Goal: Transaction & Acquisition: Book appointment/travel/reservation

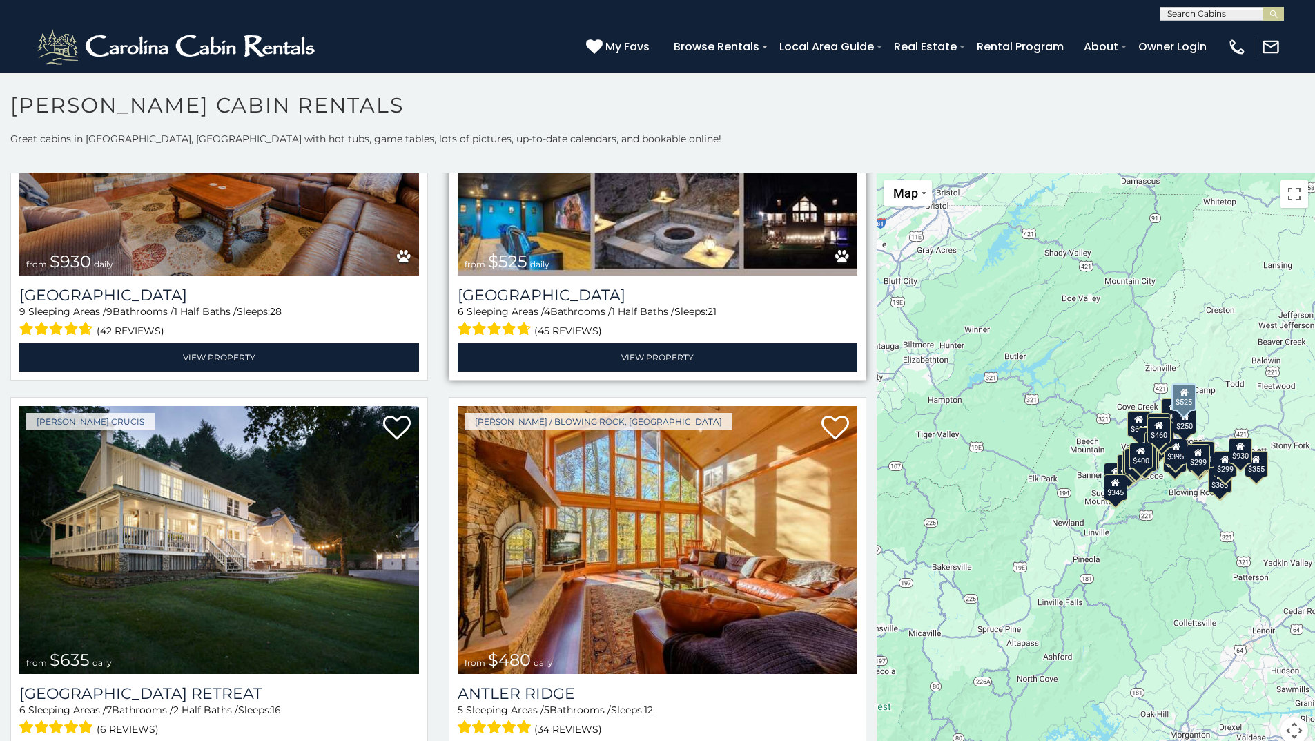
scroll to position [207, 0]
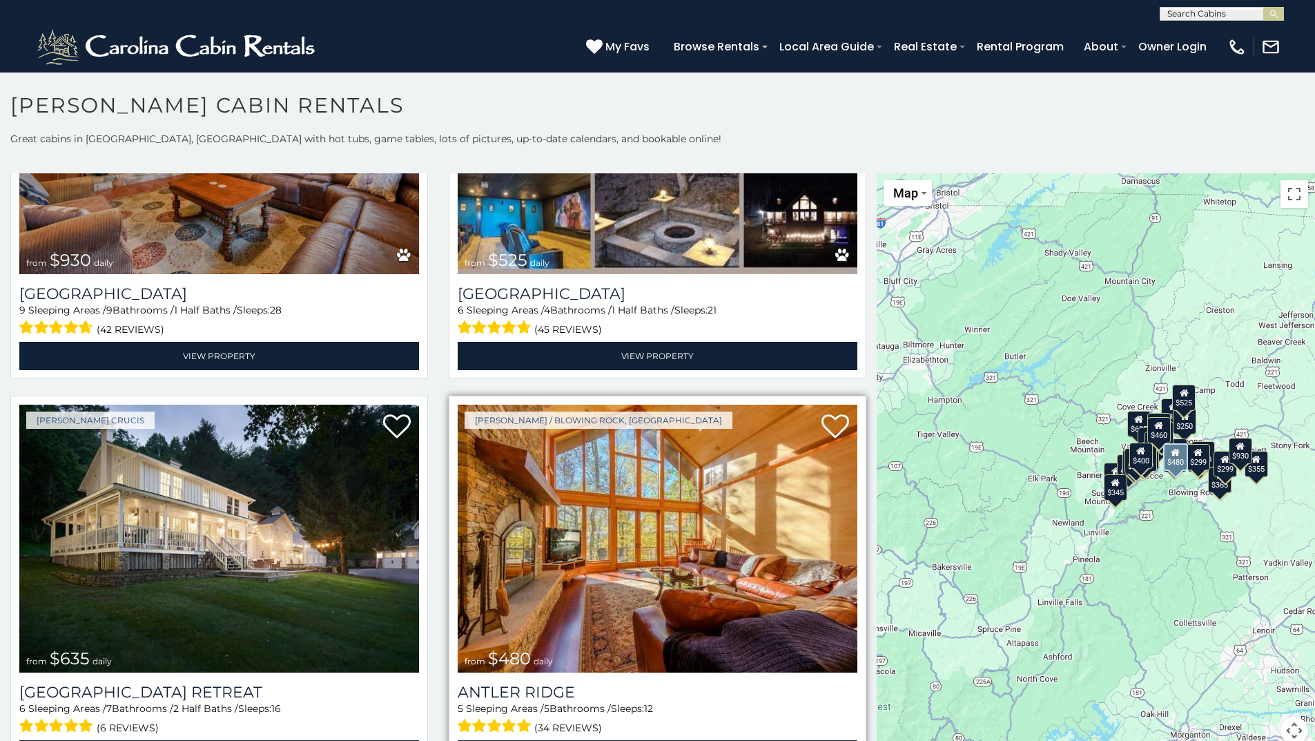
click at [690, 507] on img at bounding box center [658, 538] width 400 height 268
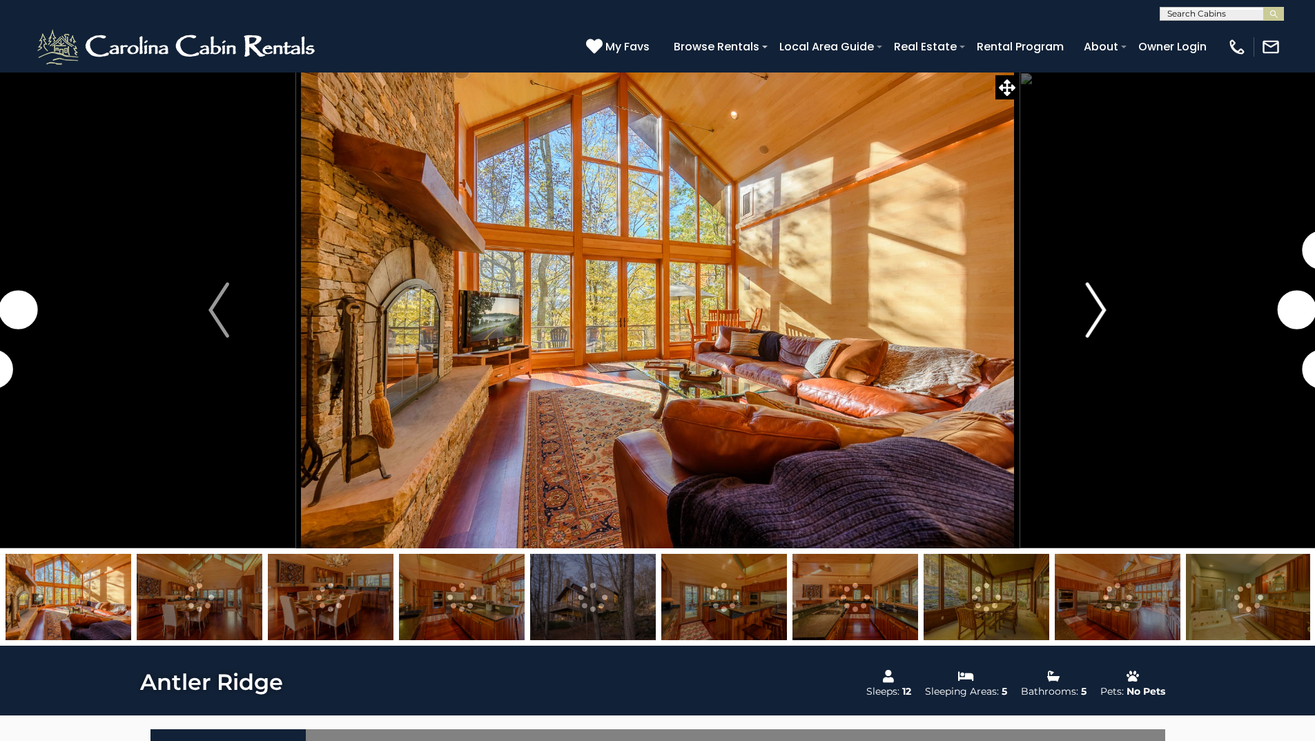
click at [1097, 304] on img "Next" at bounding box center [1096, 309] width 21 height 55
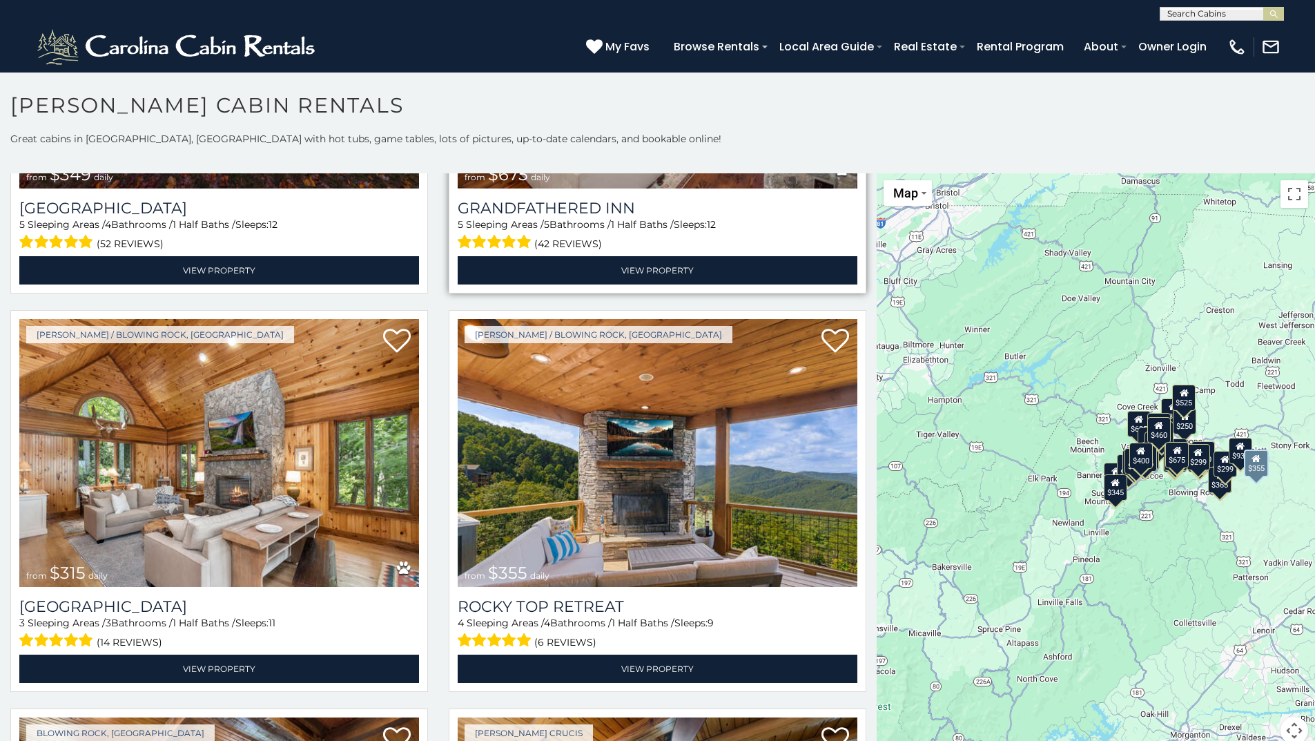
scroll to position [1104, 0]
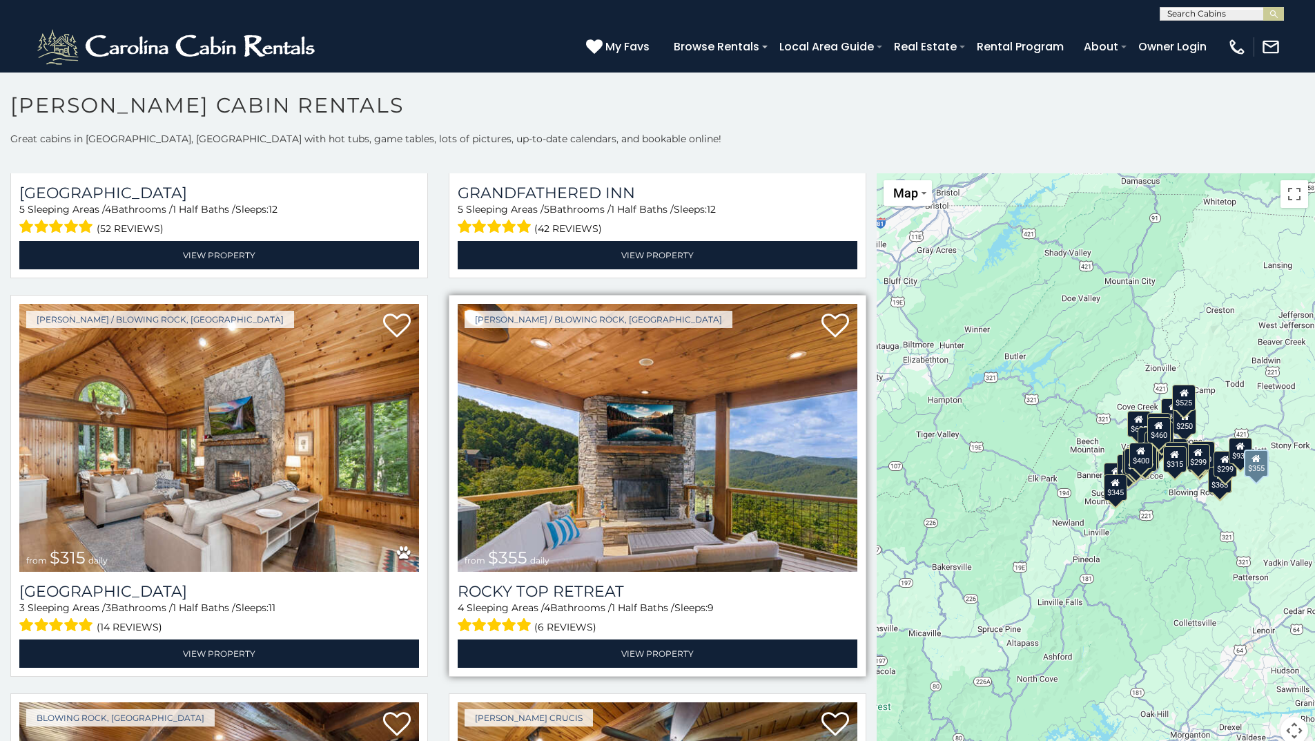
click at [645, 531] on img at bounding box center [658, 438] width 400 height 268
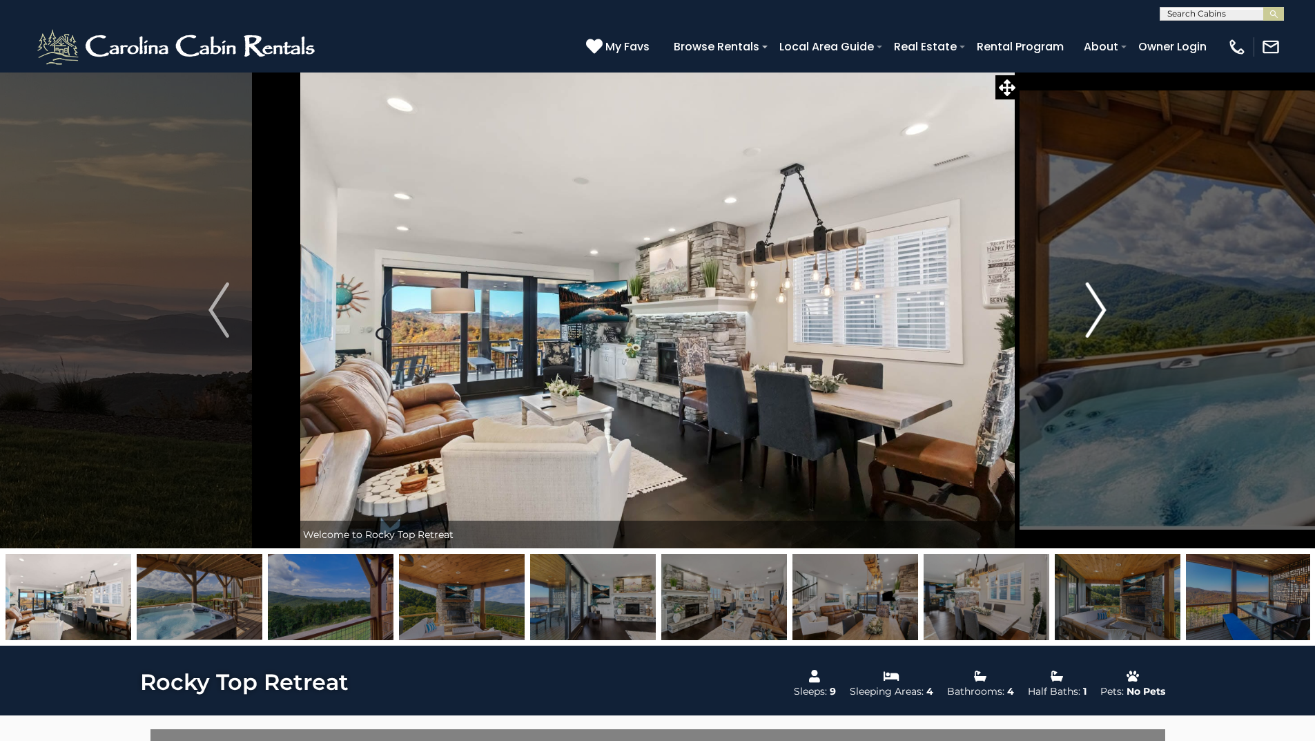
click at [1103, 302] on img "Next" at bounding box center [1096, 309] width 21 height 55
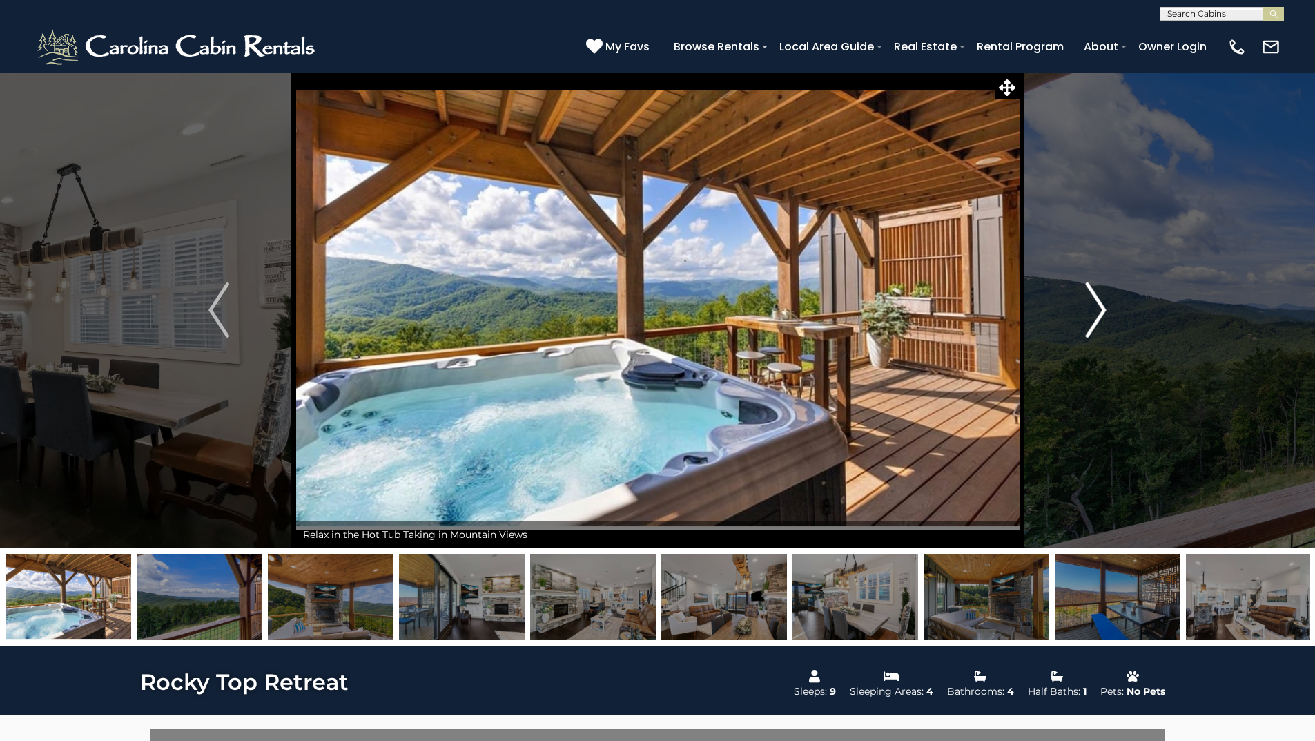
click at [1107, 302] on button "Next" at bounding box center [1096, 310] width 154 height 476
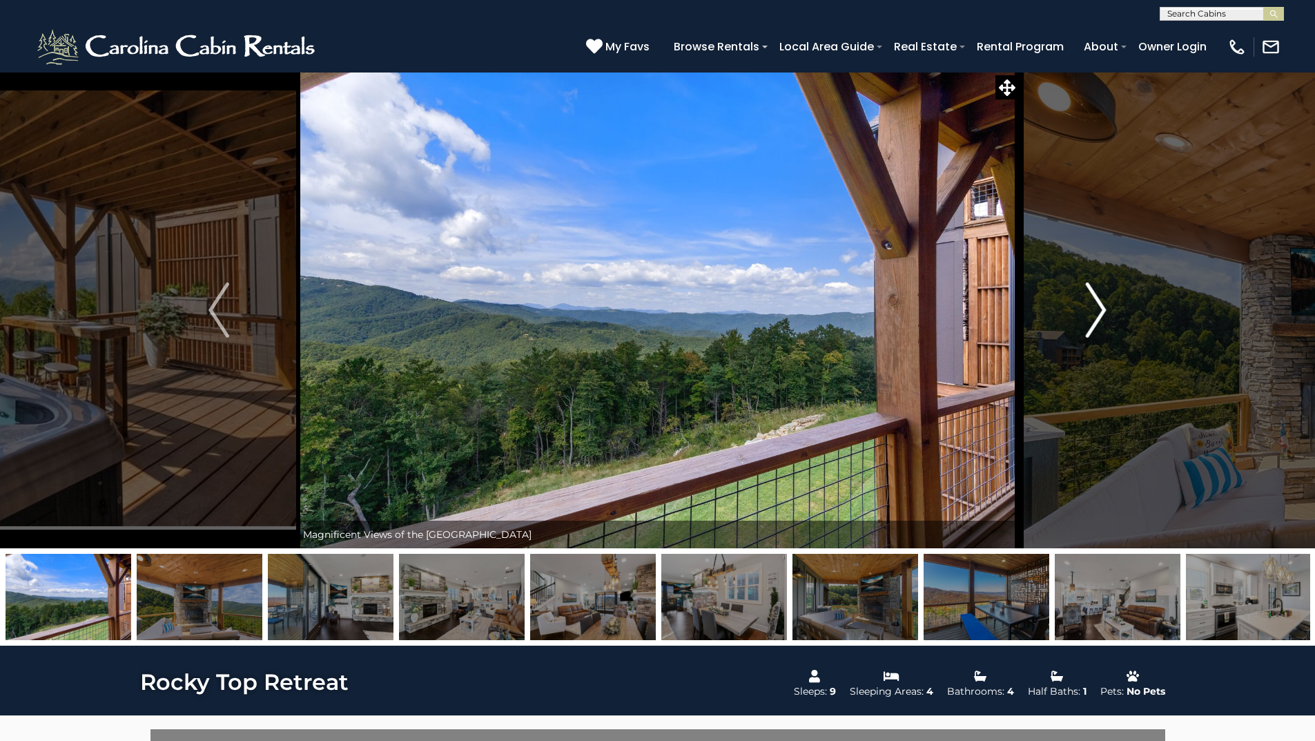
click at [1108, 302] on button "Next" at bounding box center [1096, 310] width 154 height 476
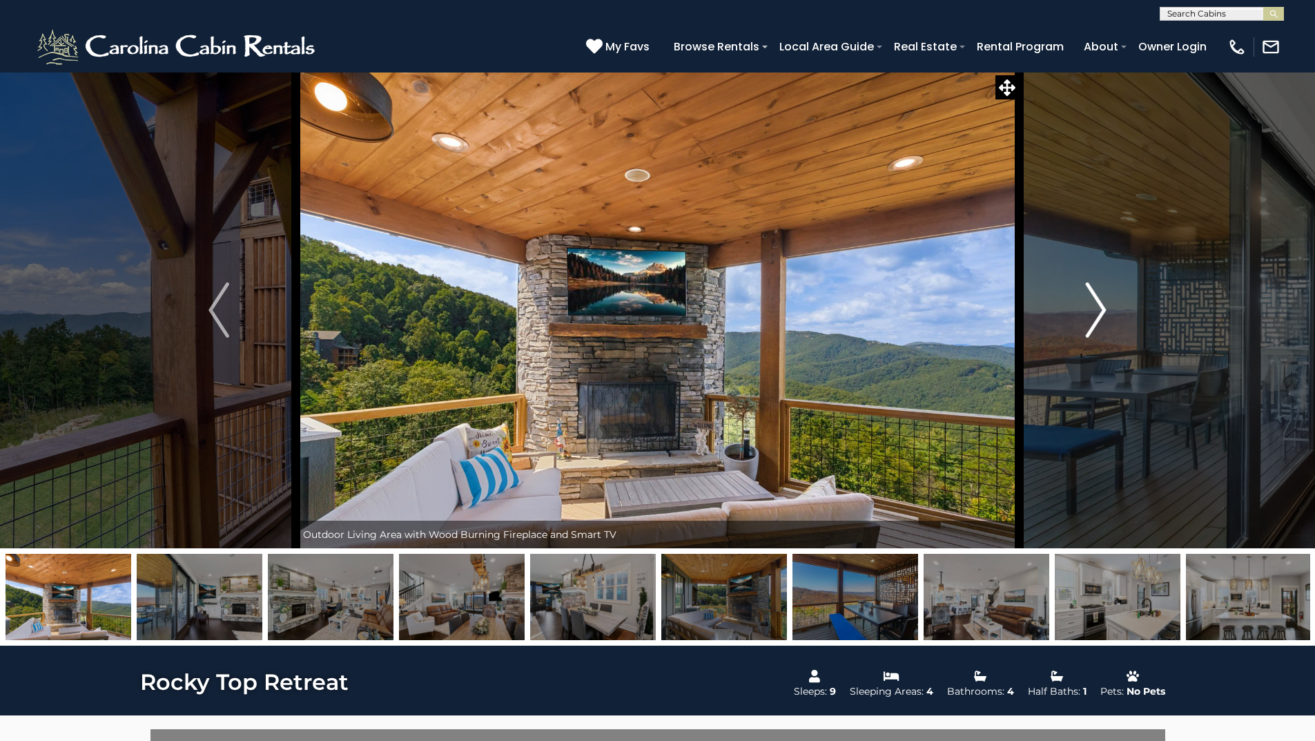
click at [1099, 312] on img "Next" at bounding box center [1096, 309] width 21 height 55
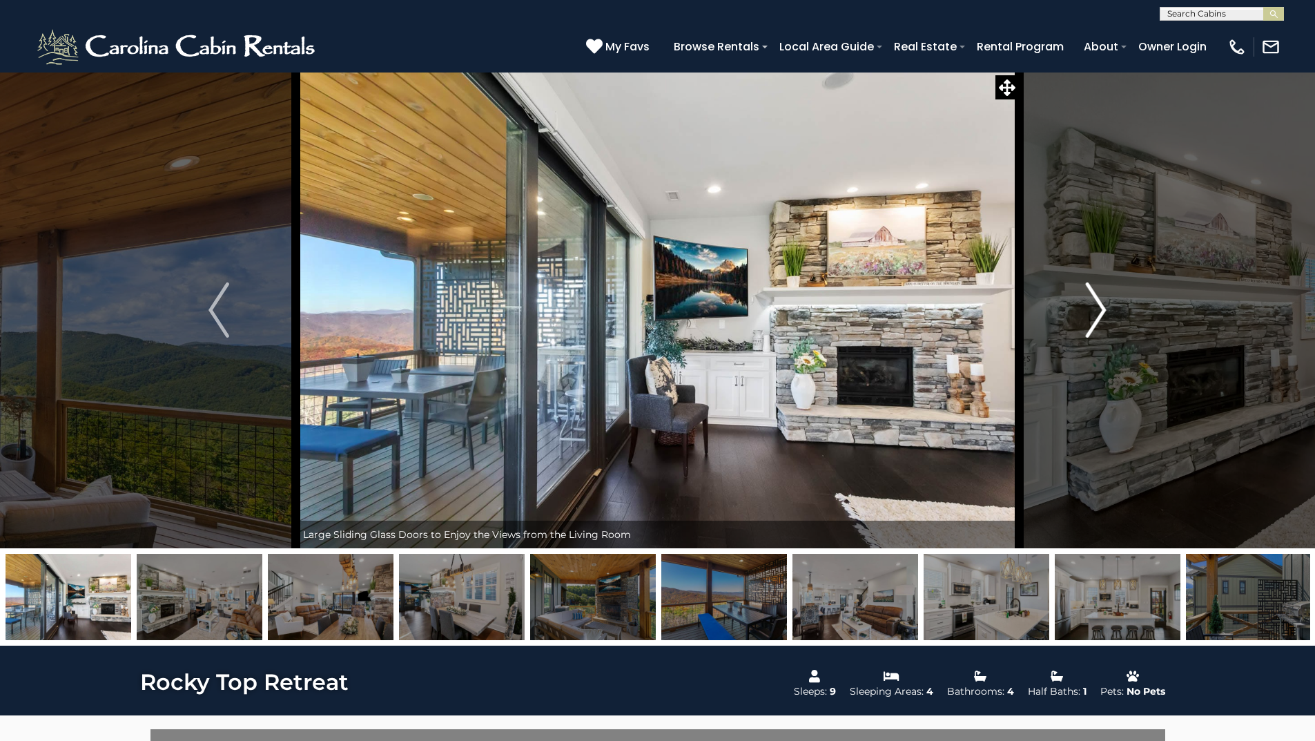
click at [1103, 310] on img "Next" at bounding box center [1096, 309] width 21 height 55
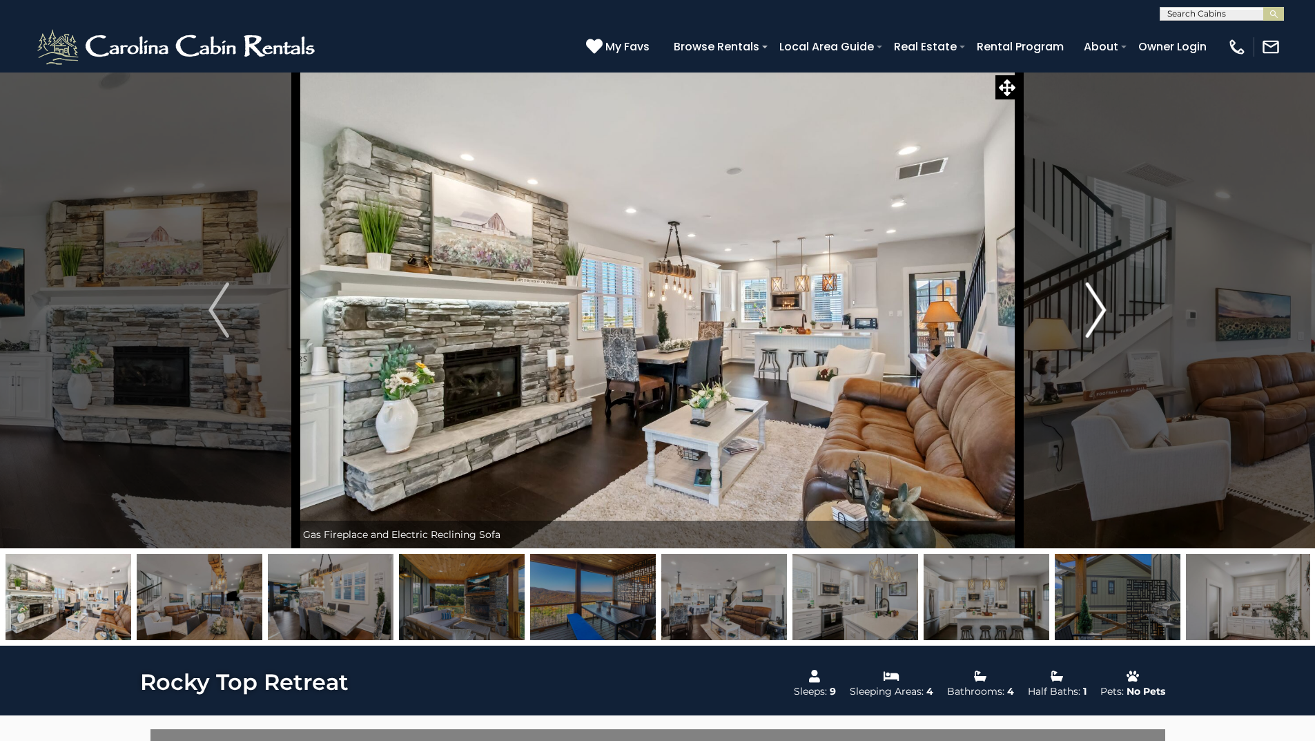
click at [1103, 310] on img "Next" at bounding box center [1096, 309] width 21 height 55
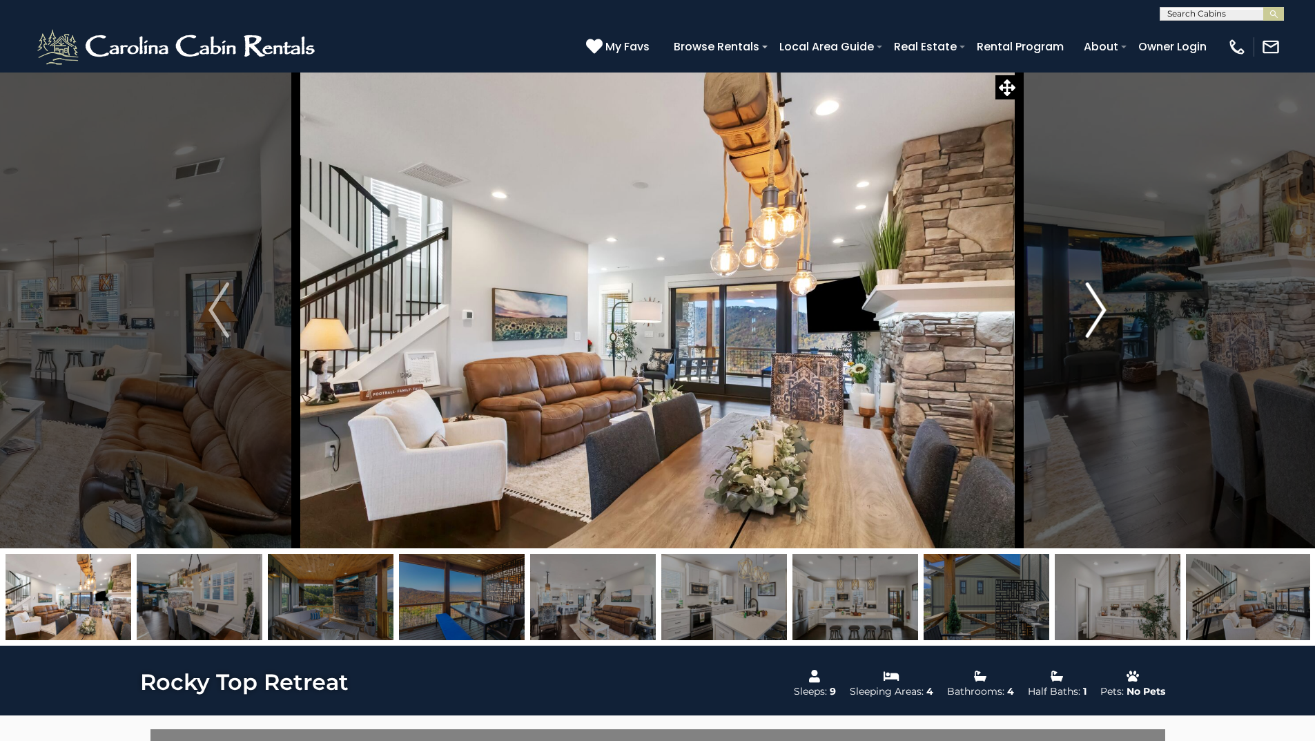
click at [1103, 310] on img "Next" at bounding box center [1096, 309] width 21 height 55
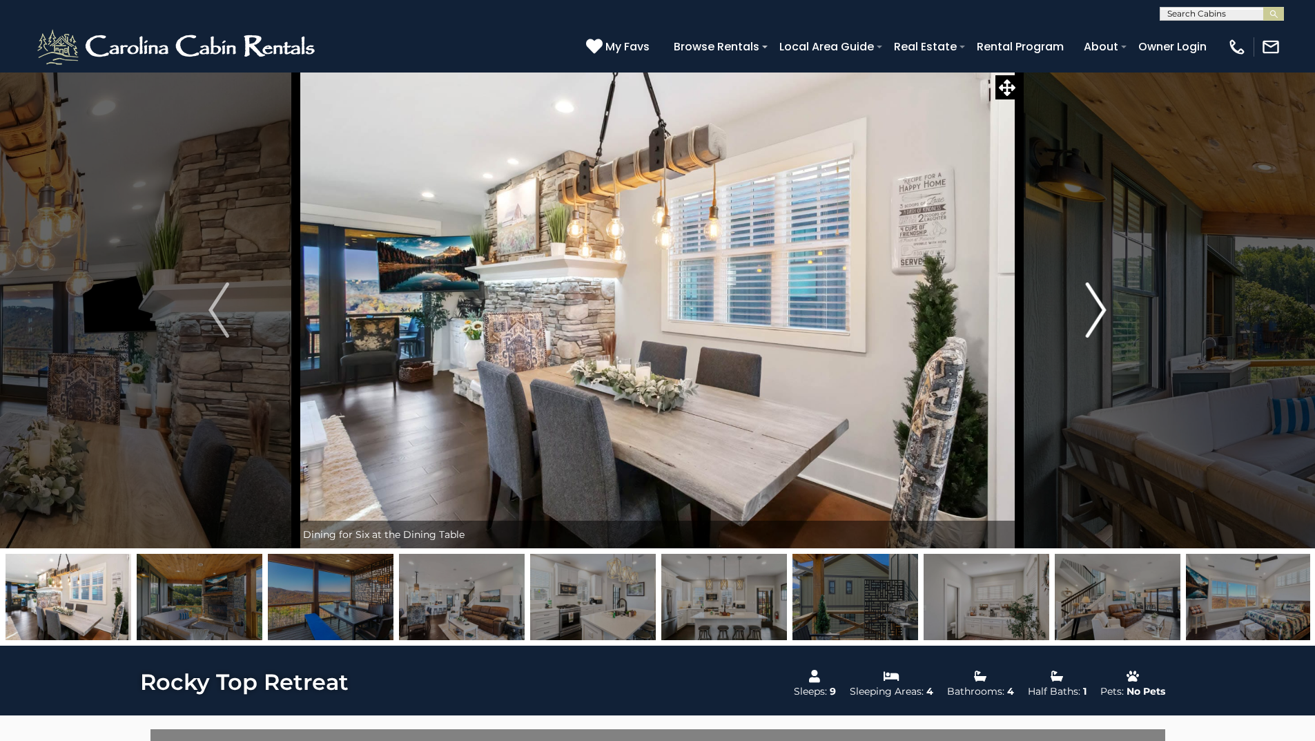
click at [1103, 310] on img "Next" at bounding box center [1096, 309] width 21 height 55
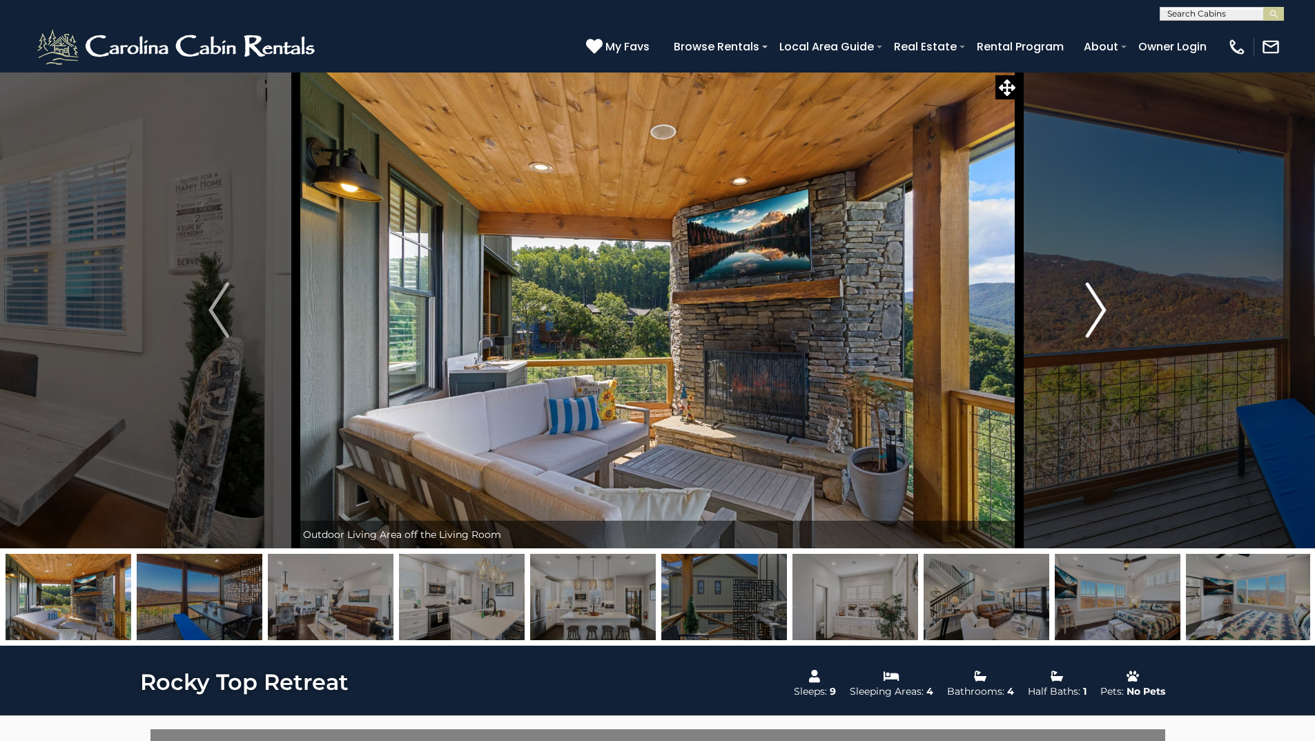
click at [1103, 310] on img "Next" at bounding box center [1096, 309] width 21 height 55
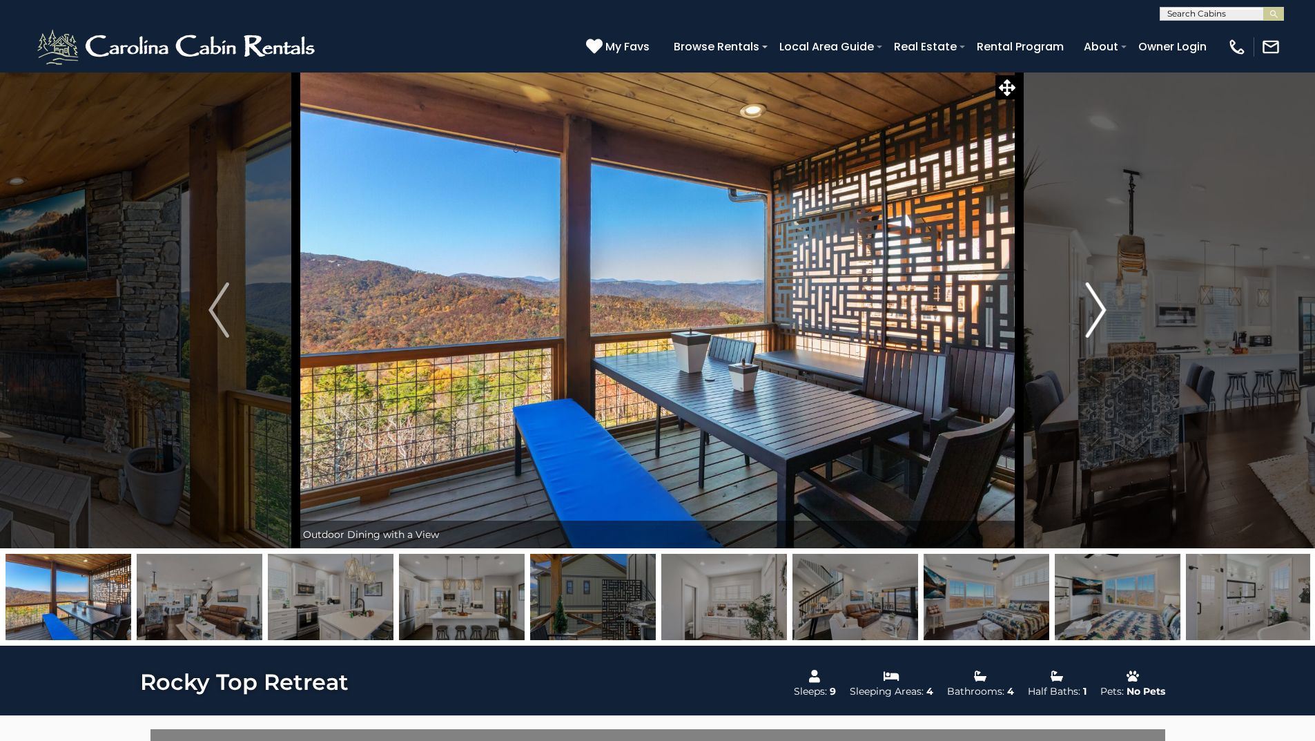
click at [1103, 310] on img "Next" at bounding box center [1096, 309] width 21 height 55
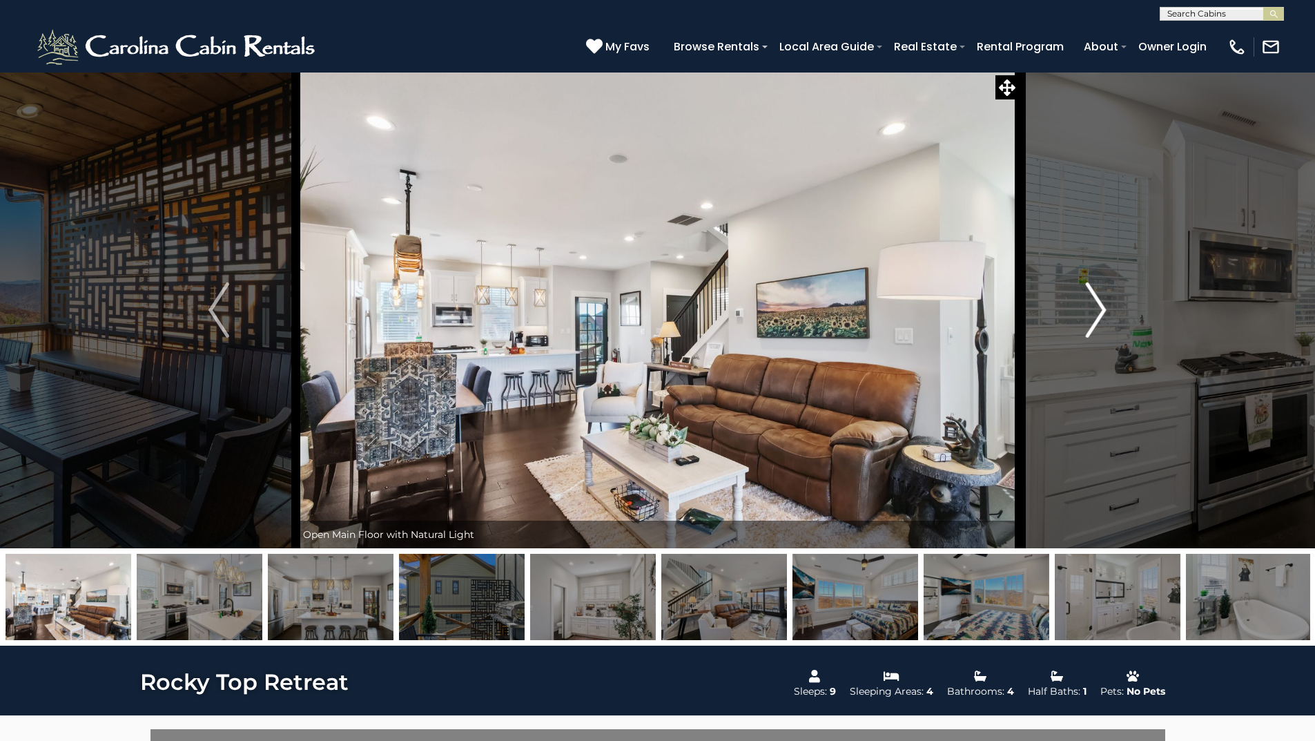
click at [1103, 310] on img "Next" at bounding box center [1096, 309] width 21 height 55
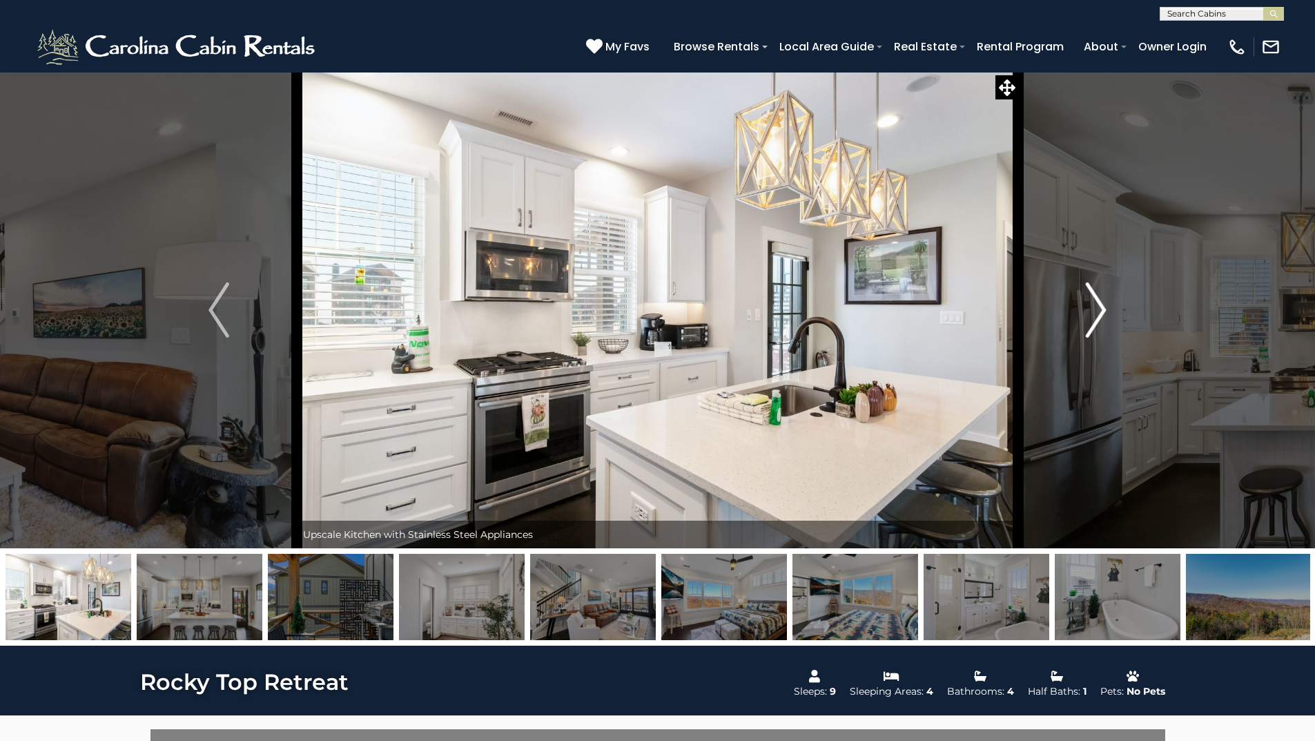
click at [1103, 310] on img "Next" at bounding box center [1096, 309] width 21 height 55
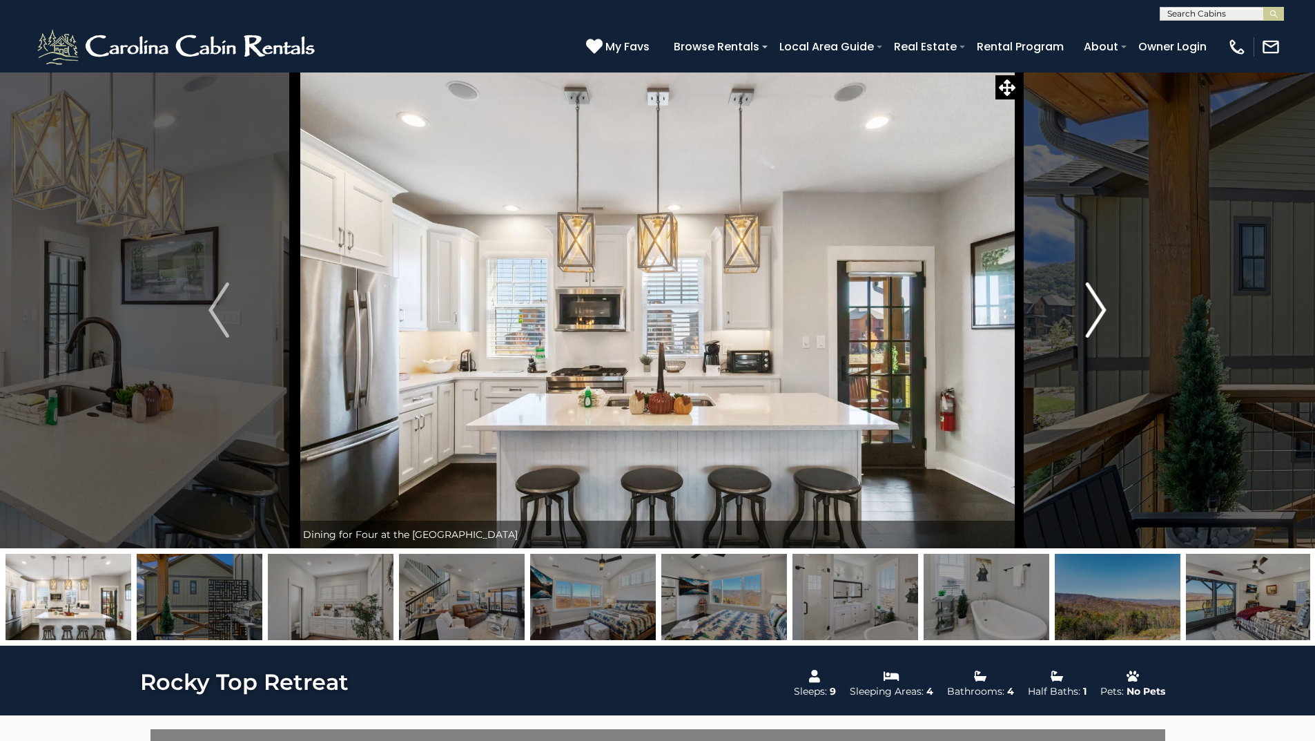
click at [1103, 310] on img "Next" at bounding box center [1096, 309] width 21 height 55
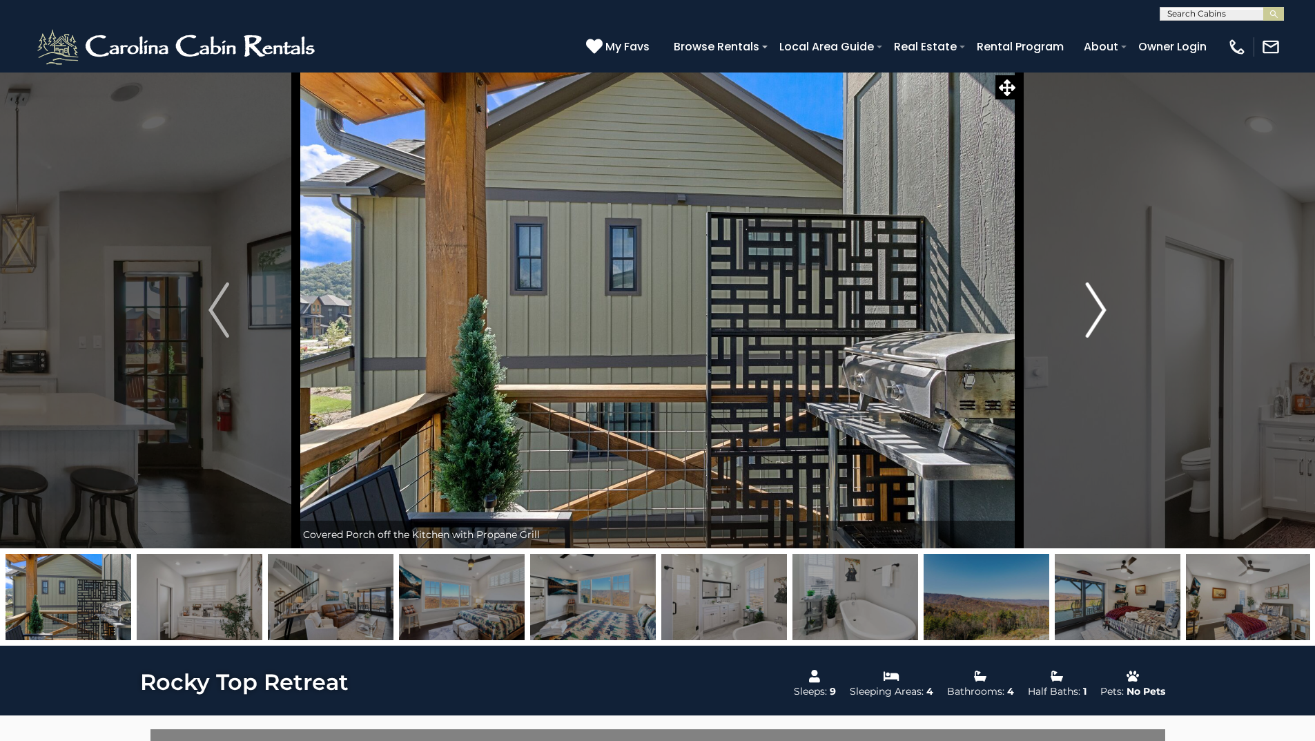
click at [1092, 313] on img "Next" at bounding box center [1096, 309] width 21 height 55
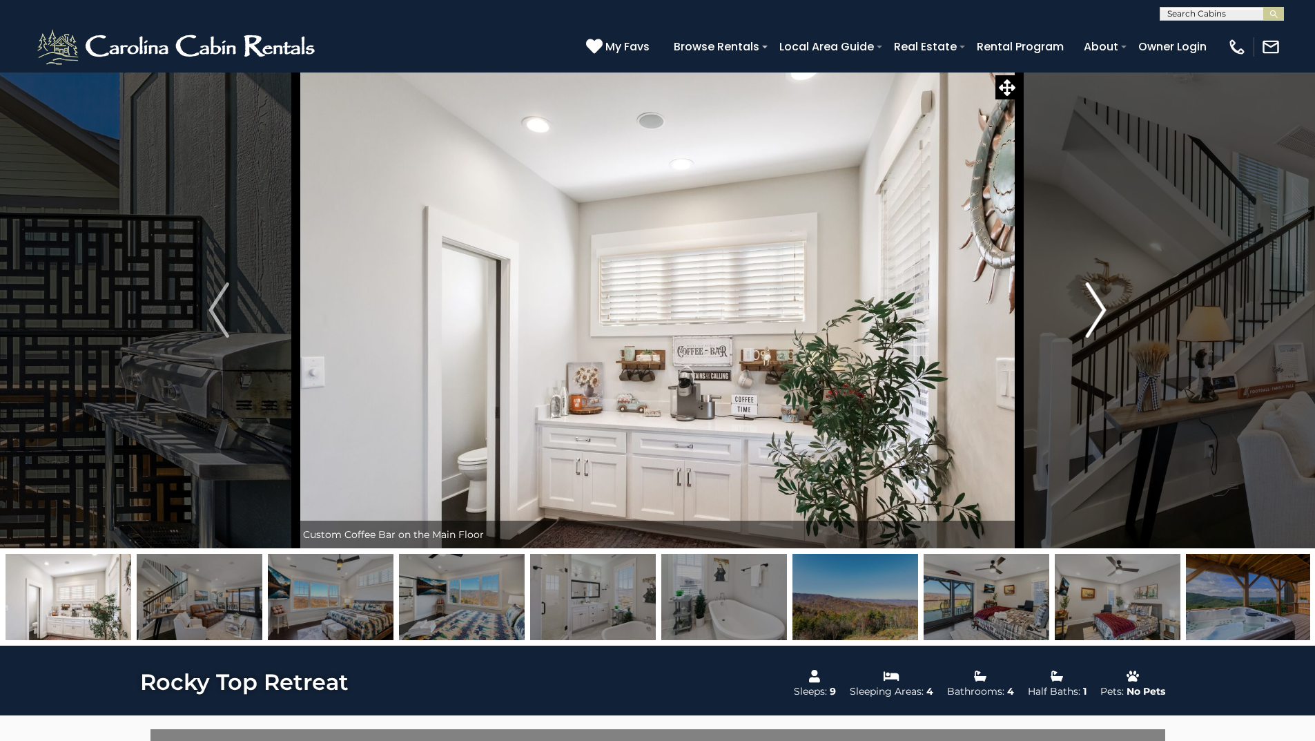
click at [1092, 313] on img "Next" at bounding box center [1096, 309] width 21 height 55
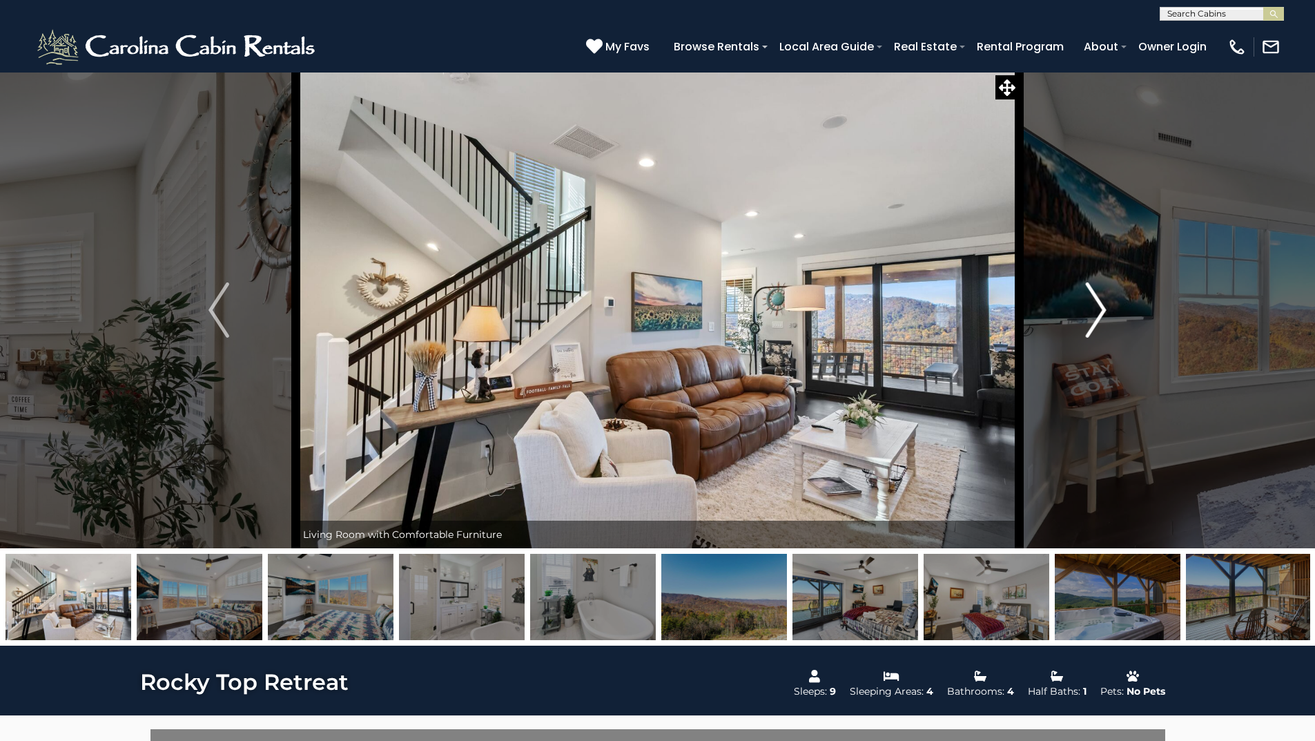
click at [1092, 313] on img "Next" at bounding box center [1096, 309] width 21 height 55
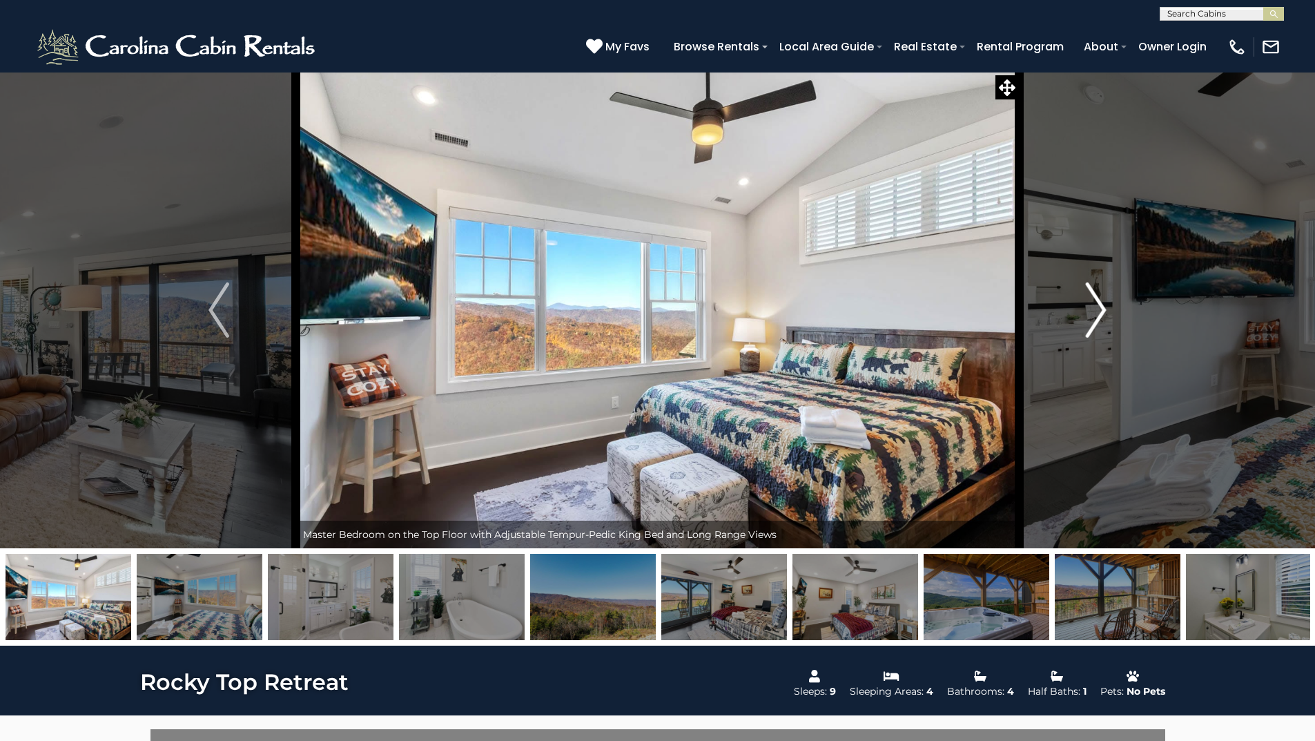
click at [1092, 313] on img "Next" at bounding box center [1096, 309] width 21 height 55
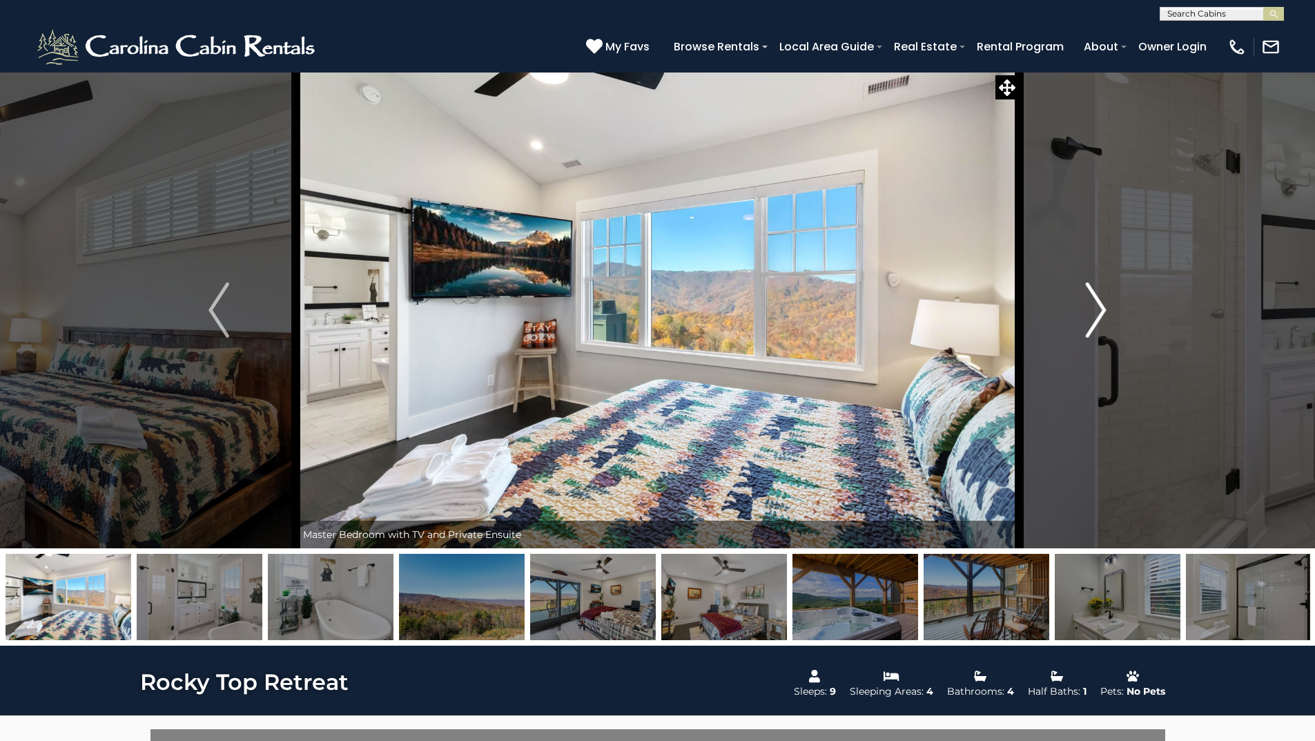
click at [1092, 313] on img "Next" at bounding box center [1096, 309] width 21 height 55
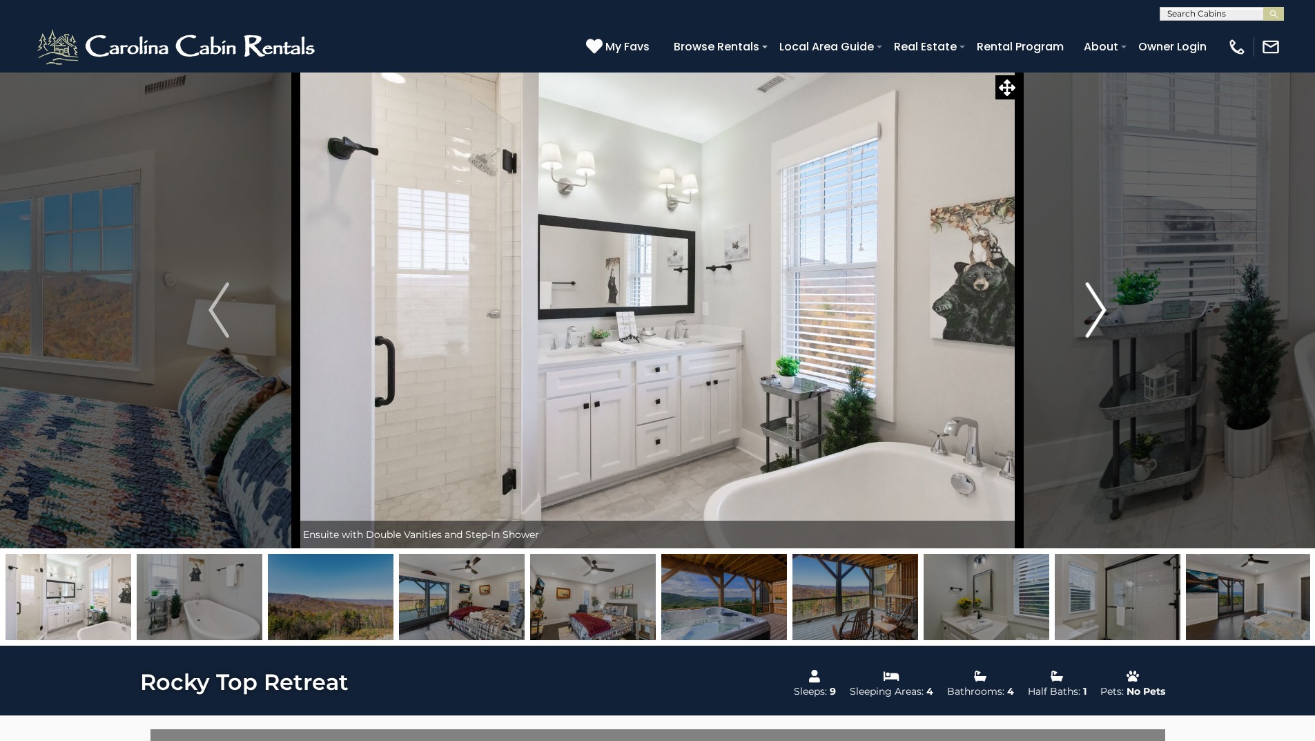
click at [1092, 313] on img "Next" at bounding box center [1096, 309] width 21 height 55
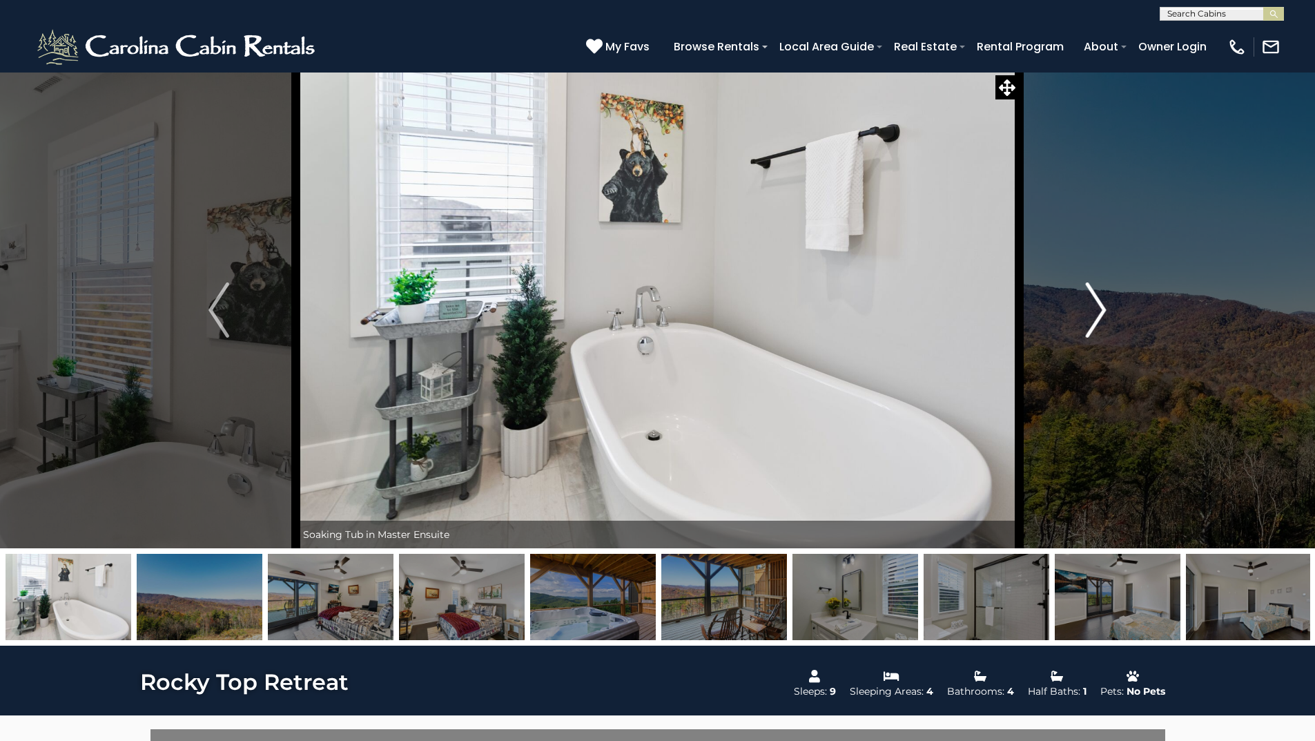
click at [1092, 313] on img "Next" at bounding box center [1096, 309] width 21 height 55
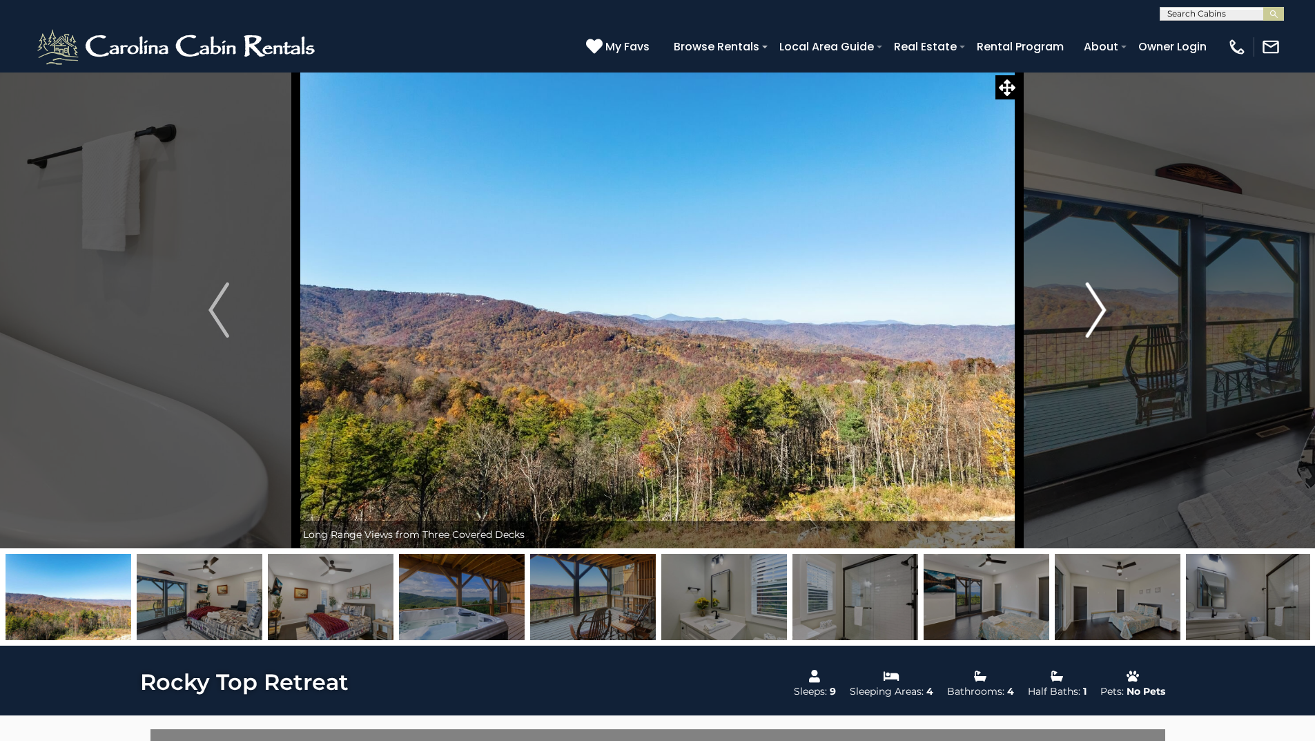
click at [1092, 313] on img "Next" at bounding box center [1096, 309] width 21 height 55
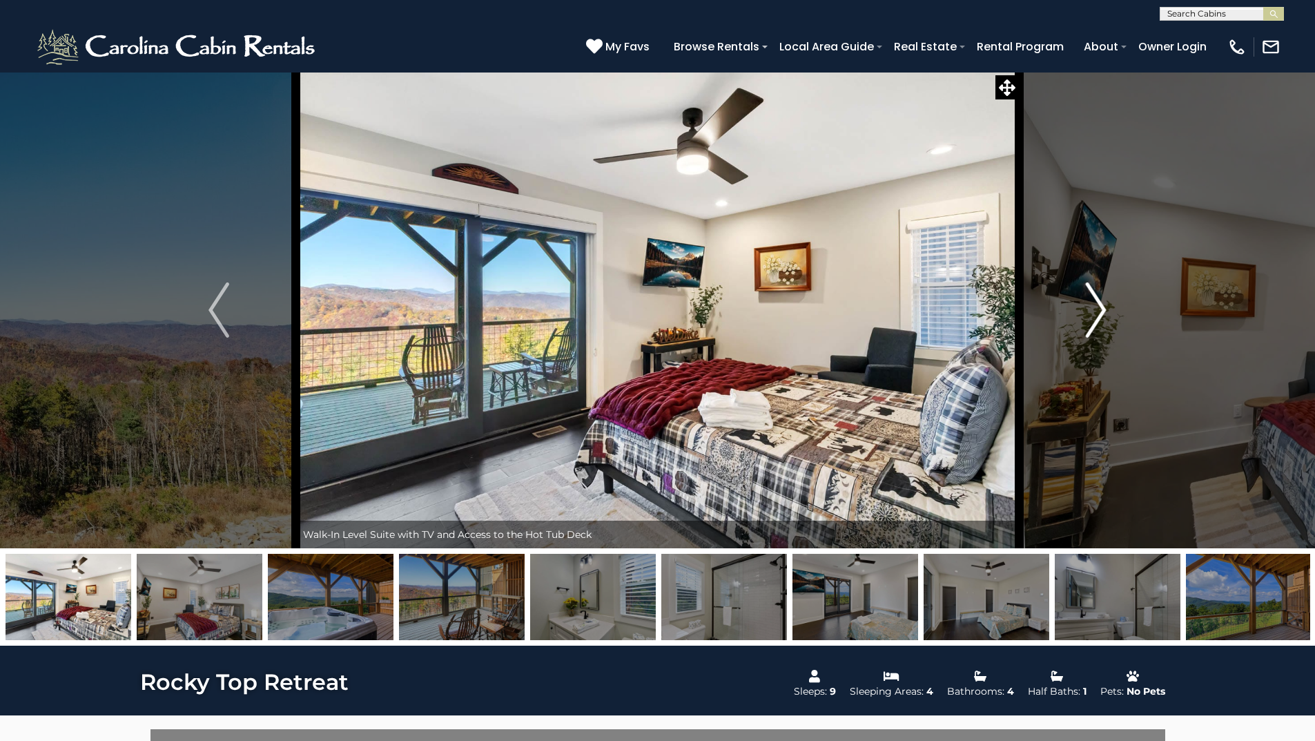
click at [1092, 313] on img "Next" at bounding box center [1096, 309] width 21 height 55
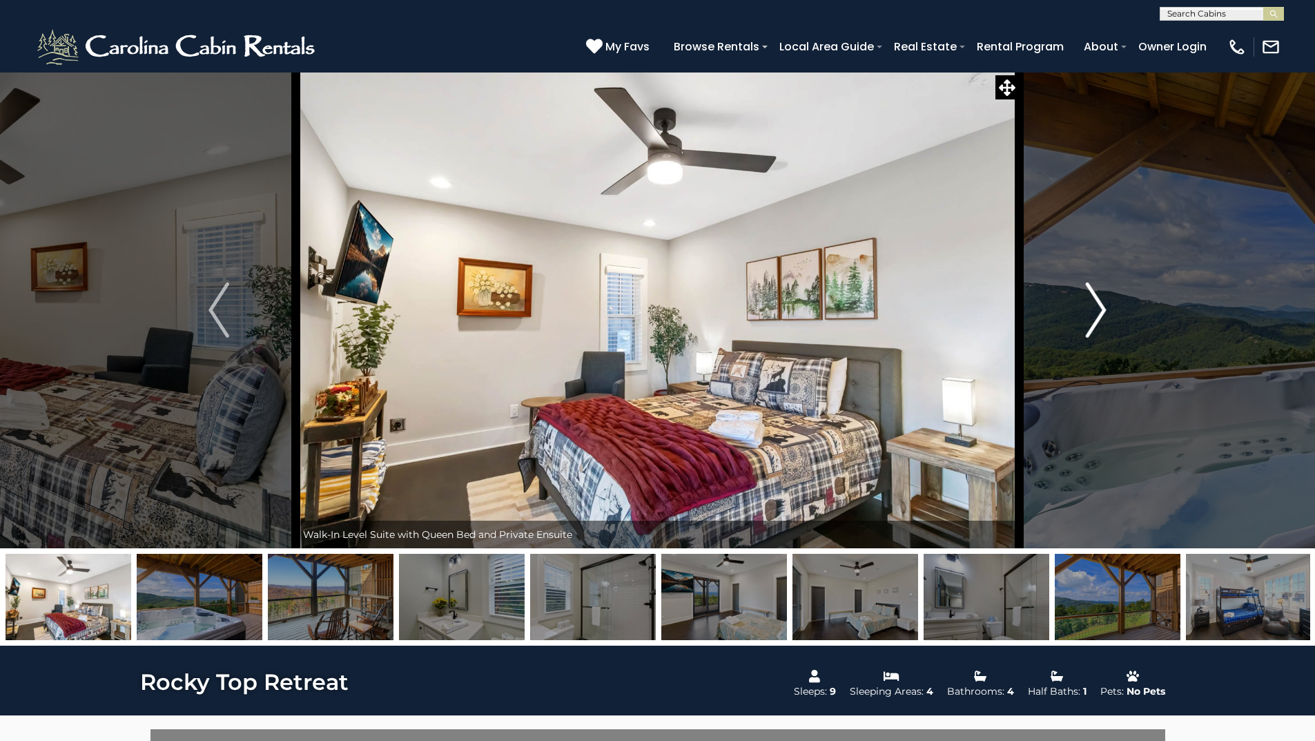
click at [1092, 313] on img "Next" at bounding box center [1096, 309] width 21 height 55
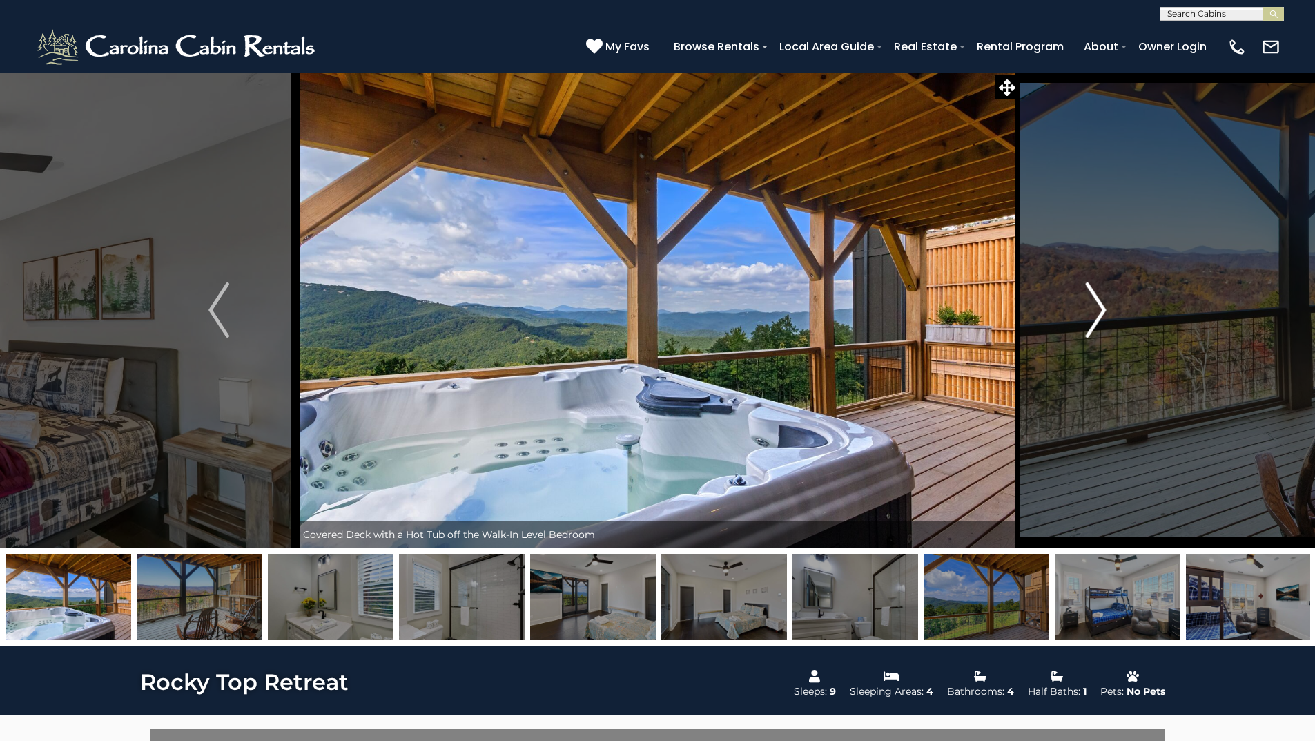
click at [1092, 313] on img "Next" at bounding box center [1096, 309] width 21 height 55
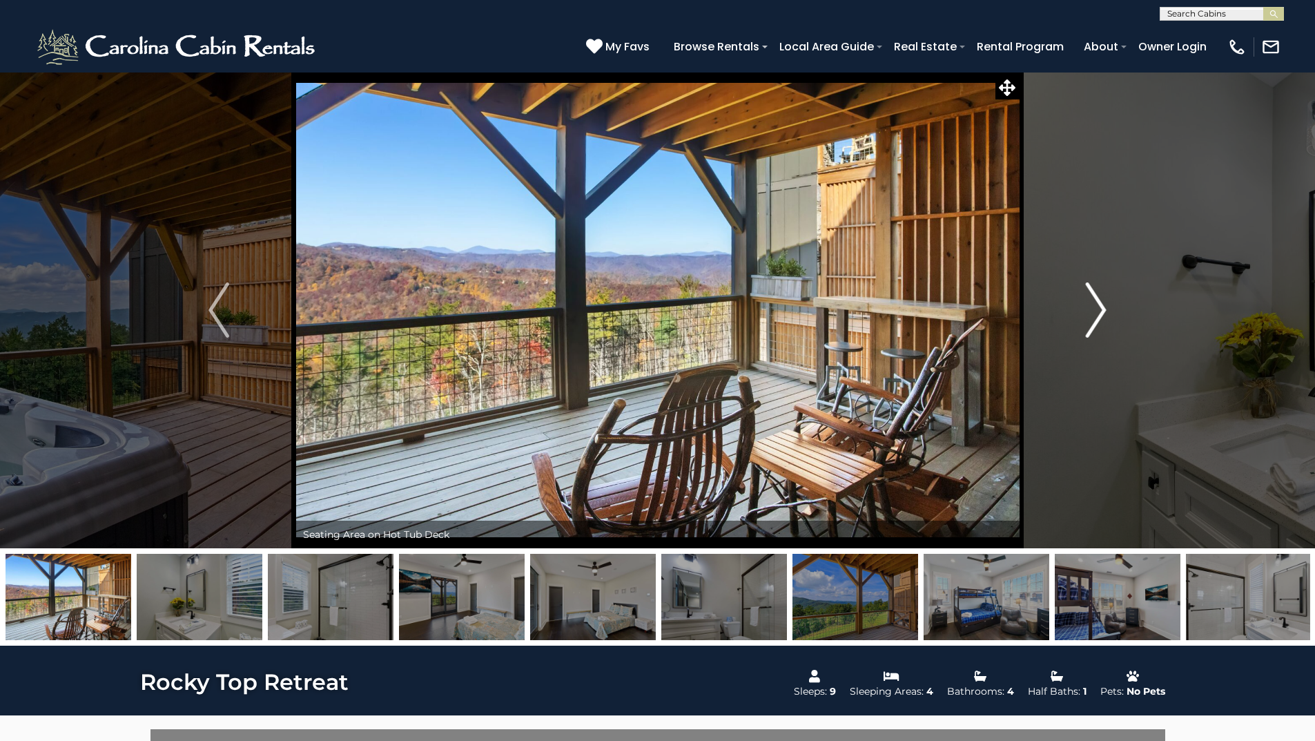
click at [1100, 312] on img "Next" at bounding box center [1096, 309] width 21 height 55
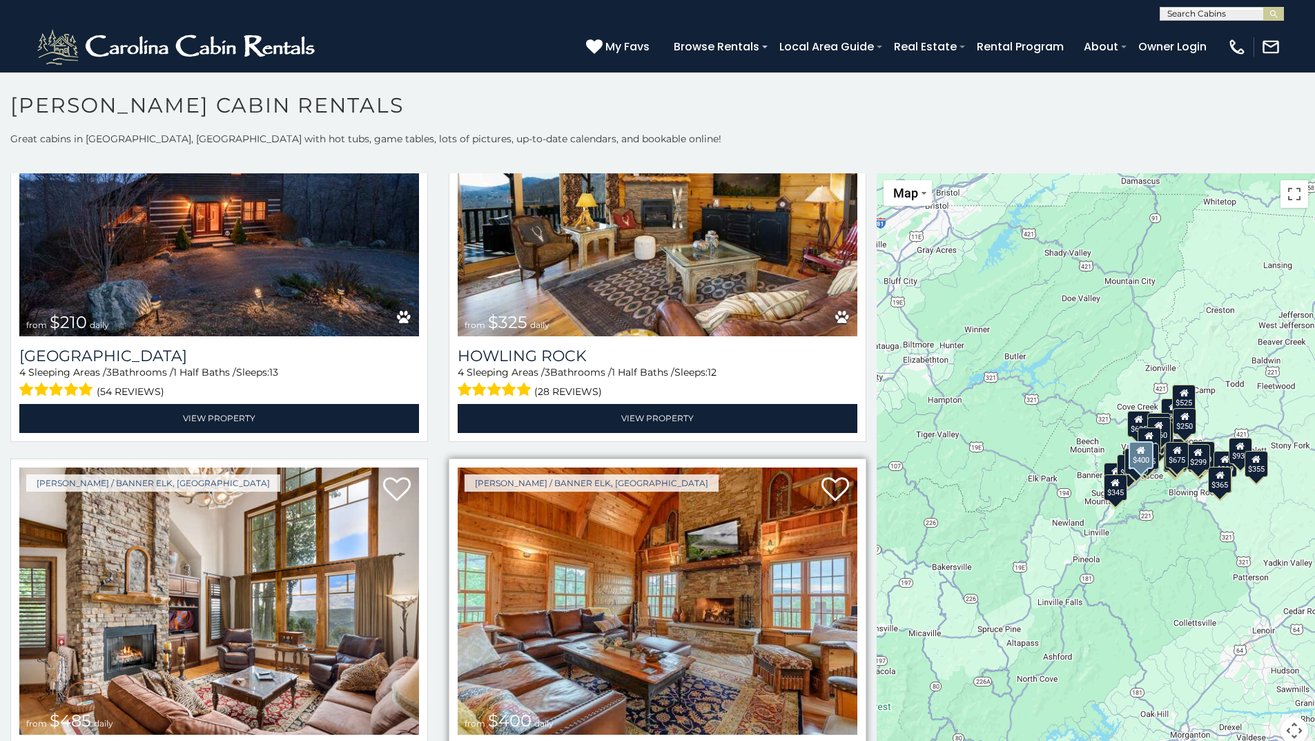
scroll to position [4556, 0]
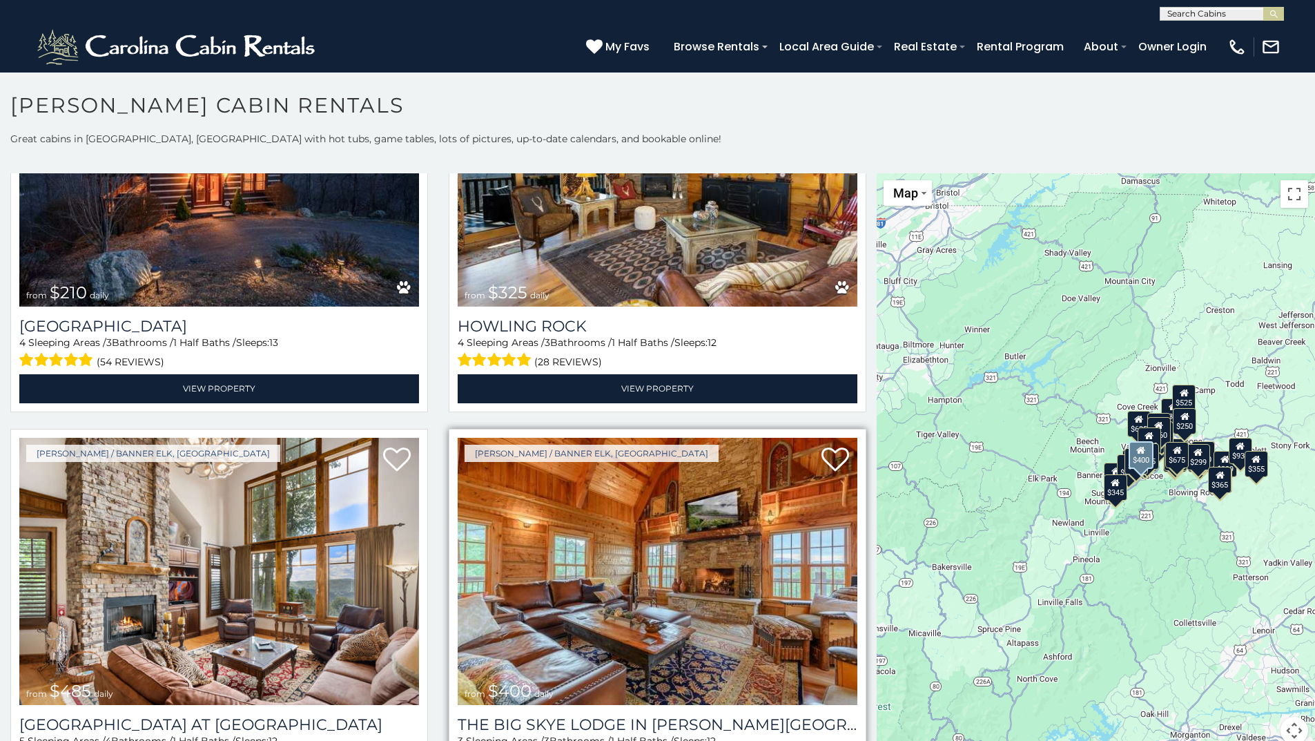
click at [670, 578] on img at bounding box center [658, 572] width 400 height 268
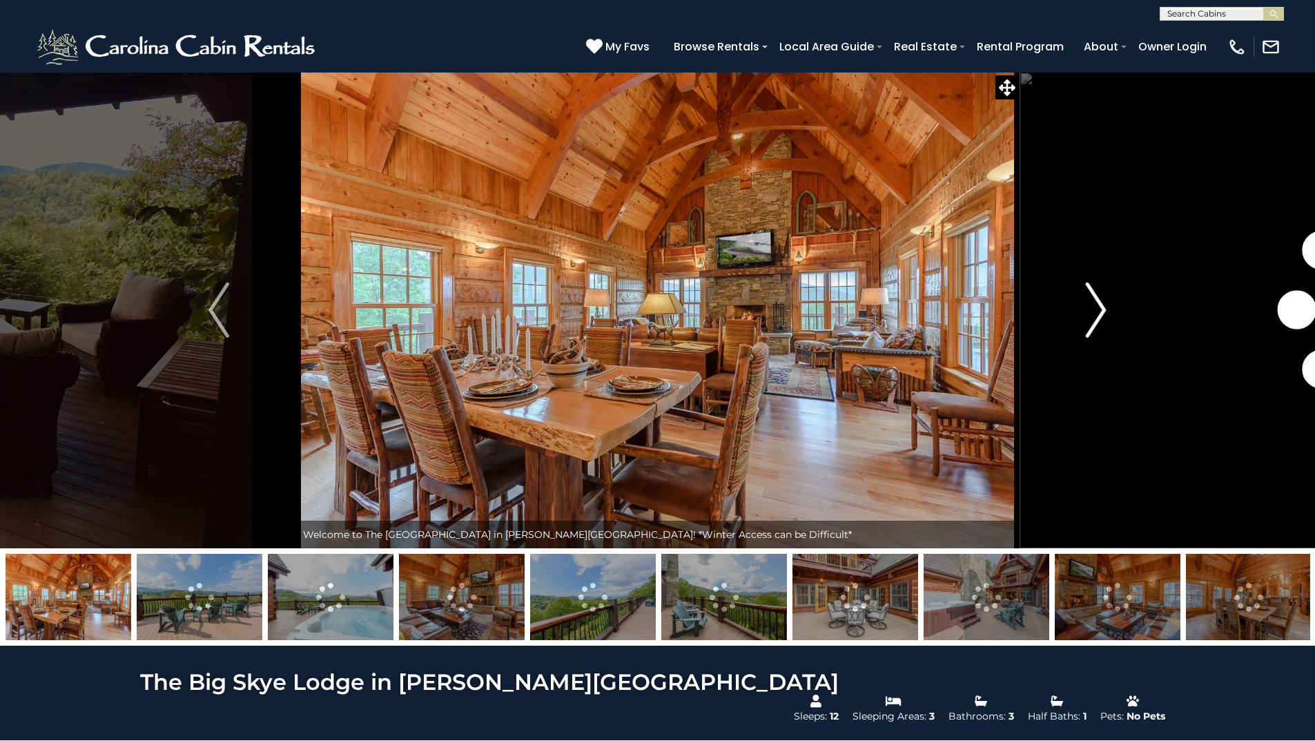
click at [1090, 315] on img "Next" at bounding box center [1096, 309] width 21 height 55
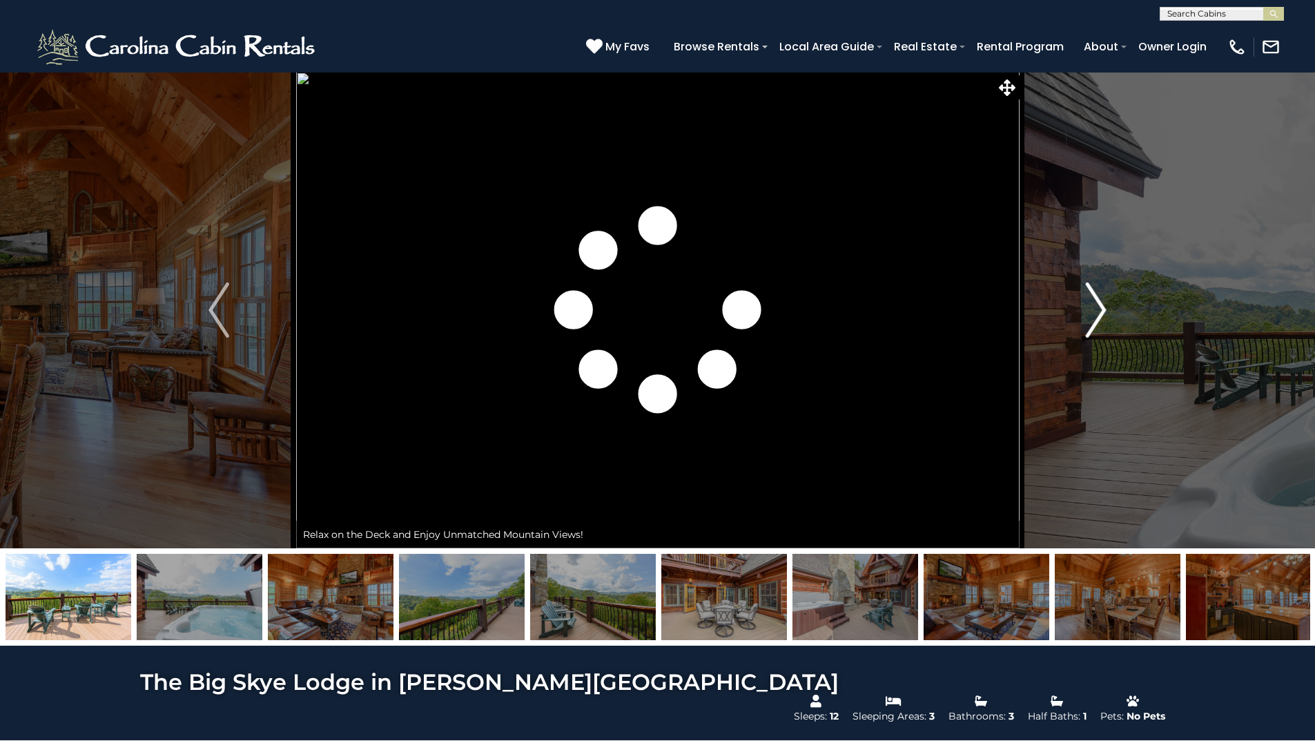
click at [1090, 315] on img "Next" at bounding box center [1096, 309] width 21 height 55
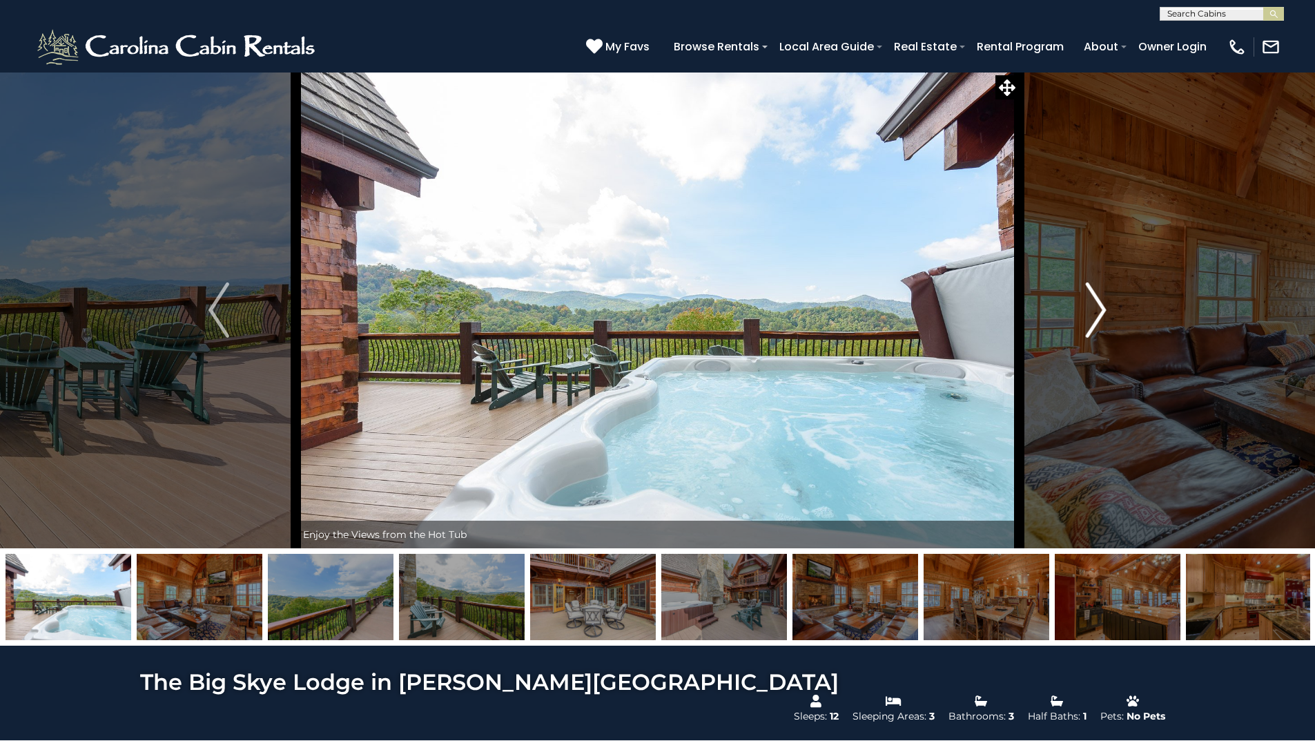
click at [1087, 315] on img "Next" at bounding box center [1096, 309] width 21 height 55
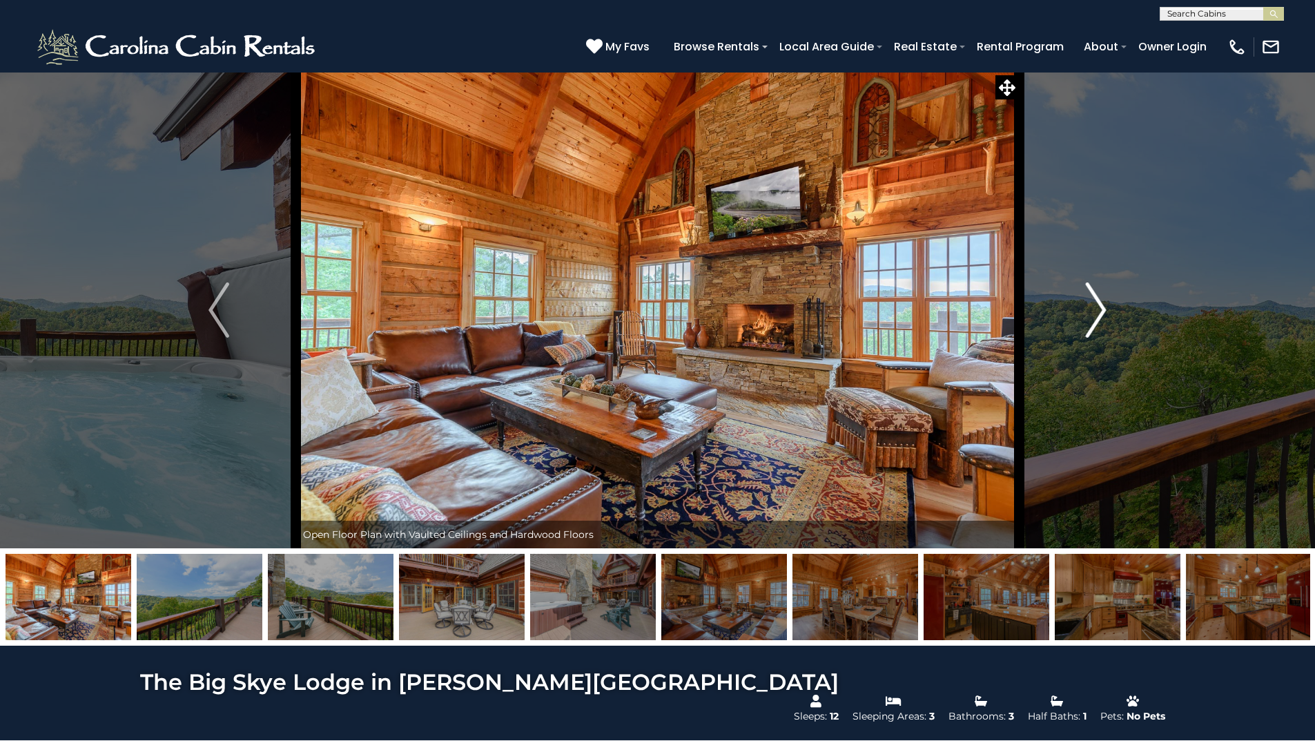
click at [1087, 315] on img "Next" at bounding box center [1096, 309] width 21 height 55
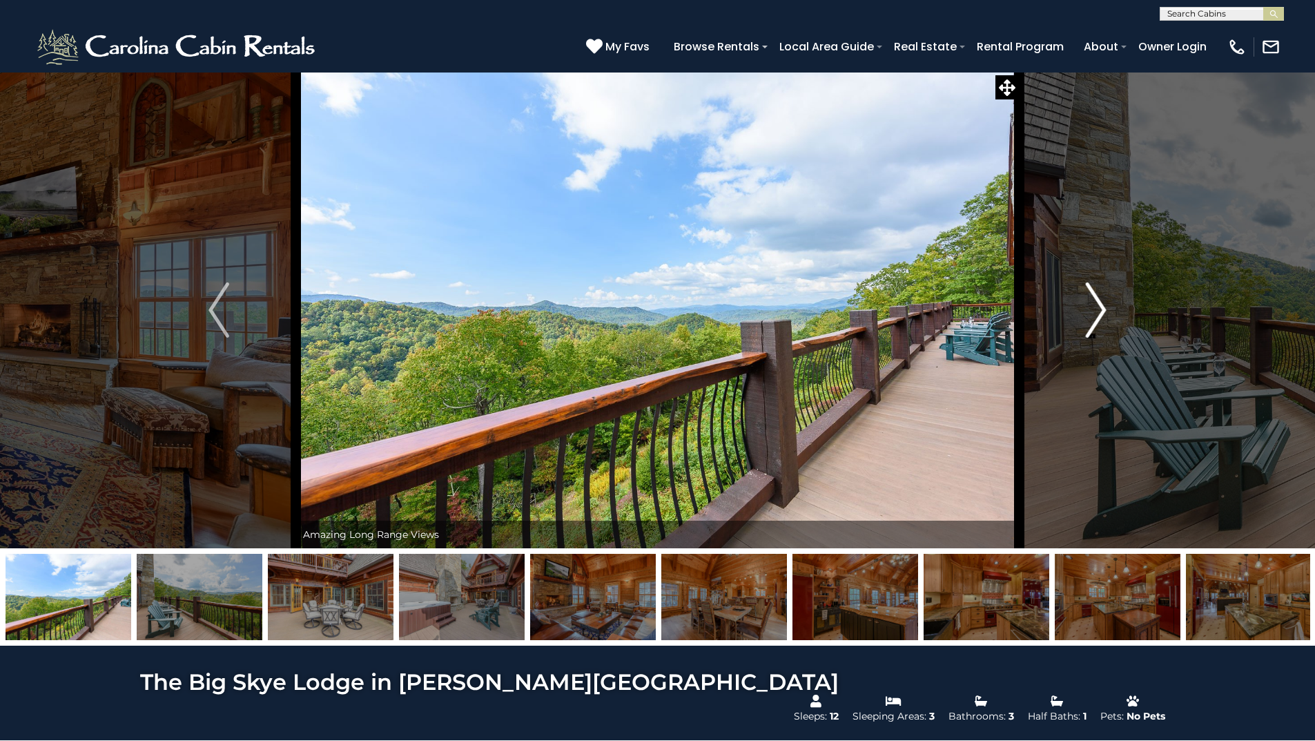
click at [1087, 315] on img "Next" at bounding box center [1096, 309] width 21 height 55
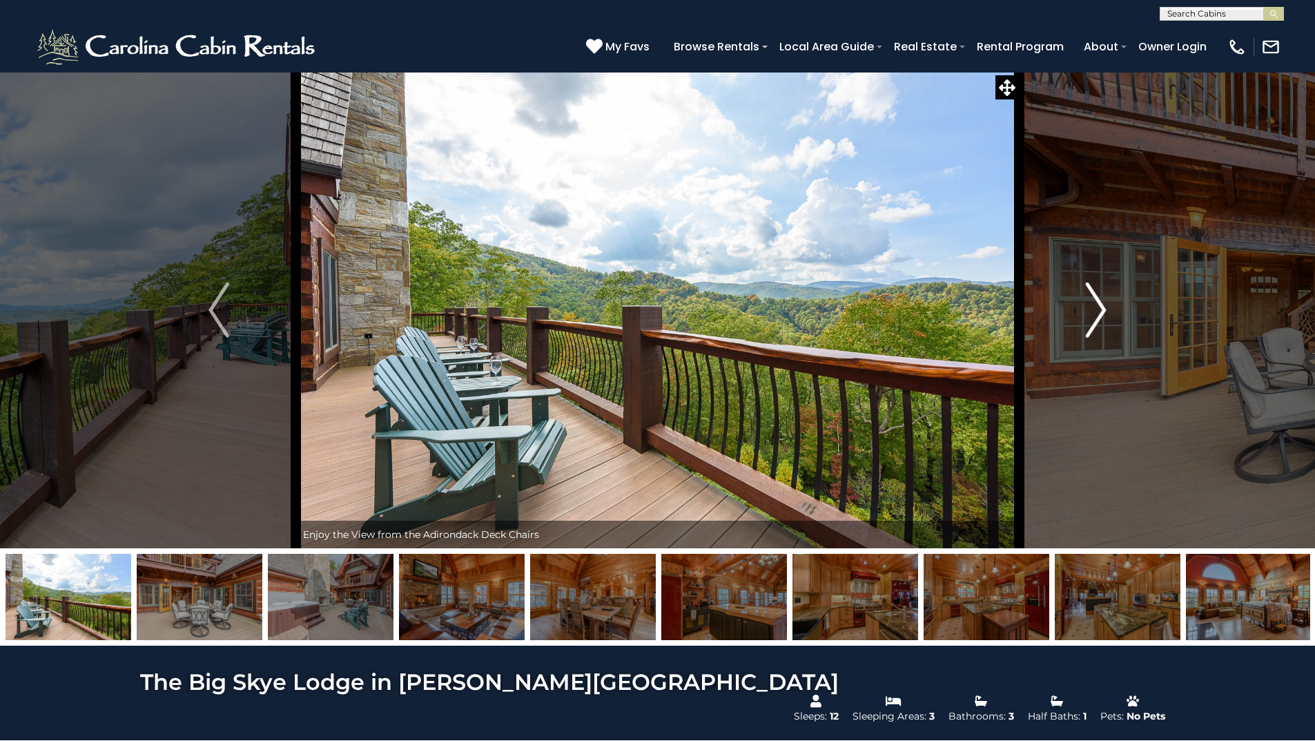
click at [1087, 315] on img "Next" at bounding box center [1096, 309] width 21 height 55
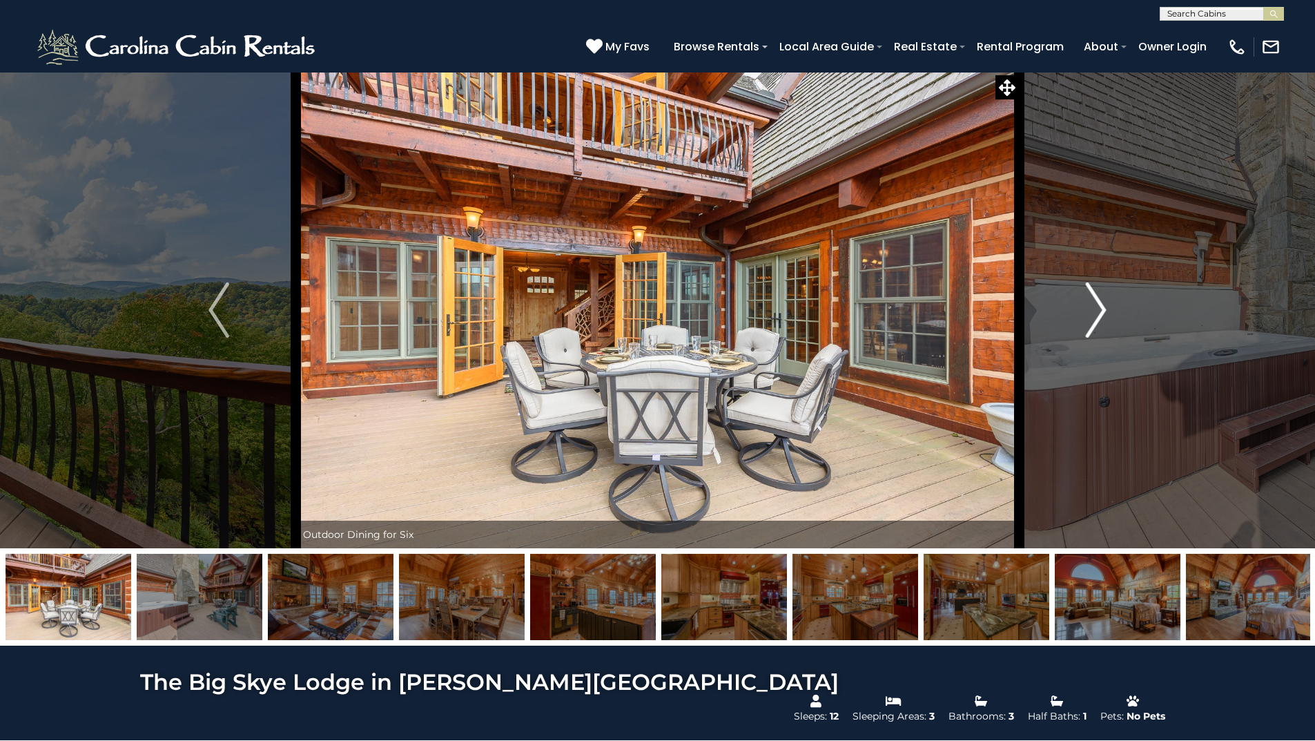
click at [1087, 315] on img "Next" at bounding box center [1096, 309] width 21 height 55
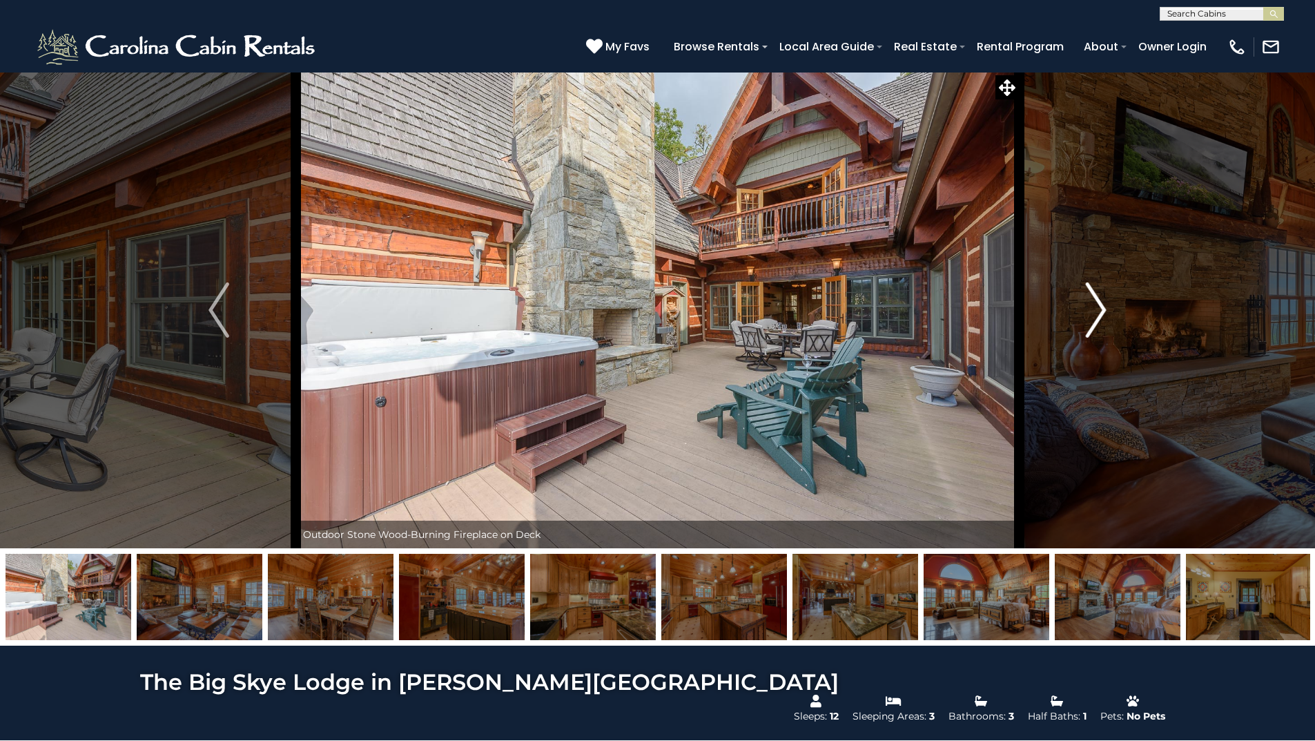
click at [1084, 309] on button "Next" at bounding box center [1096, 310] width 154 height 476
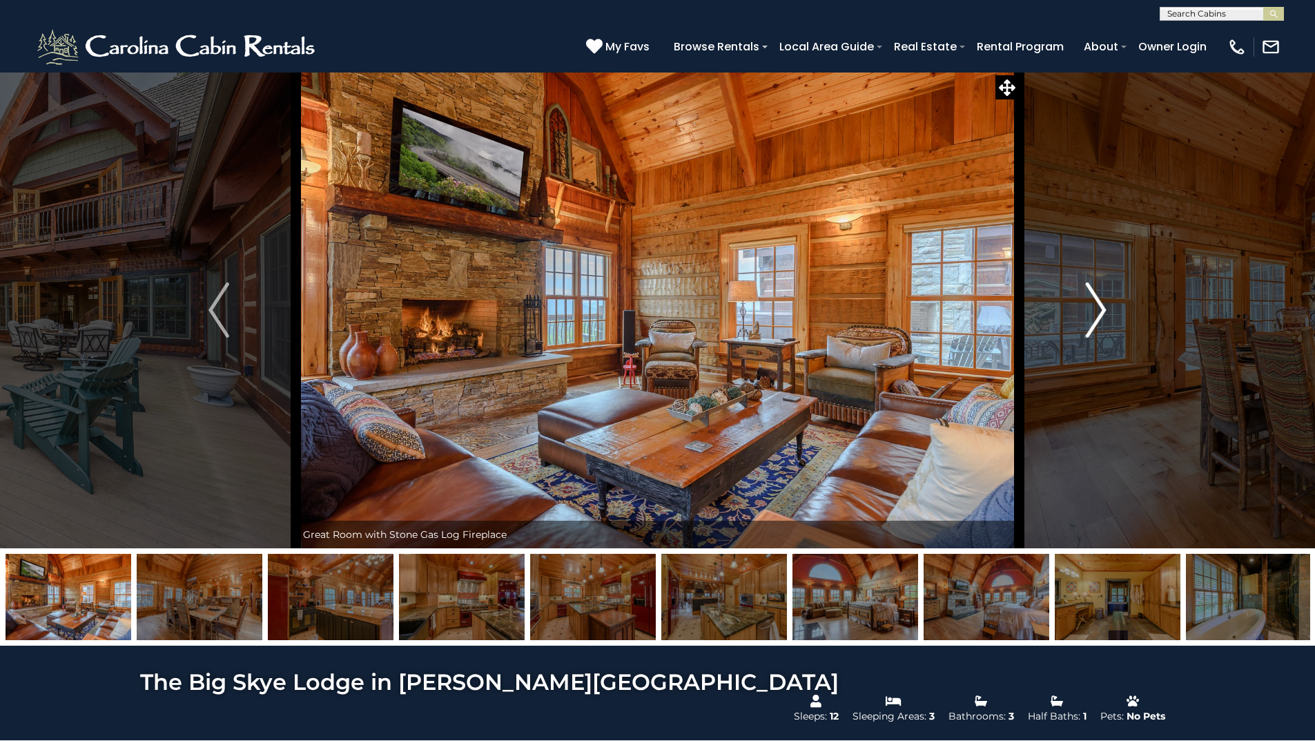
click at [1084, 309] on button "Next" at bounding box center [1096, 310] width 154 height 476
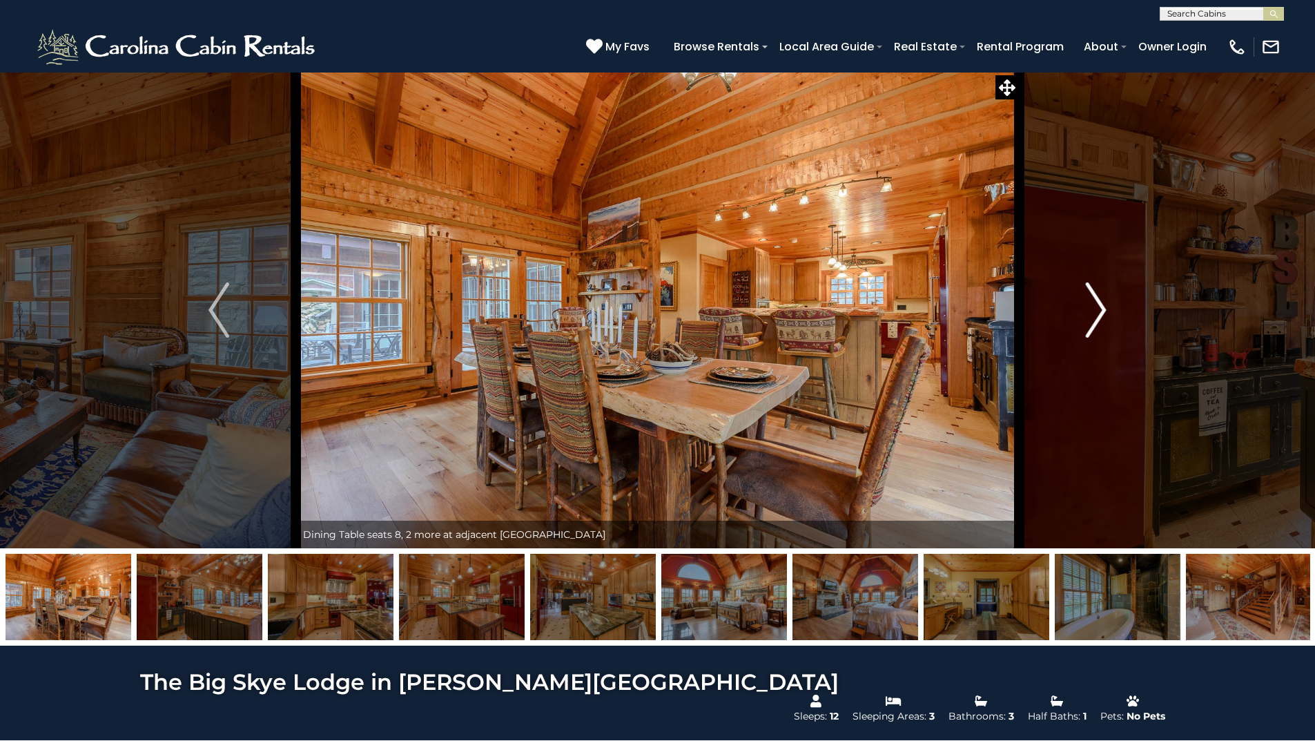
click at [1084, 309] on button "Next" at bounding box center [1096, 310] width 154 height 476
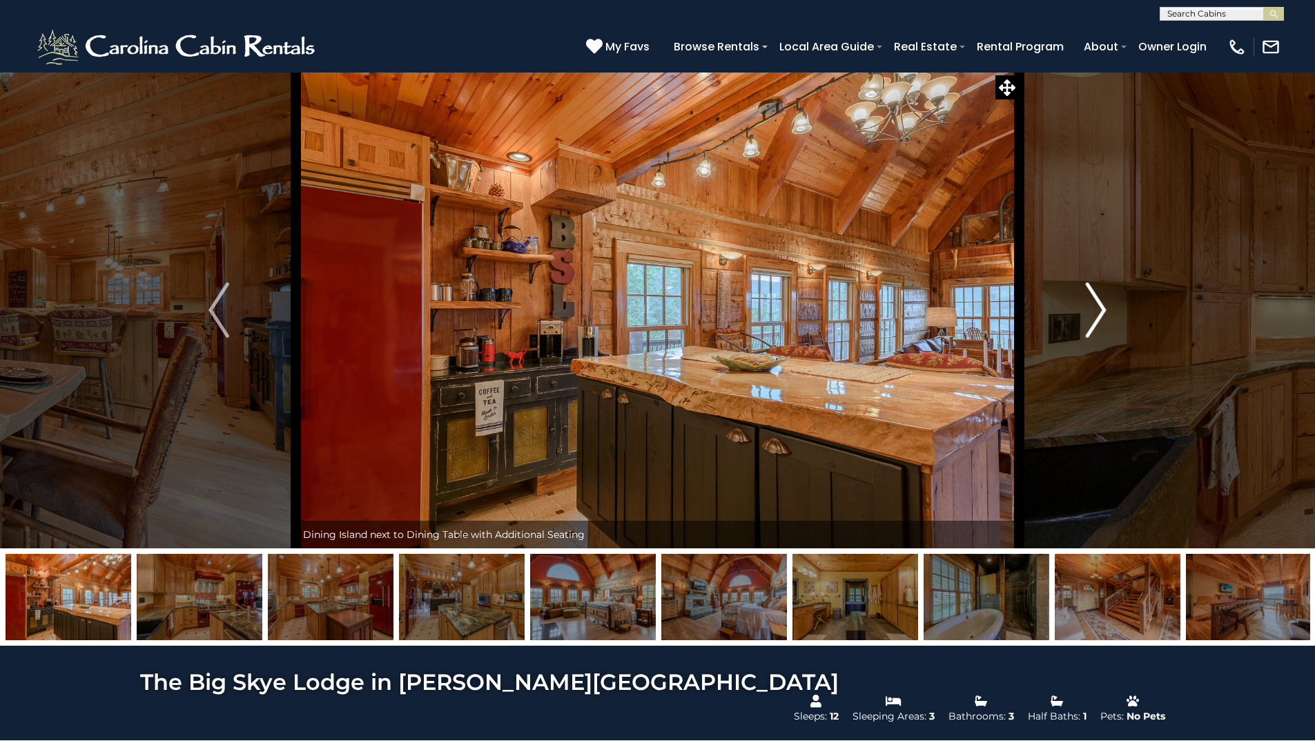
click at [1084, 309] on button "Next" at bounding box center [1096, 310] width 154 height 476
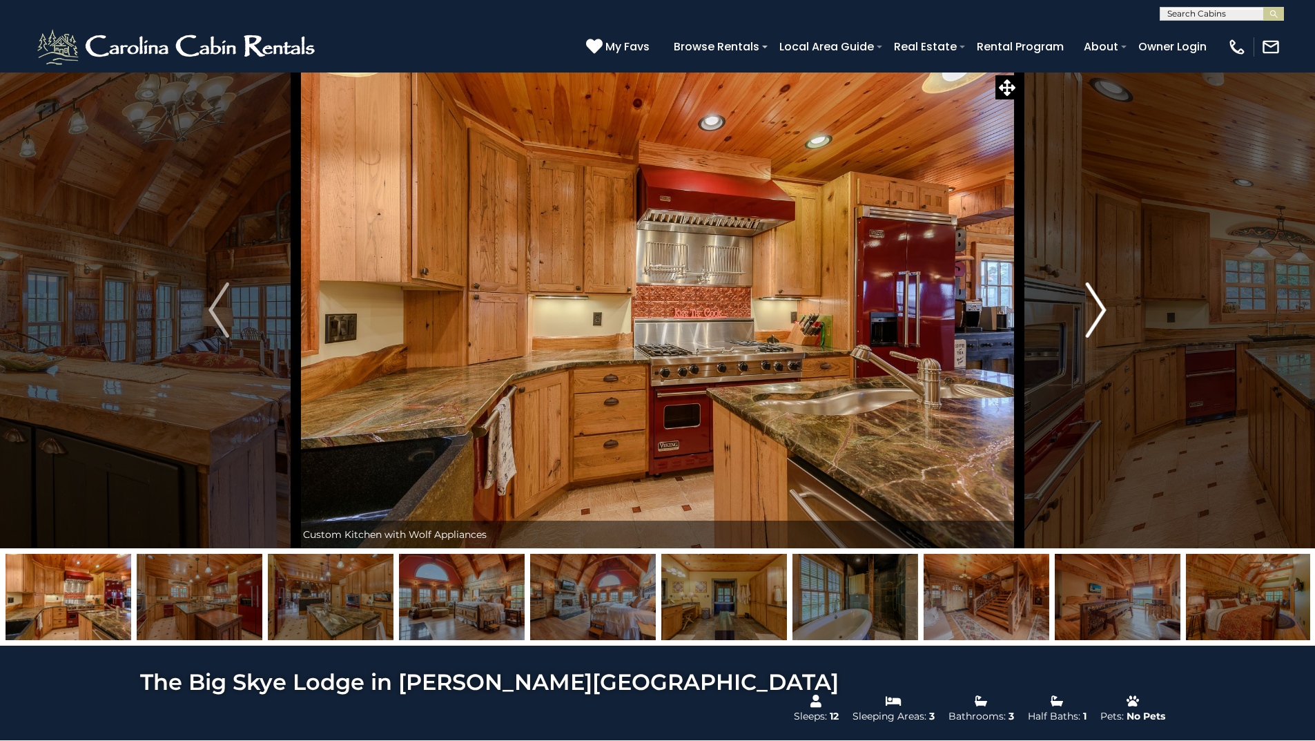
click at [1084, 309] on button "Next" at bounding box center [1096, 310] width 154 height 476
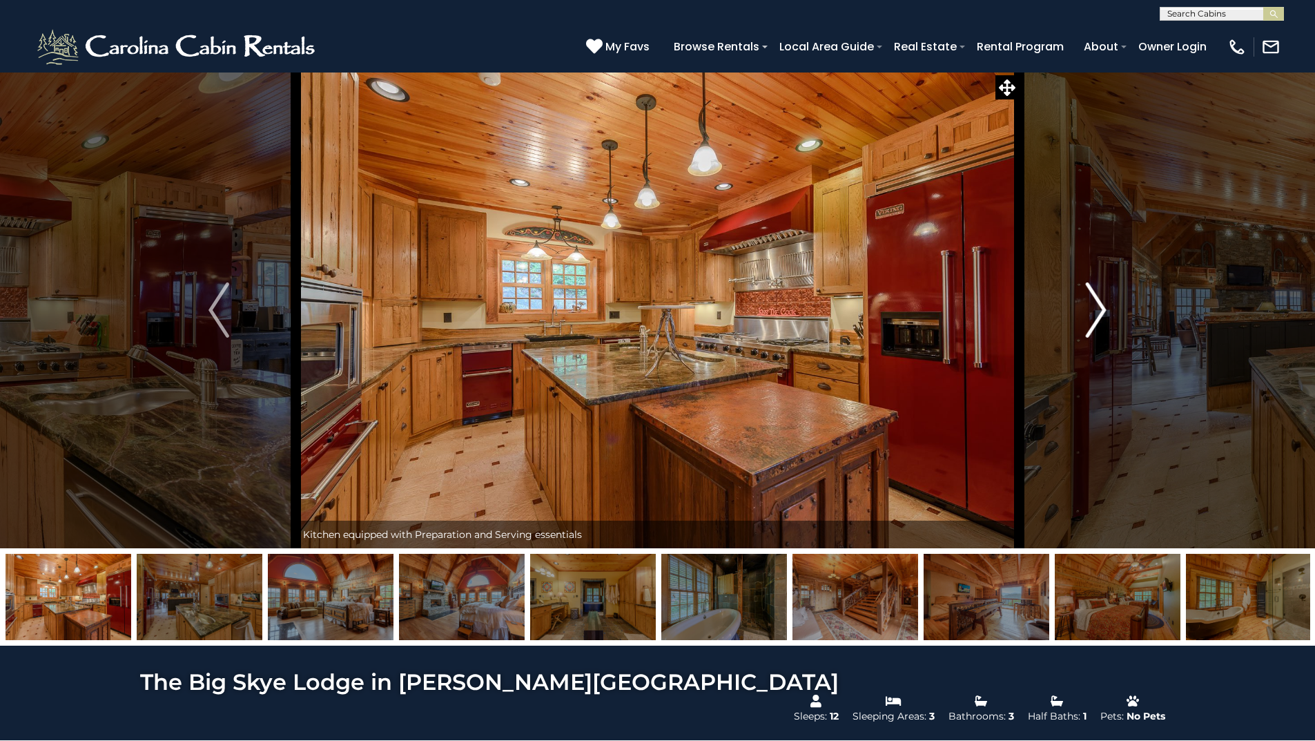
click at [1084, 309] on button "Next" at bounding box center [1096, 310] width 154 height 476
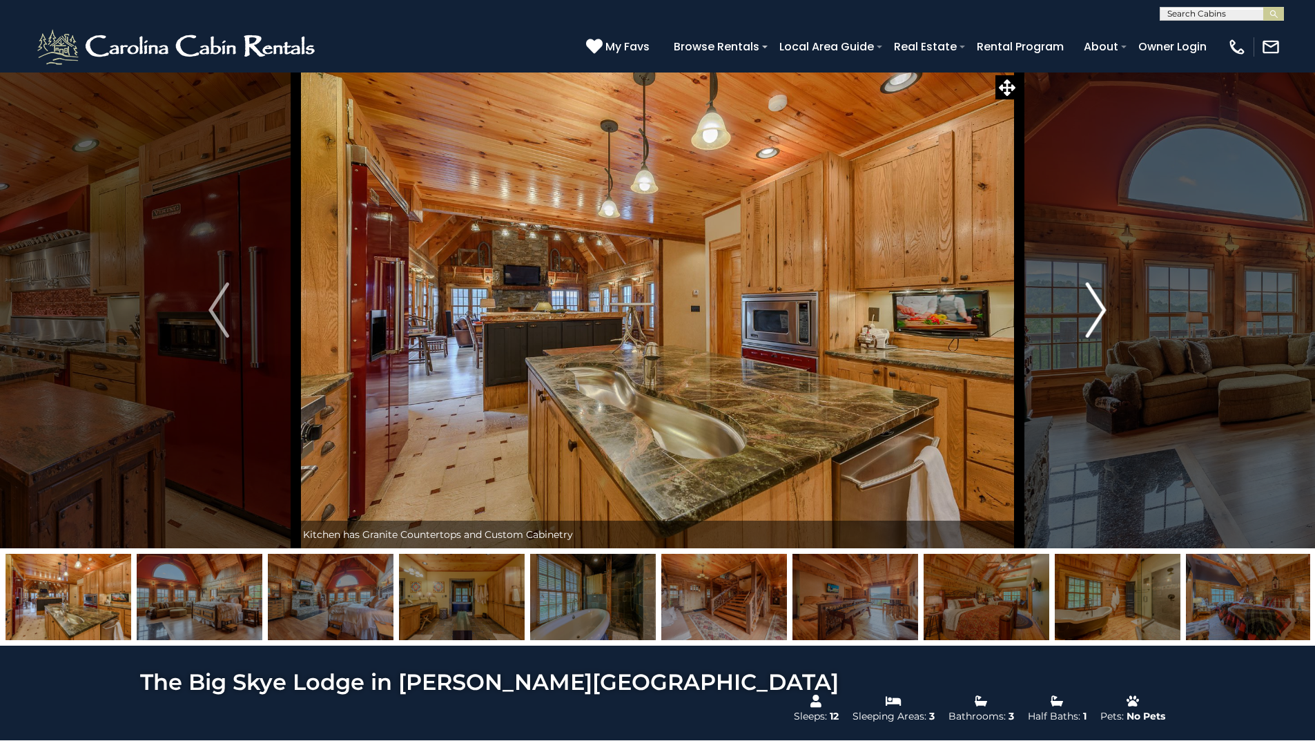
click at [1086, 309] on img "Next" at bounding box center [1096, 309] width 21 height 55
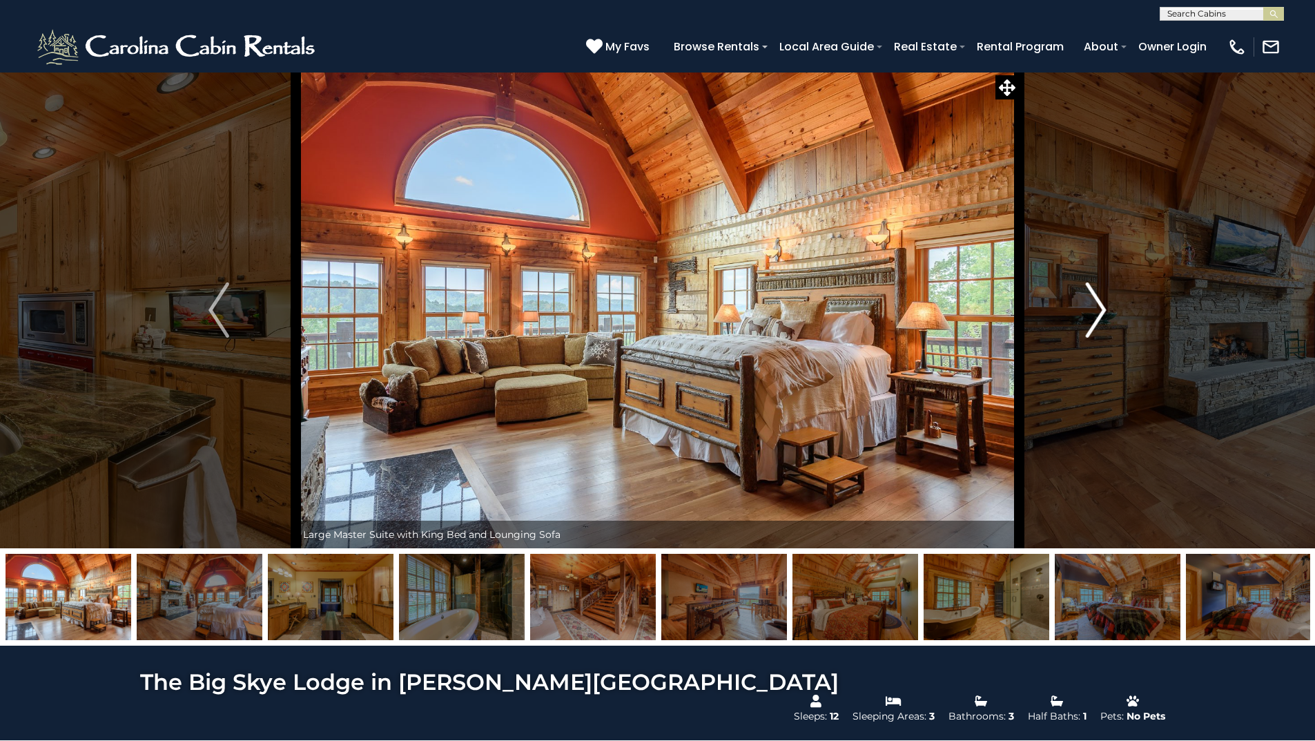
click at [1086, 309] on img "Next" at bounding box center [1096, 309] width 21 height 55
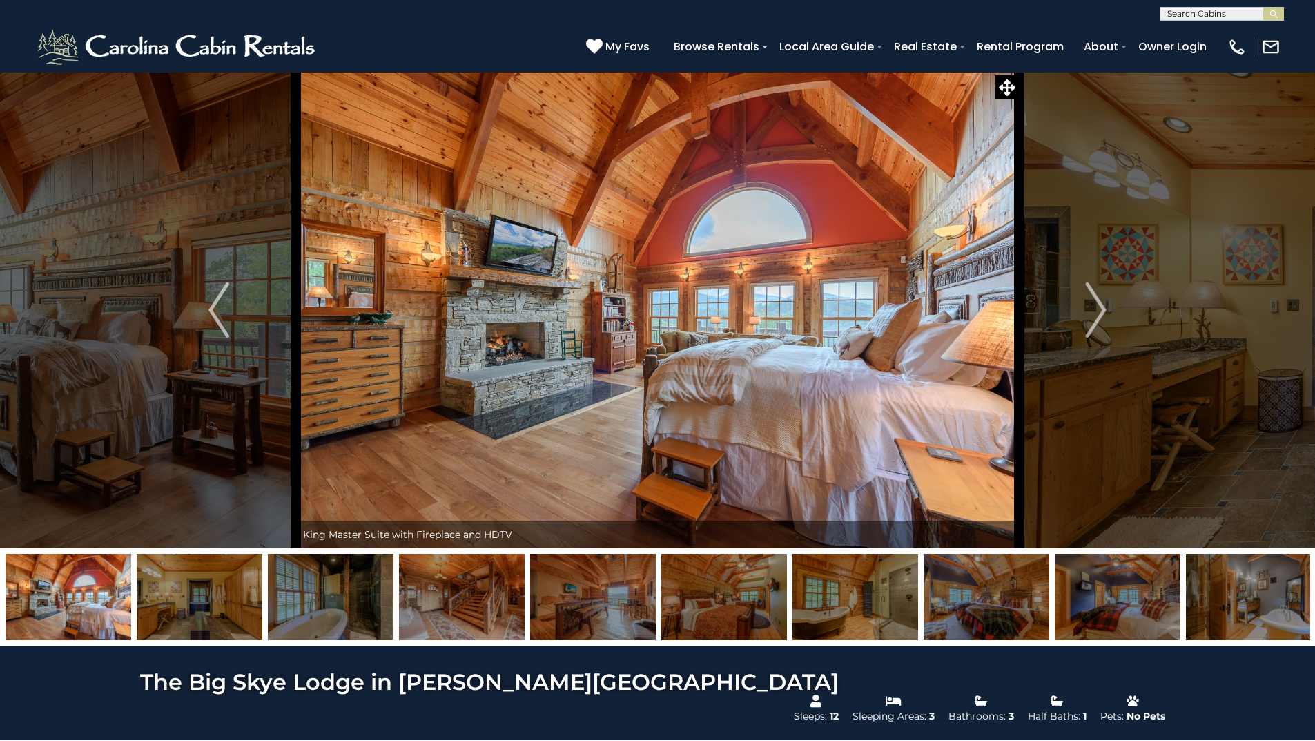
click at [583, 403] on img at bounding box center [657, 310] width 723 height 476
click at [1100, 310] on img "Next" at bounding box center [1096, 309] width 21 height 55
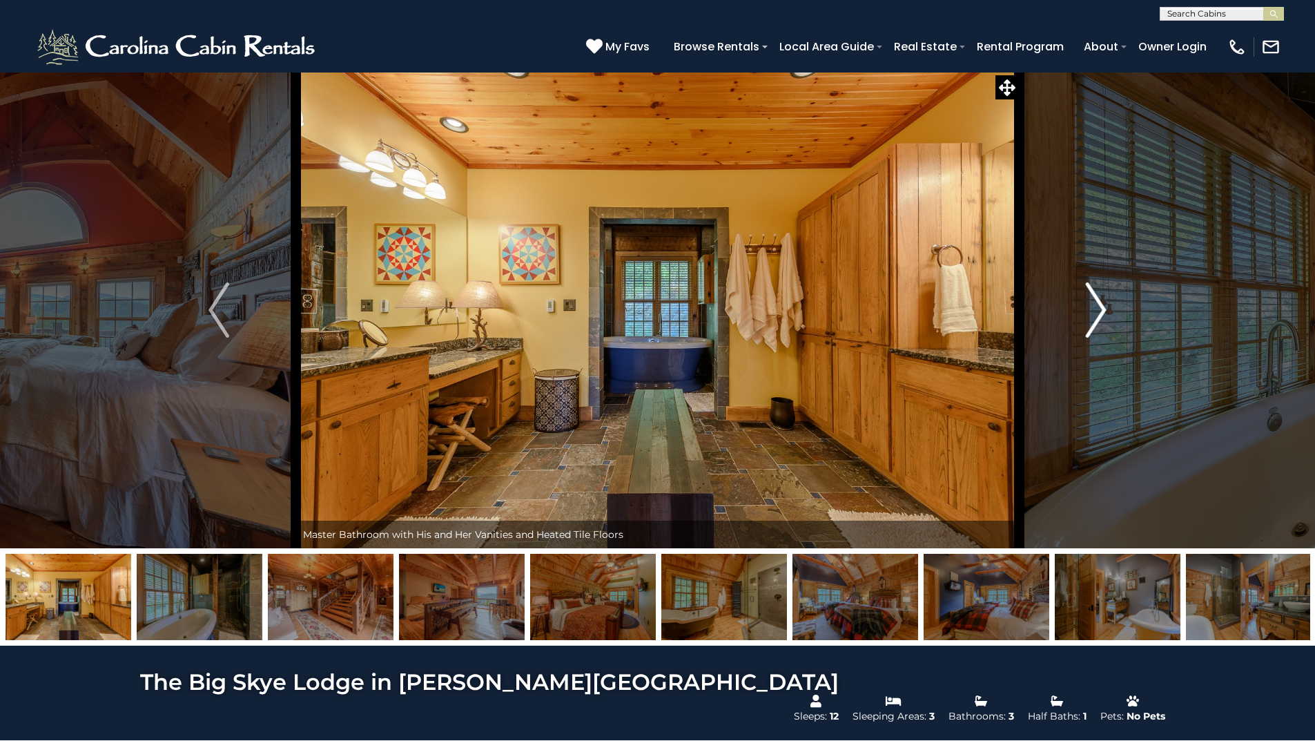
click at [1100, 309] on img "Next" at bounding box center [1096, 309] width 21 height 55
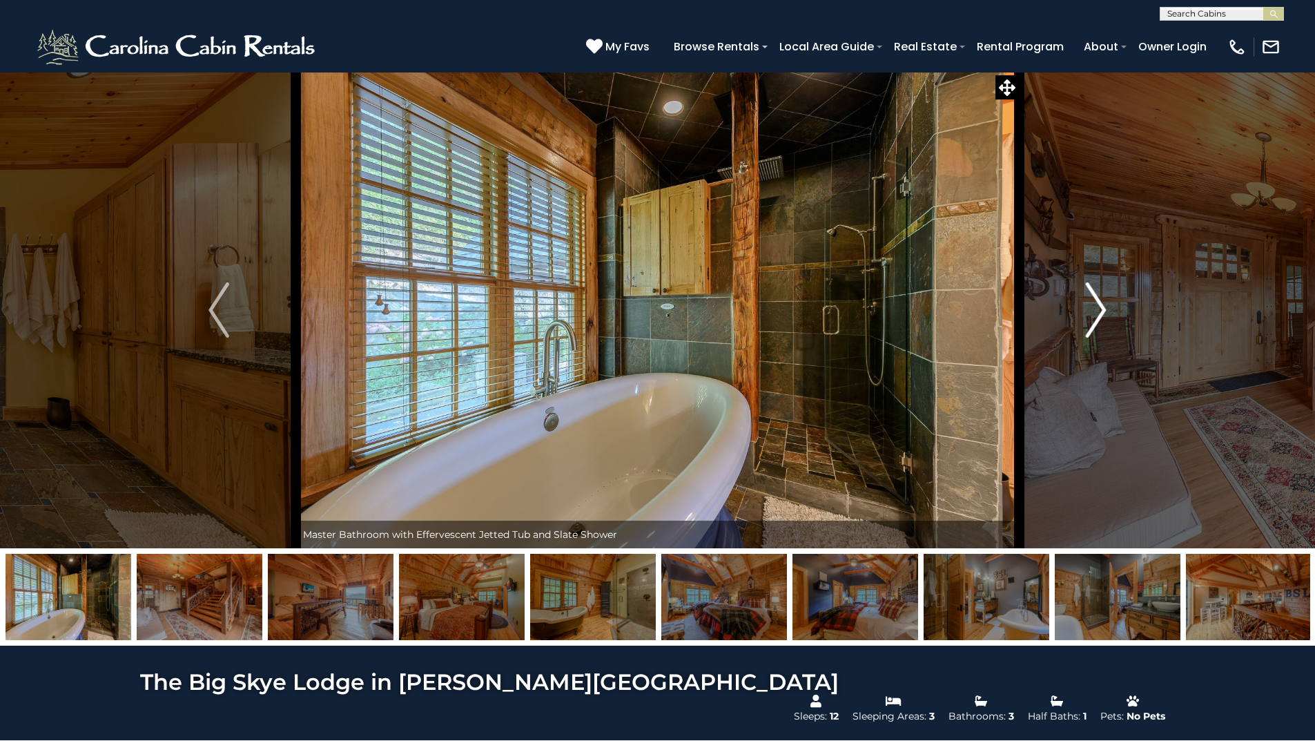
click at [1100, 309] on img "Next" at bounding box center [1096, 309] width 21 height 55
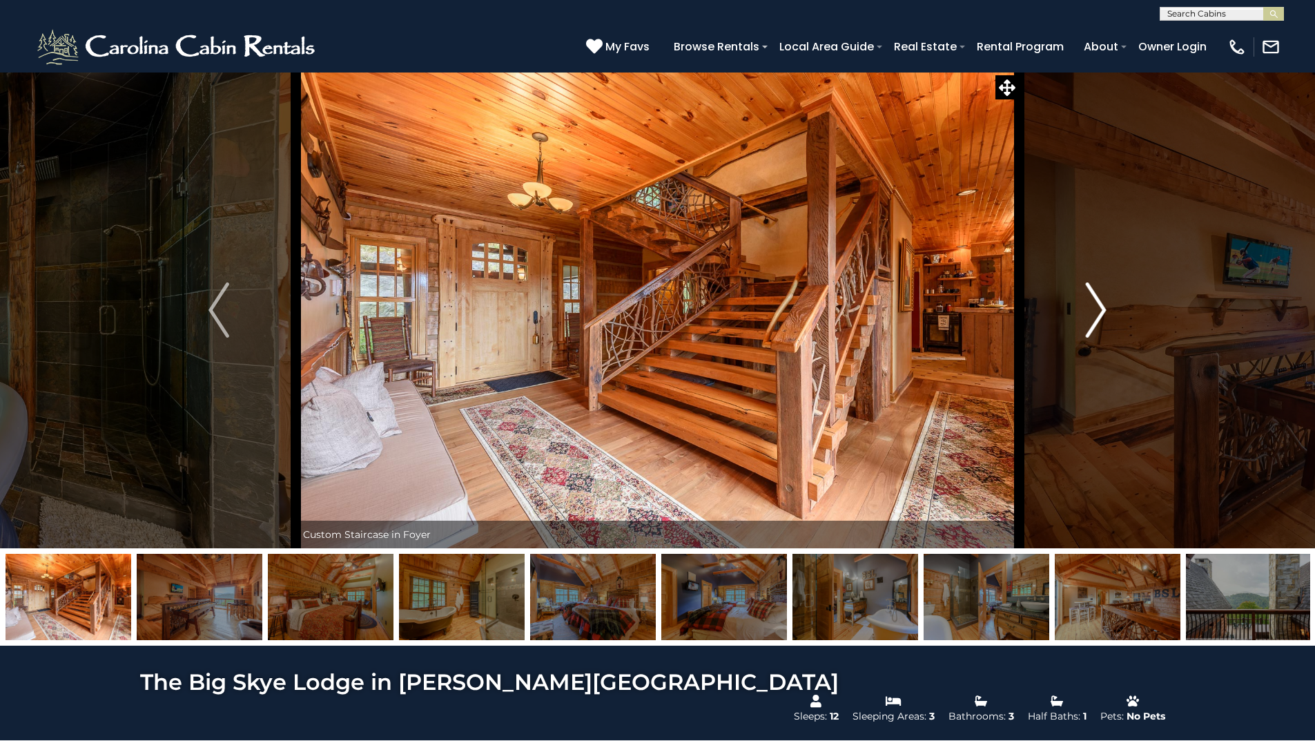
click at [1100, 309] on img "Next" at bounding box center [1096, 309] width 21 height 55
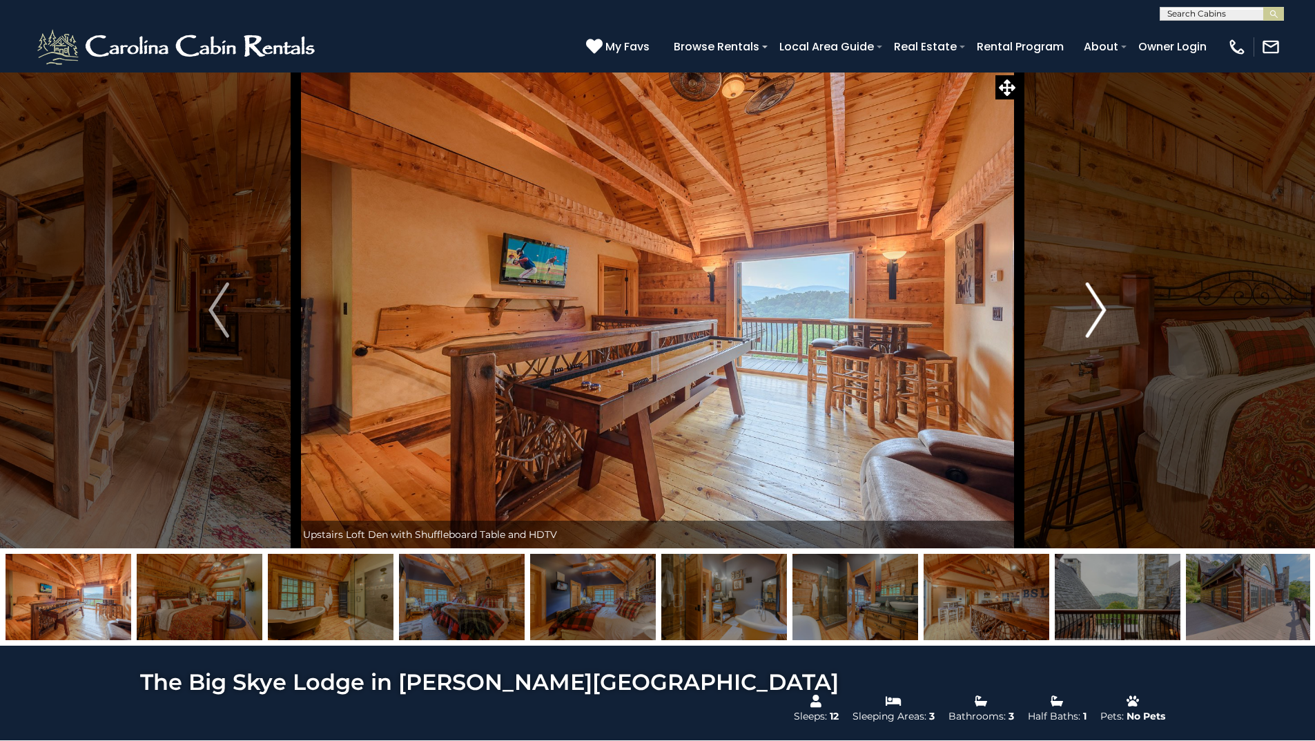
click at [1104, 306] on img "Next" at bounding box center [1096, 309] width 21 height 55
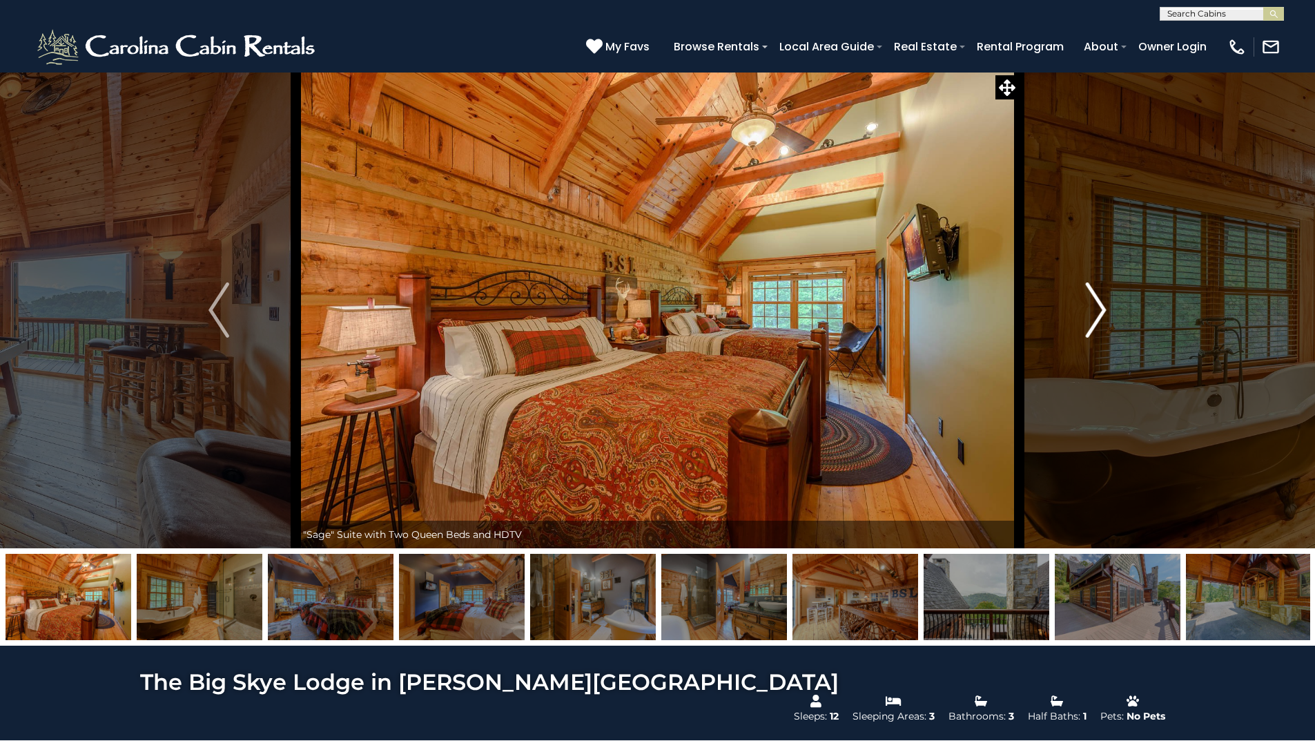
click at [1104, 306] on img "Next" at bounding box center [1096, 309] width 21 height 55
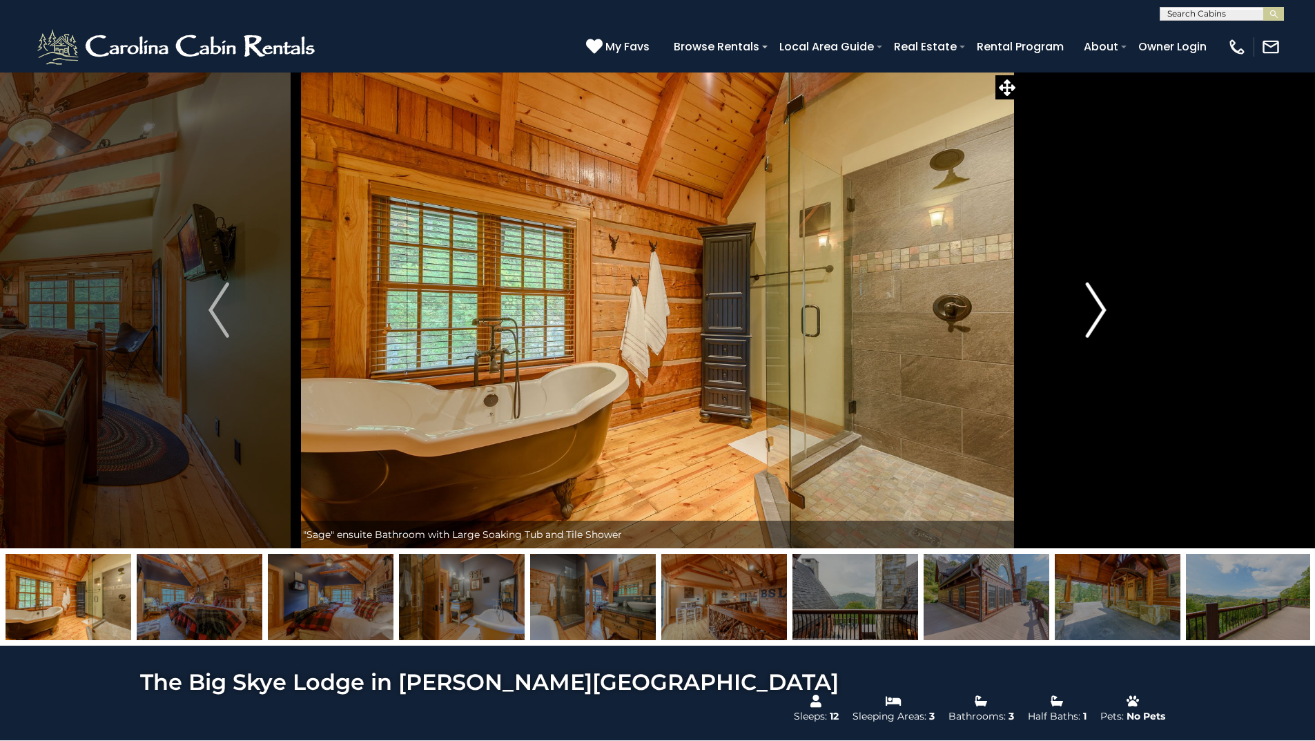
click at [1104, 306] on img "Next" at bounding box center [1096, 309] width 21 height 55
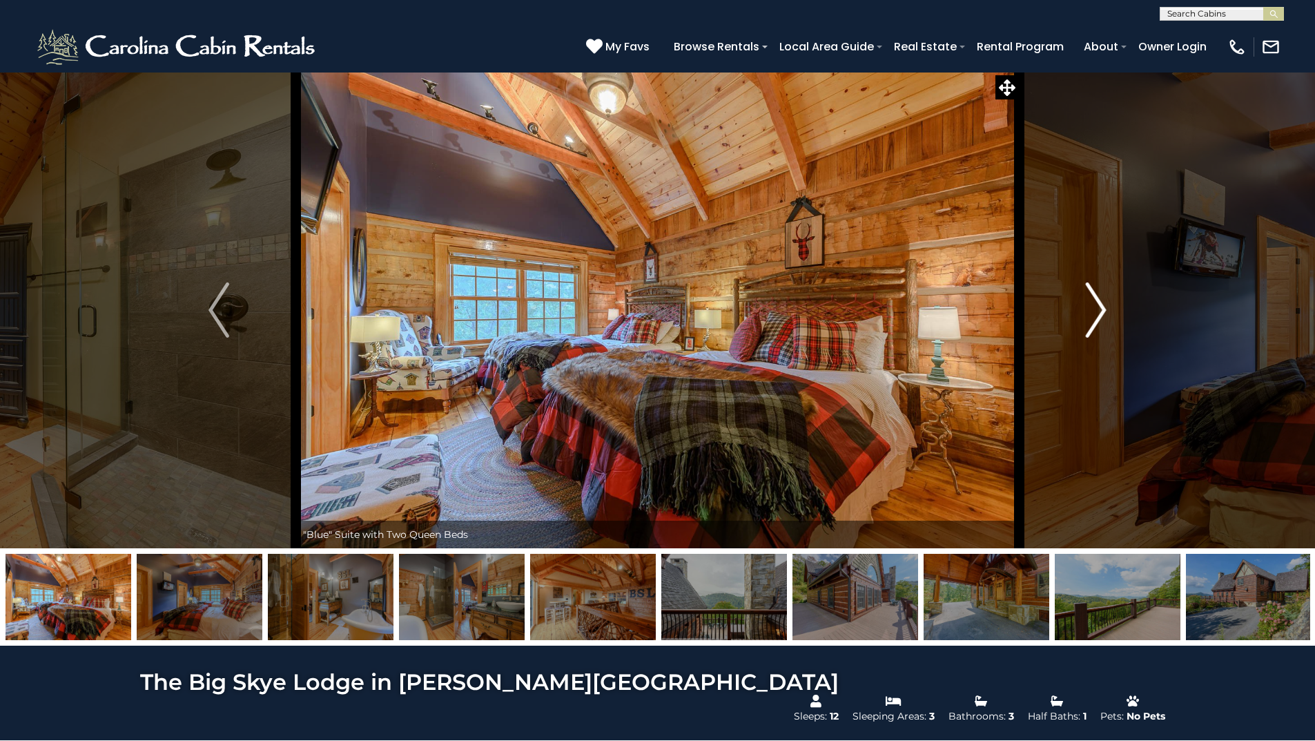
click at [1104, 306] on img "Next" at bounding box center [1096, 309] width 21 height 55
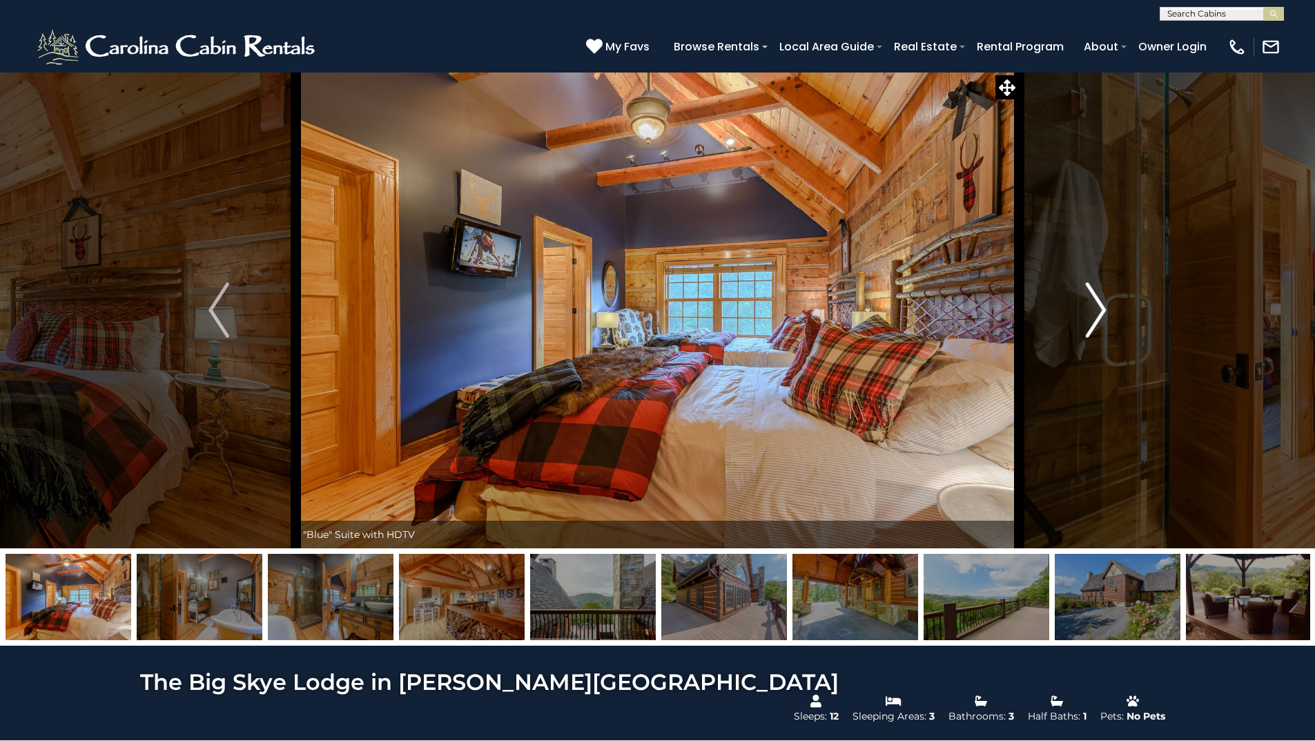
click at [1104, 306] on img "Next" at bounding box center [1096, 309] width 21 height 55
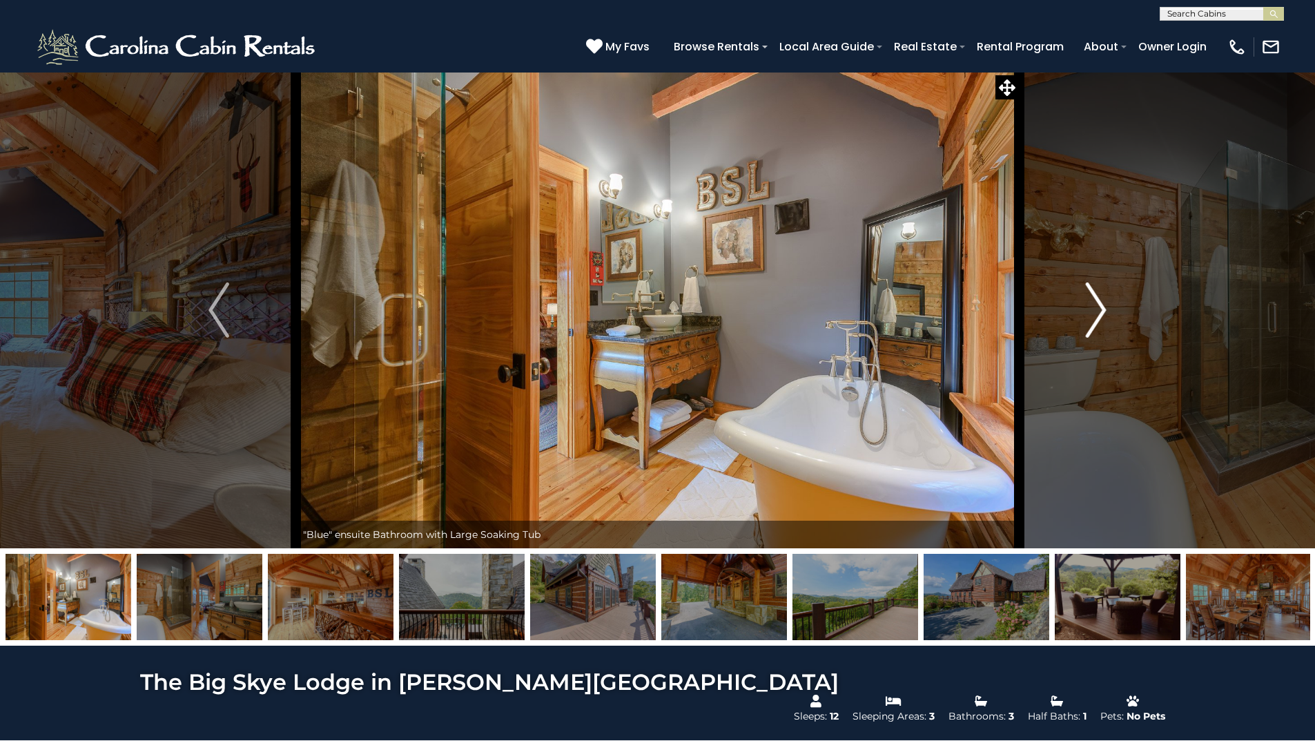
click at [1105, 306] on img "Next" at bounding box center [1096, 309] width 21 height 55
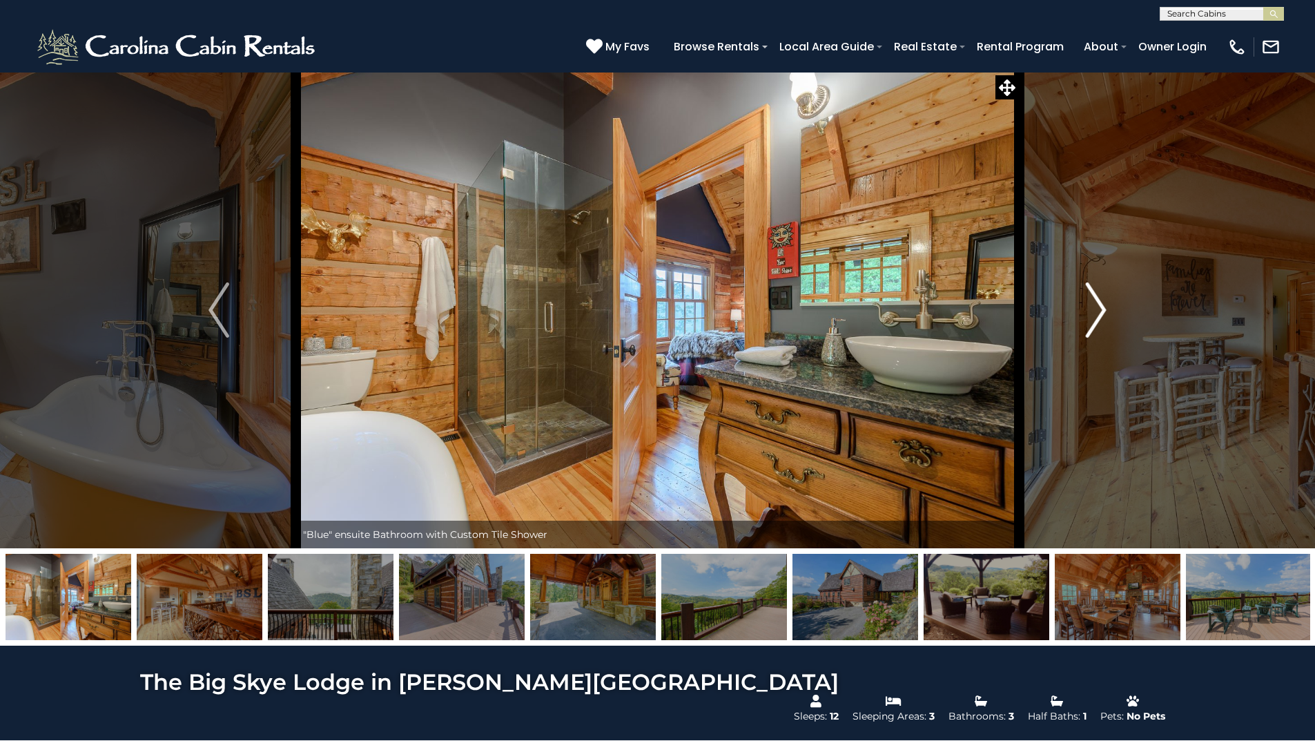
click at [1106, 306] on img "Next" at bounding box center [1096, 309] width 21 height 55
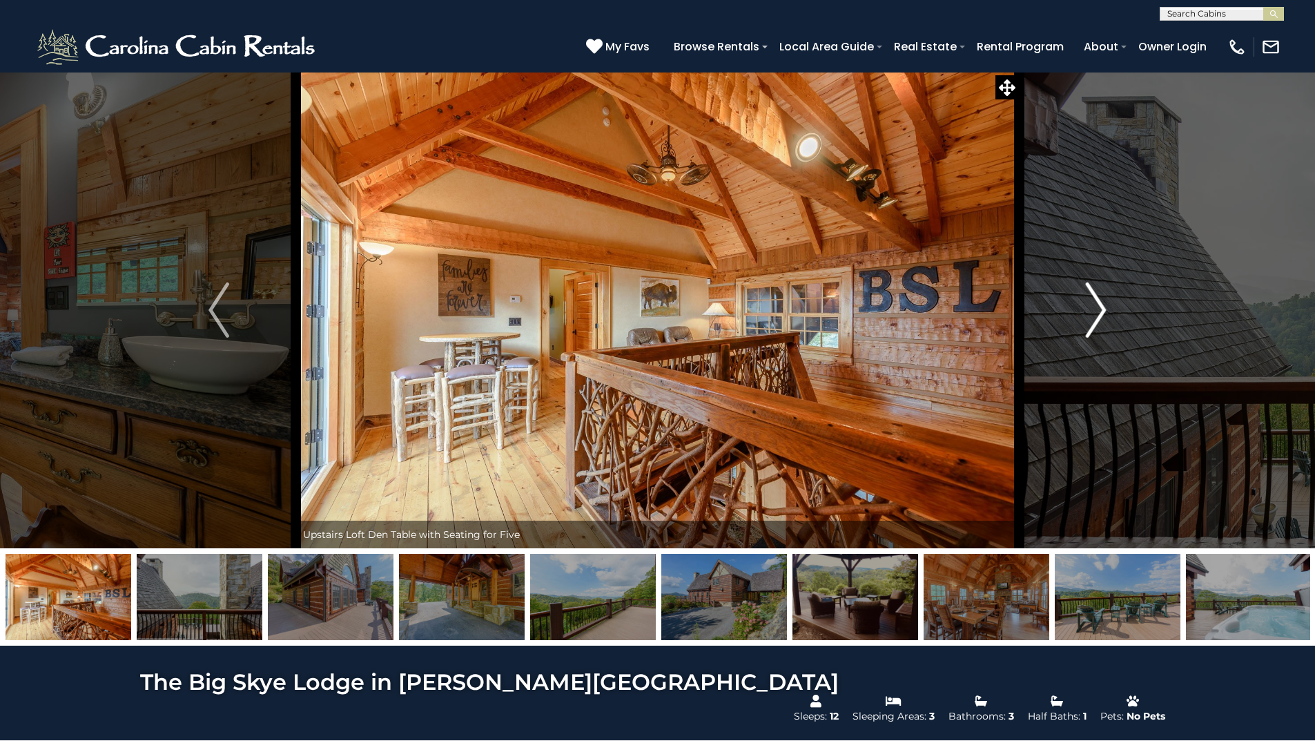
click at [1106, 306] on button "Next" at bounding box center [1096, 310] width 154 height 476
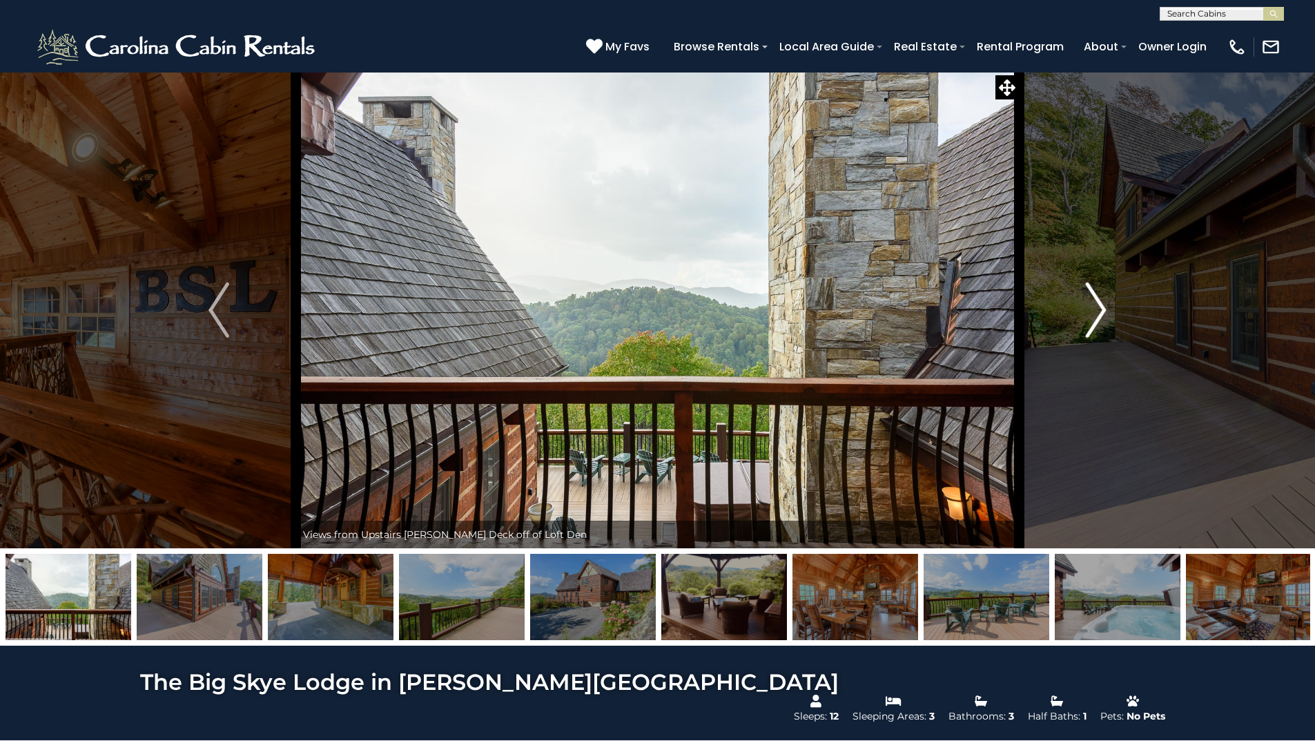
click at [1104, 309] on img "Next" at bounding box center [1096, 309] width 21 height 55
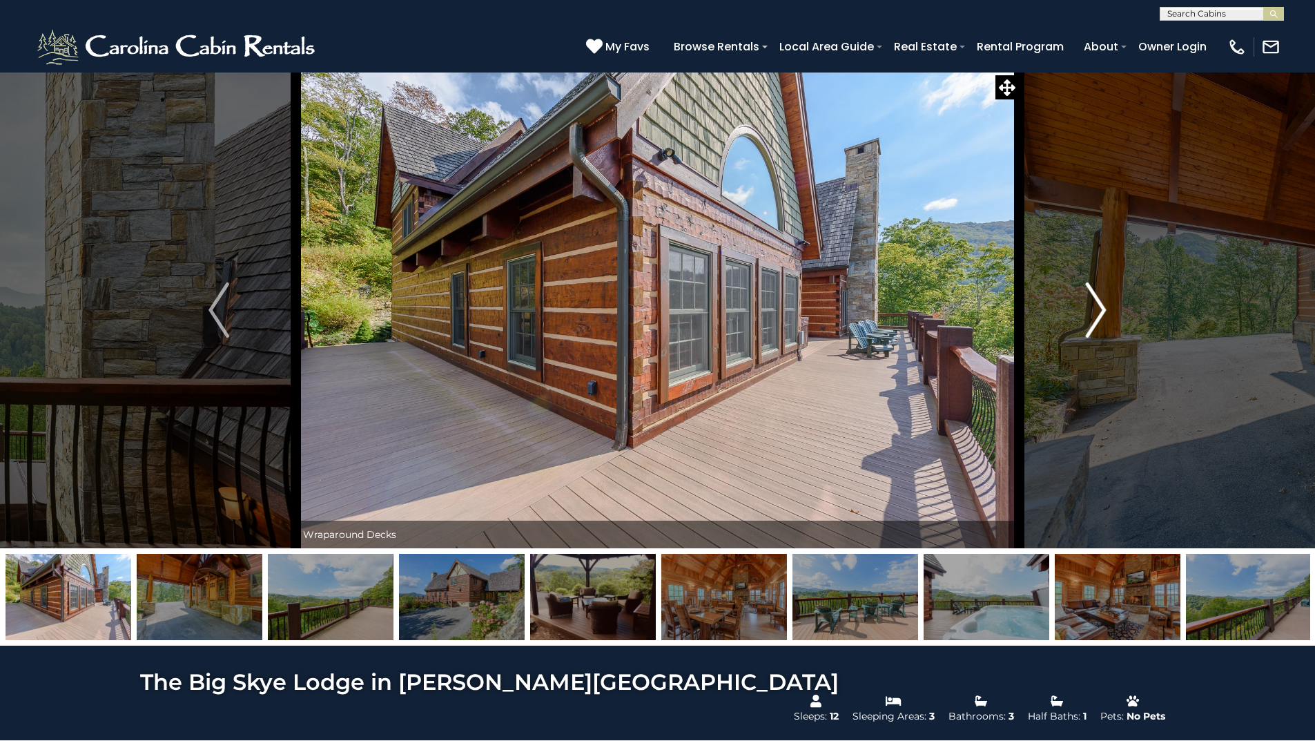
click at [1104, 309] on img "Next" at bounding box center [1096, 309] width 21 height 55
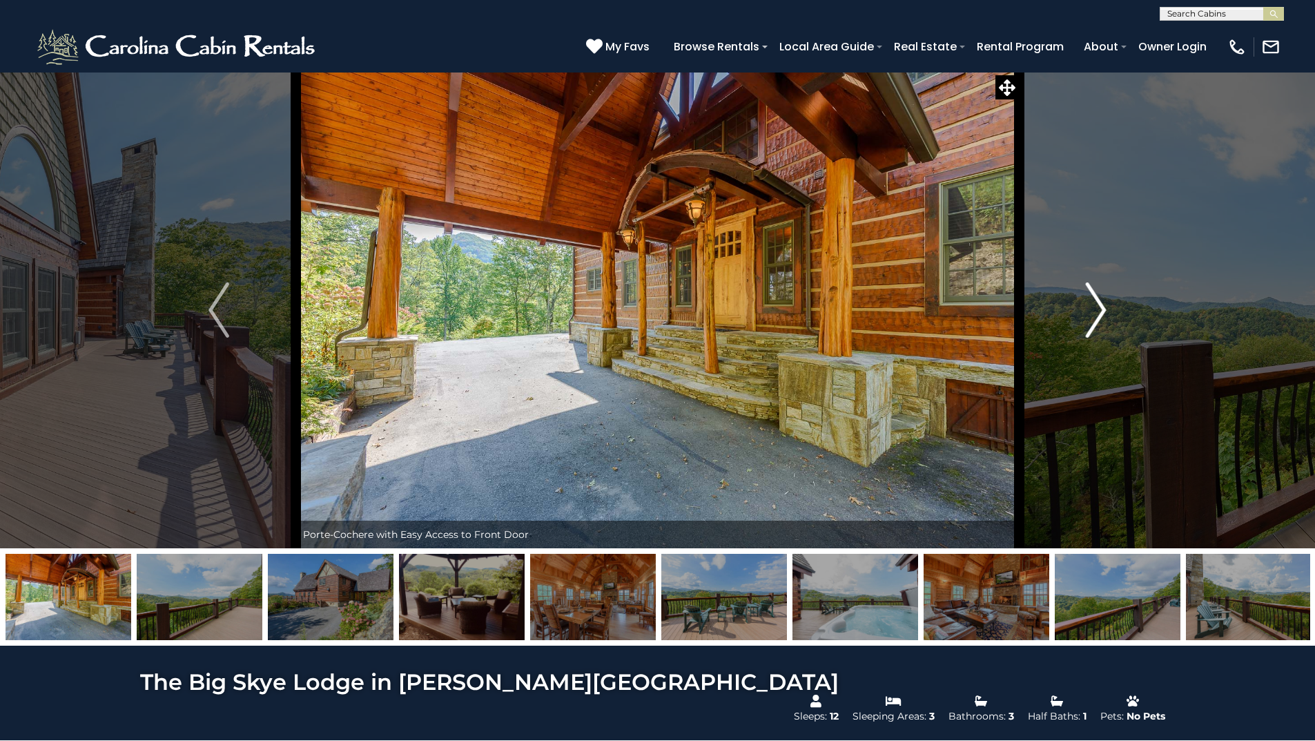
click at [1104, 309] on img "Next" at bounding box center [1096, 309] width 21 height 55
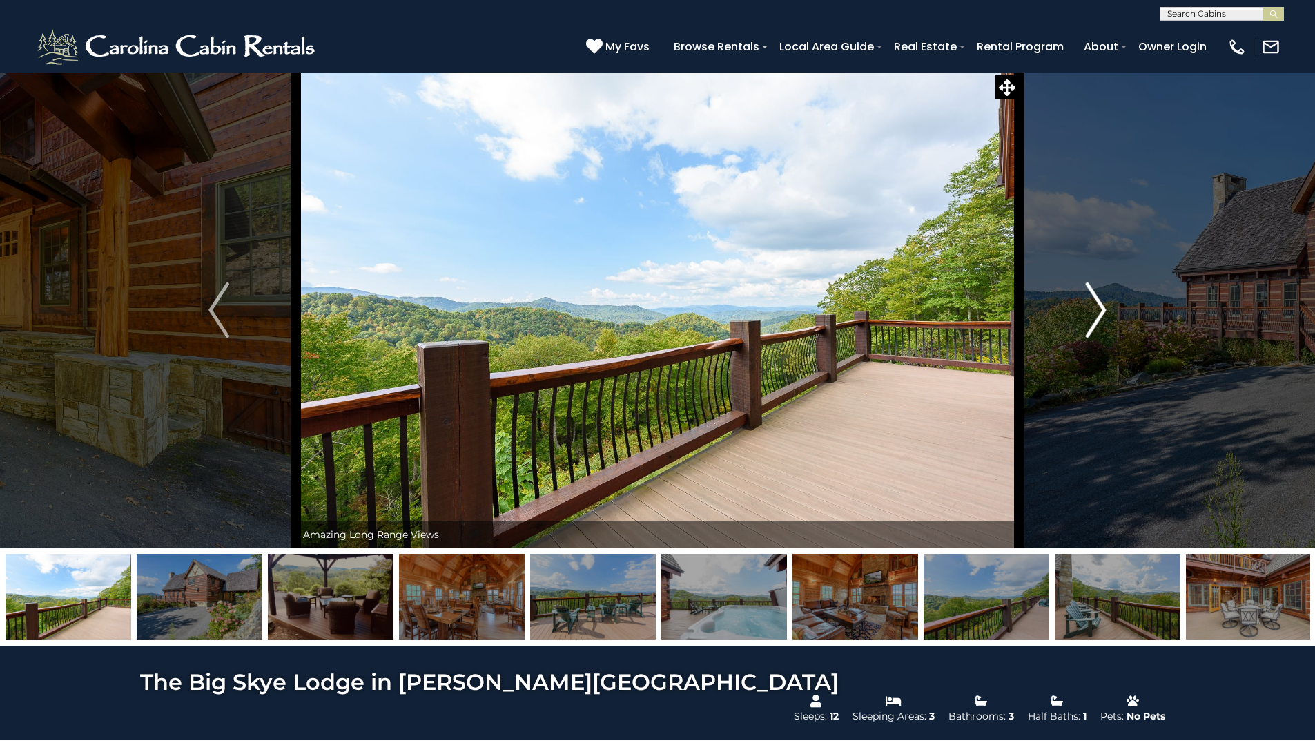
click at [1104, 309] on img "Next" at bounding box center [1096, 309] width 21 height 55
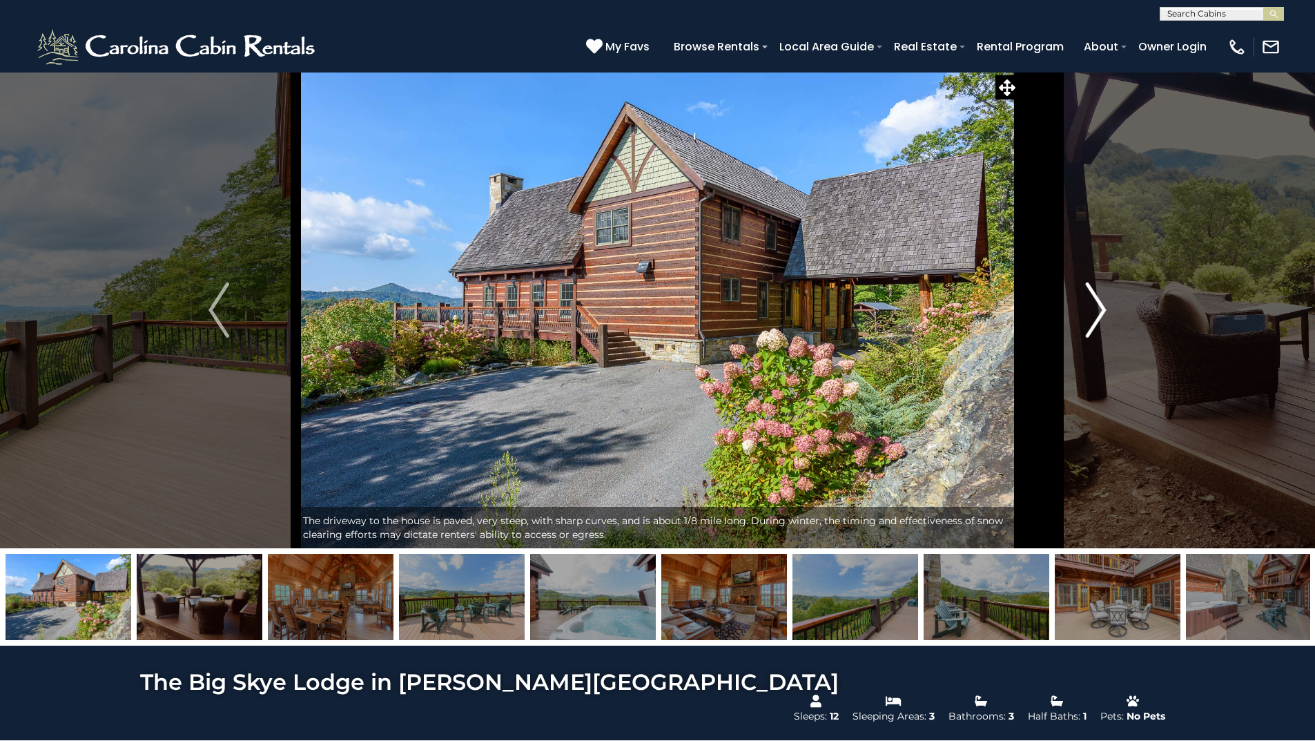
click at [1104, 309] on img "Next" at bounding box center [1096, 309] width 21 height 55
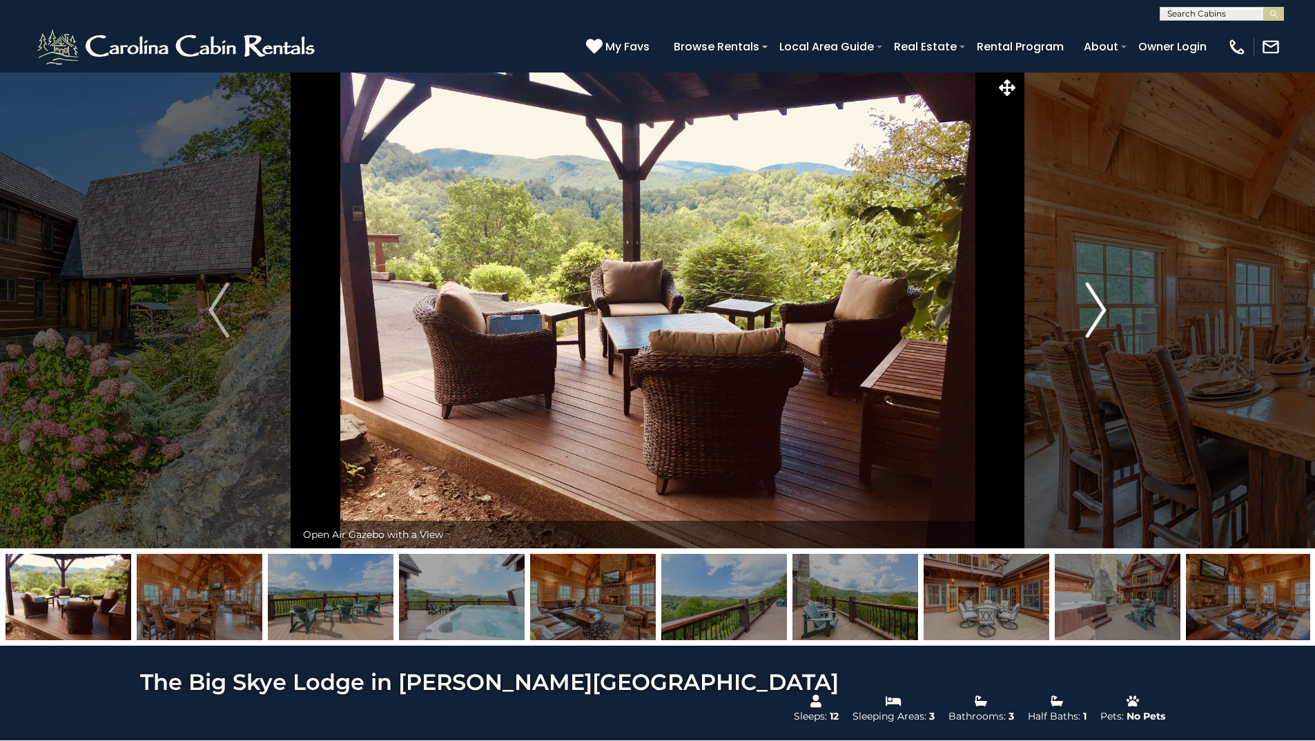
click at [1104, 309] on img "Next" at bounding box center [1096, 309] width 21 height 55
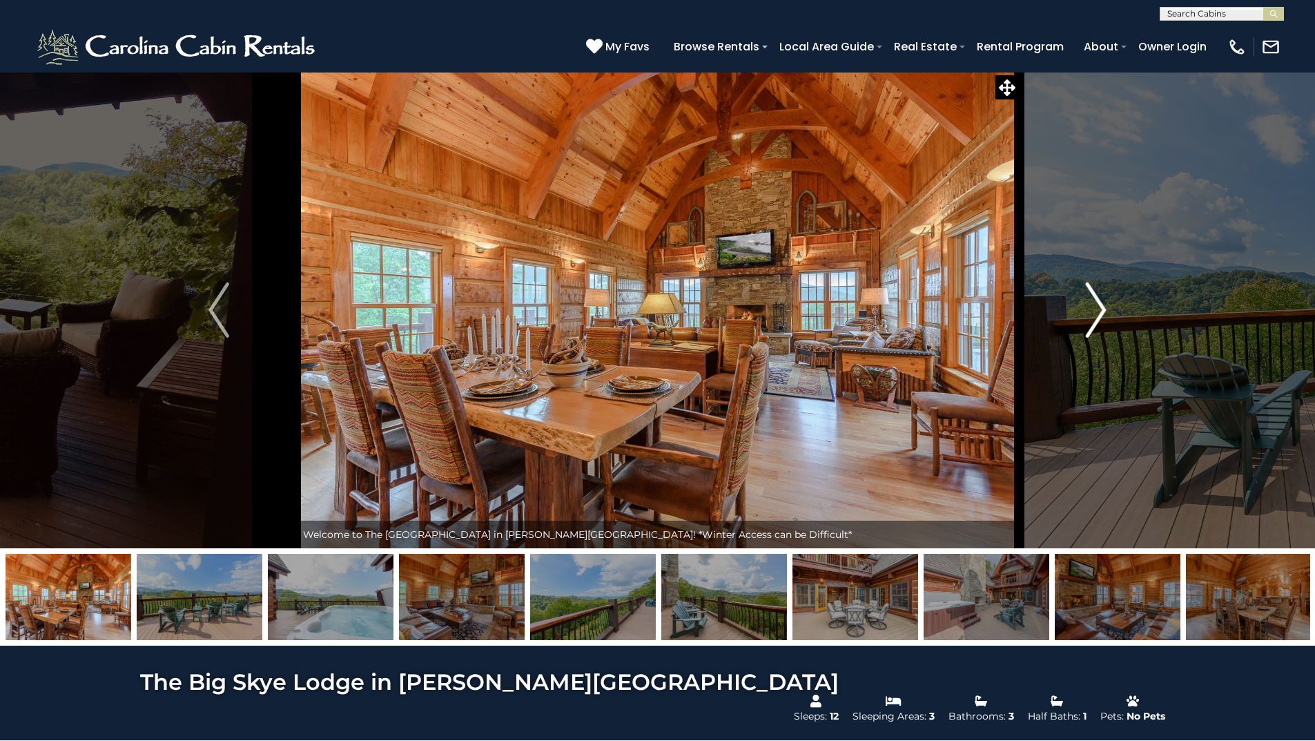
click at [1104, 309] on img "Next" at bounding box center [1096, 309] width 21 height 55
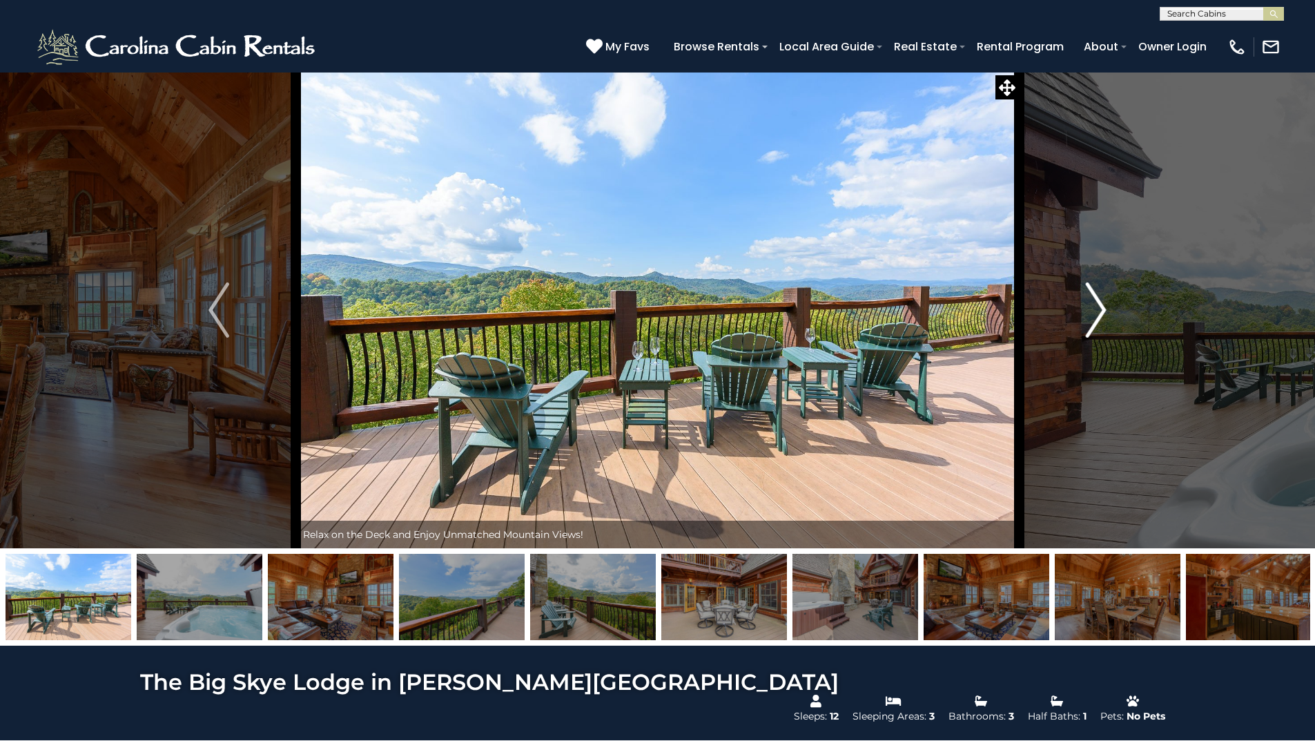
click at [1104, 309] on img "Next" at bounding box center [1096, 309] width 21 height 55
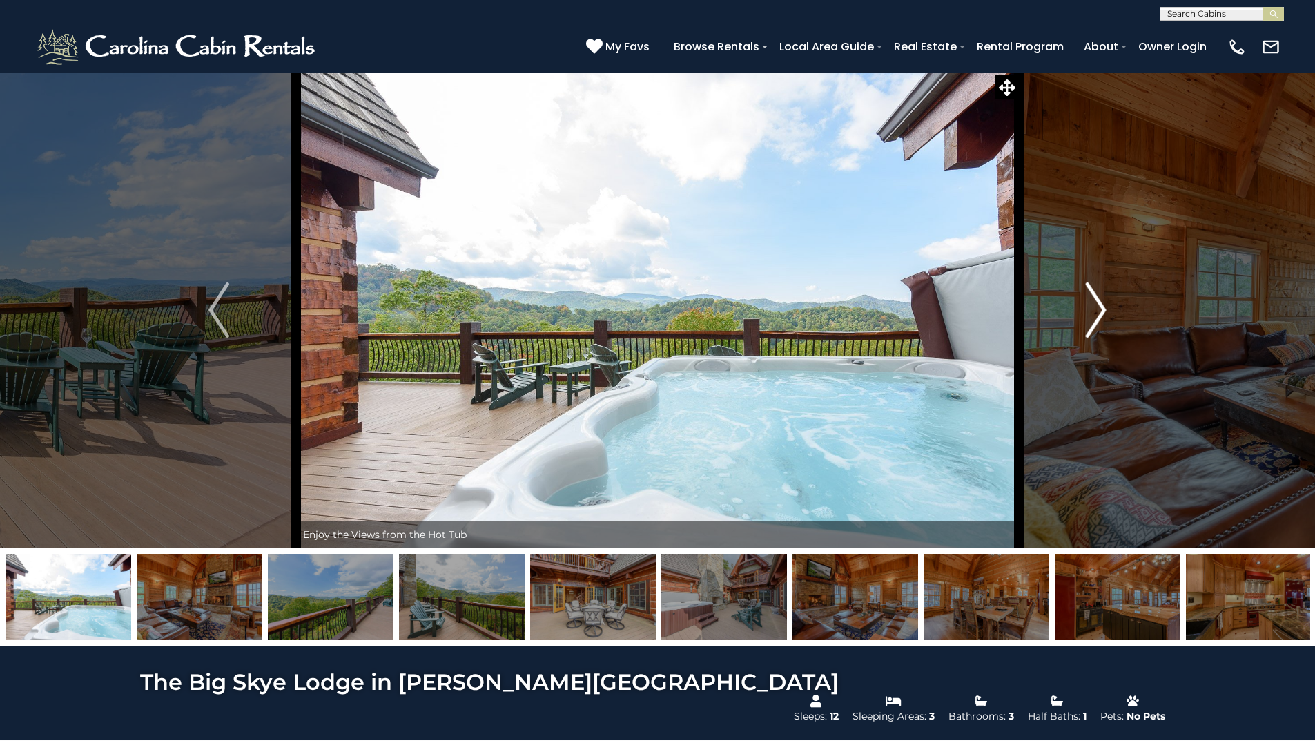
click at [1104, 309] on img "Next" at bounding box center [1096, 309] width 21 height 55
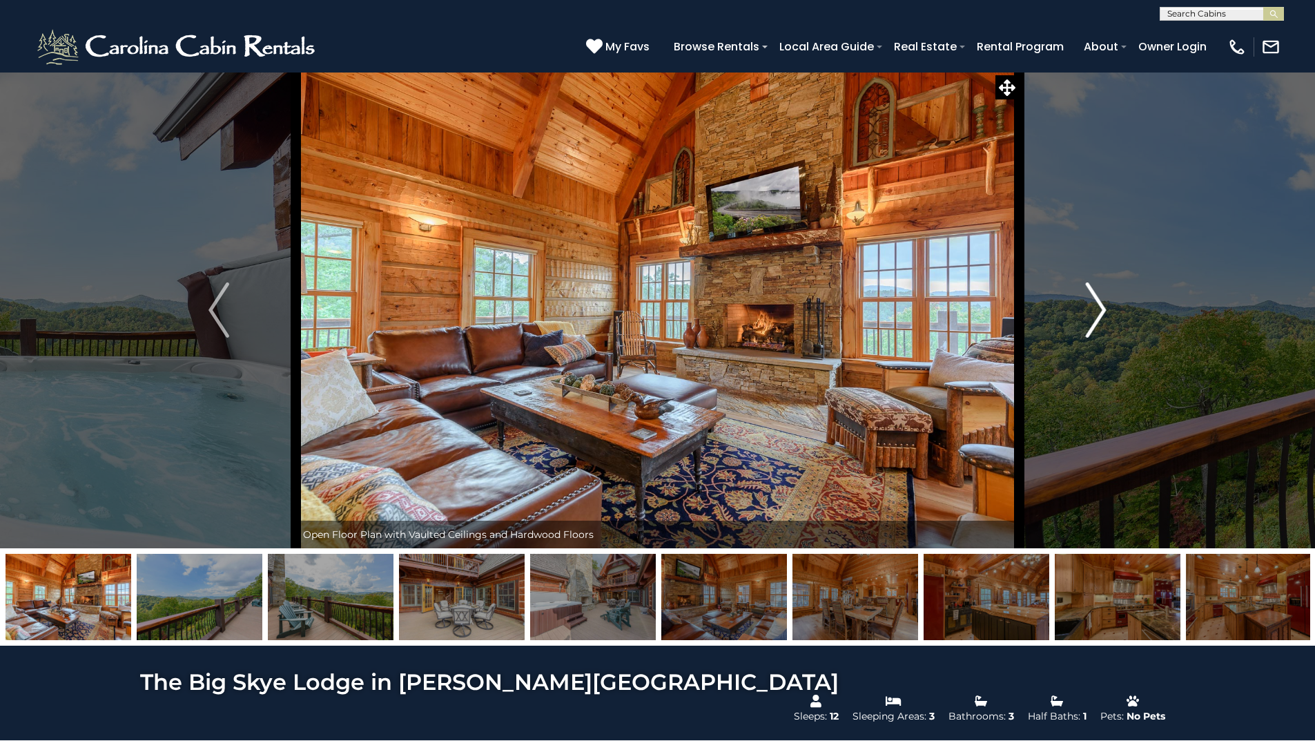
click at [1104, 309] on img "Next" at bounding box center [1096, 309] width 21 height 55
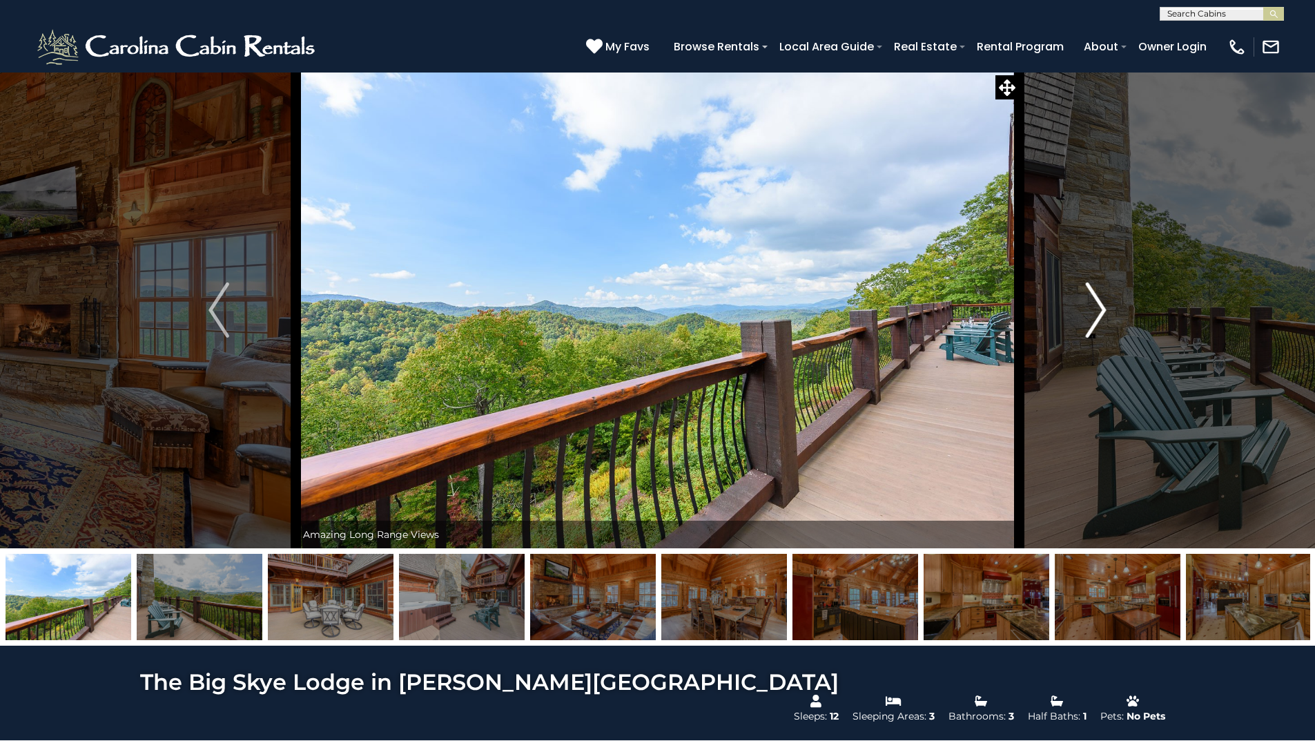
click at [1102, 309] on img "Next" at bounding box center [1096, 309] width 21 height 55
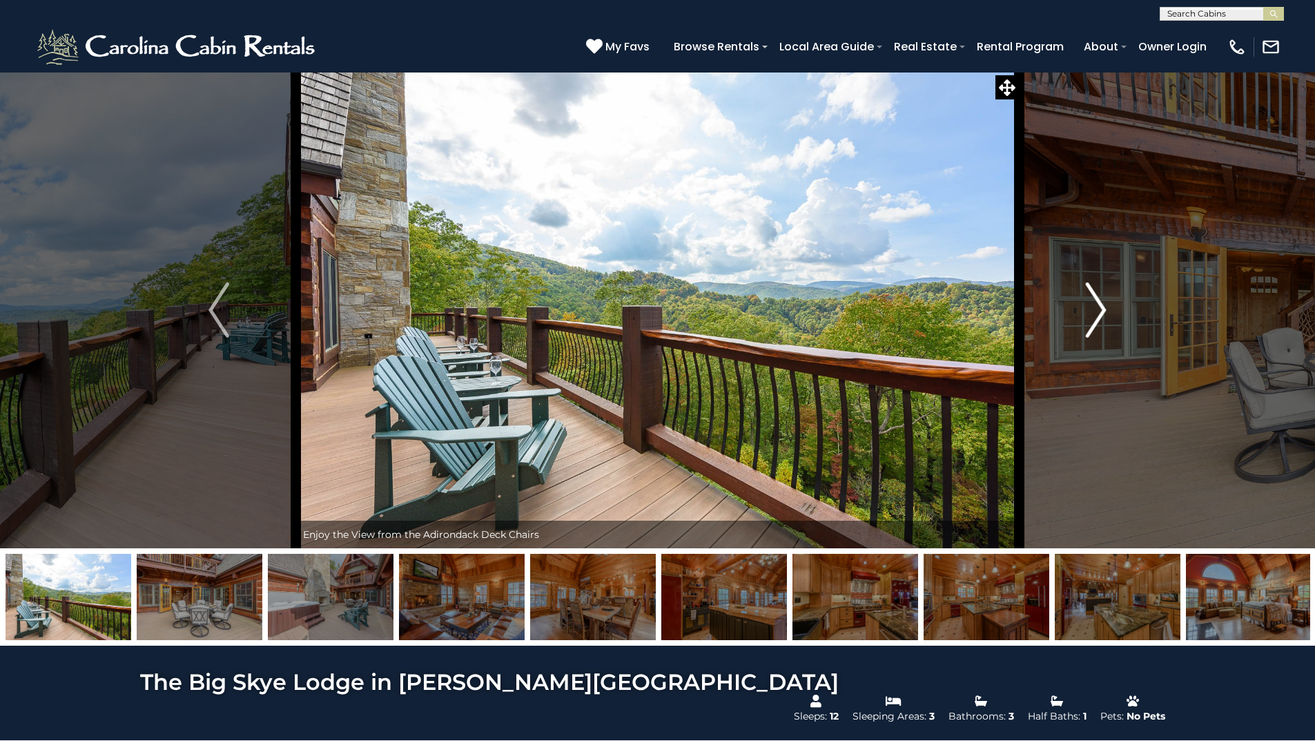
click at [1103, 309] on img "Next" at bounding box center [1096, 309] width 21 height 55
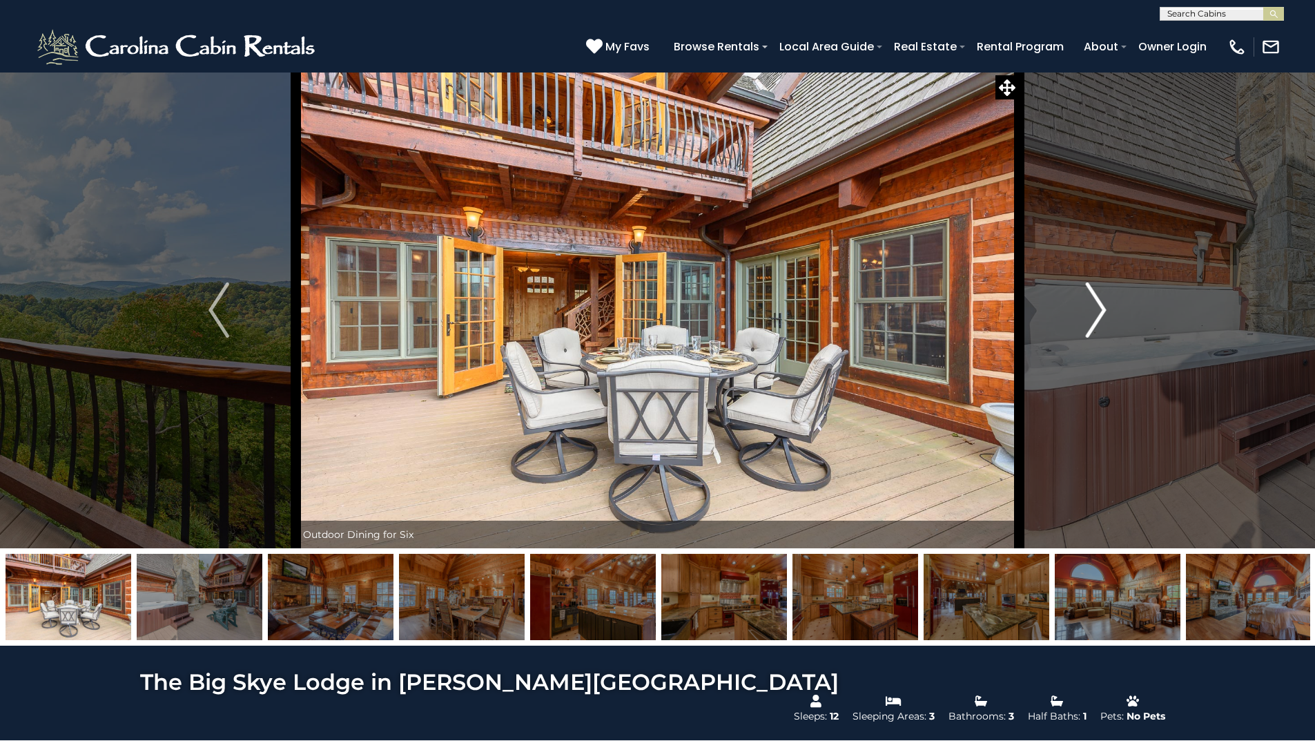
click at [1104, 311] on img "Next" at bounding box center [1096, 309] width 21 height 55
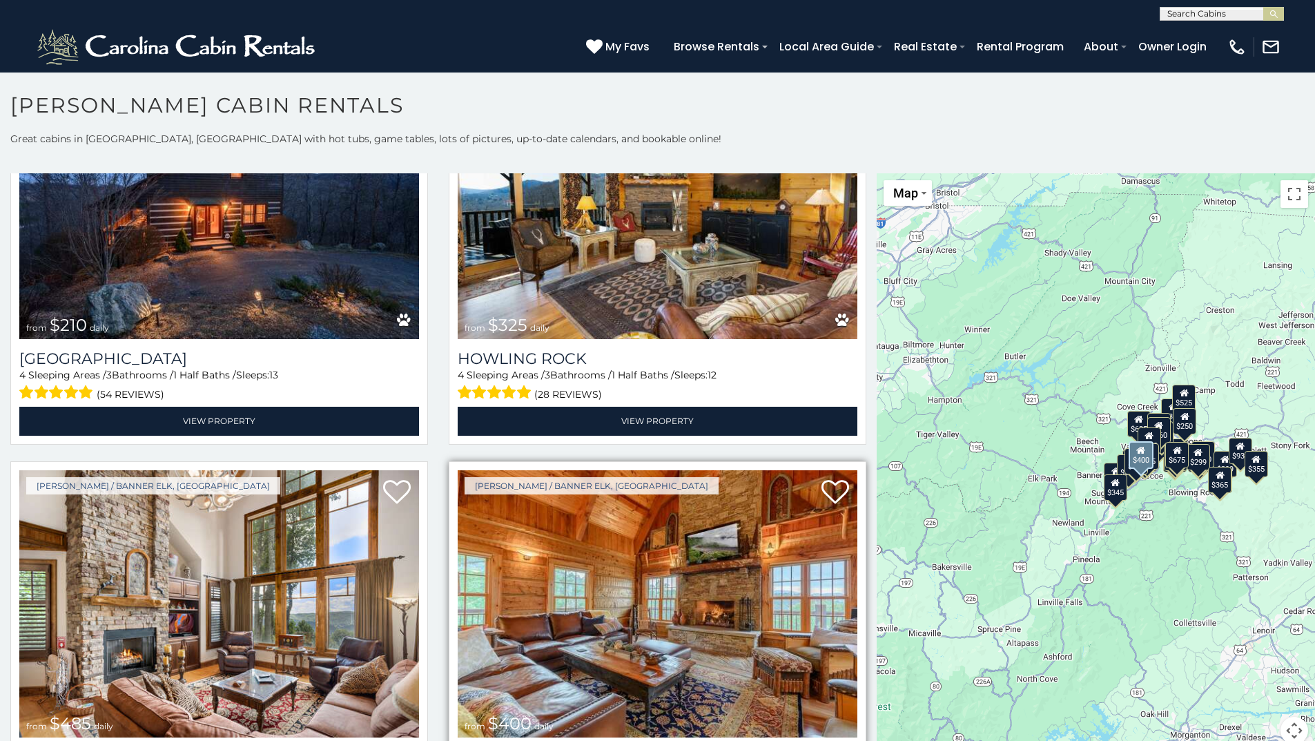
scroll to position [4556, 0]
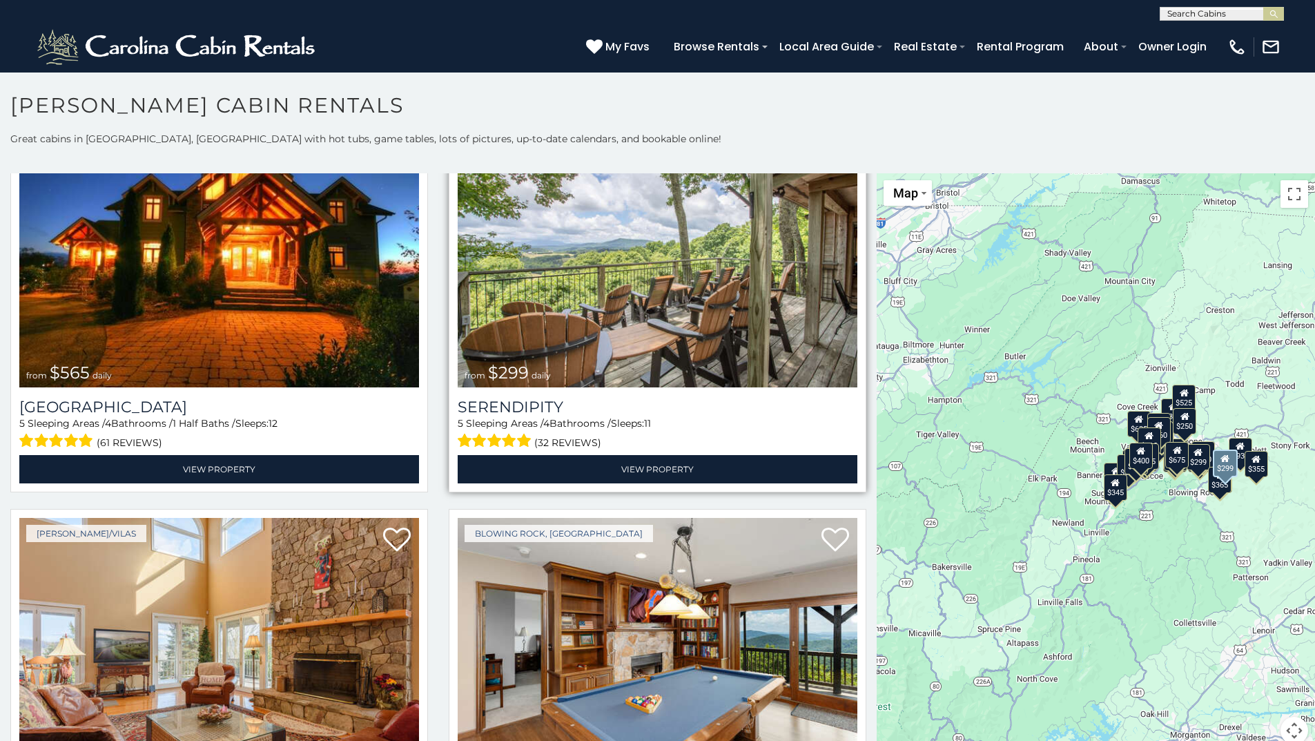
scroll to position [5360, 0]
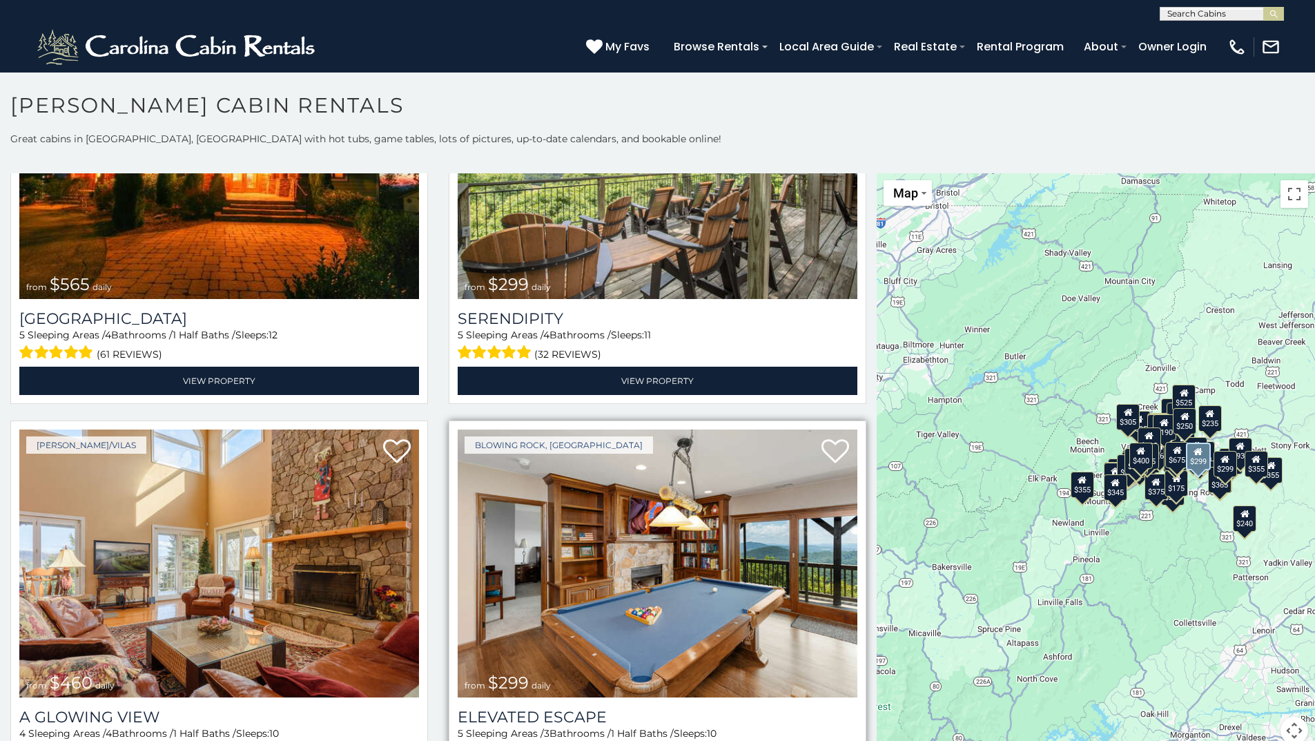
click at [734, 566] on img at bounding box center [658, 563] width 400 height 268
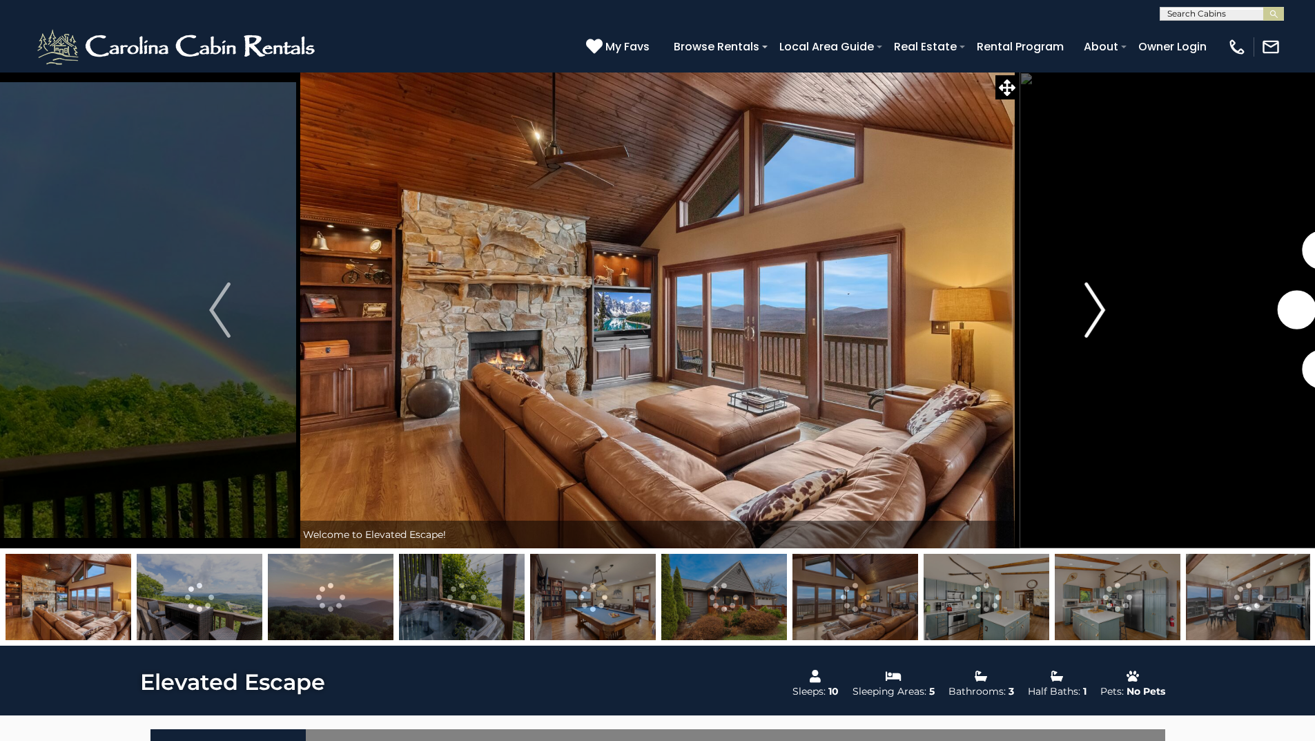
click at [1093, 318] on img "Next" at bounding box center [1094, 309] width 21 height 55
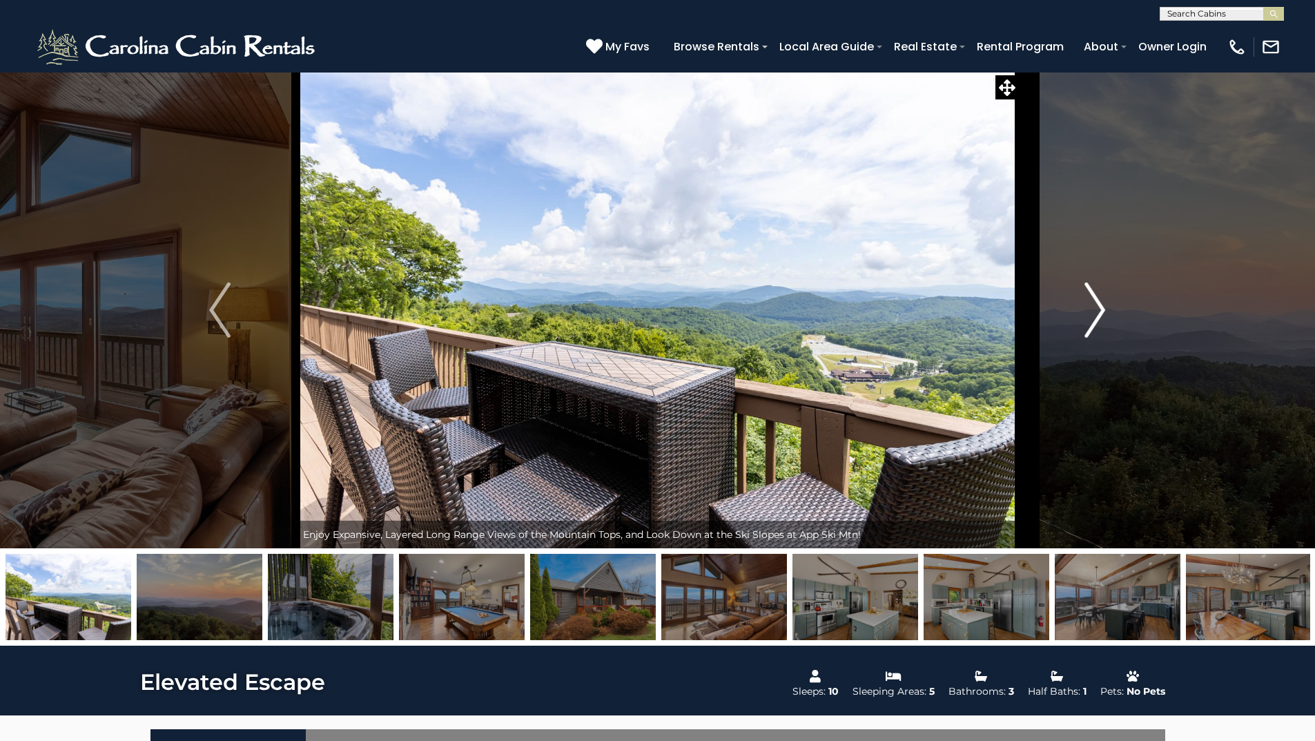
click at [1095, 318] on img "Next" at bounding box center [1094, 309] width 21 height 55
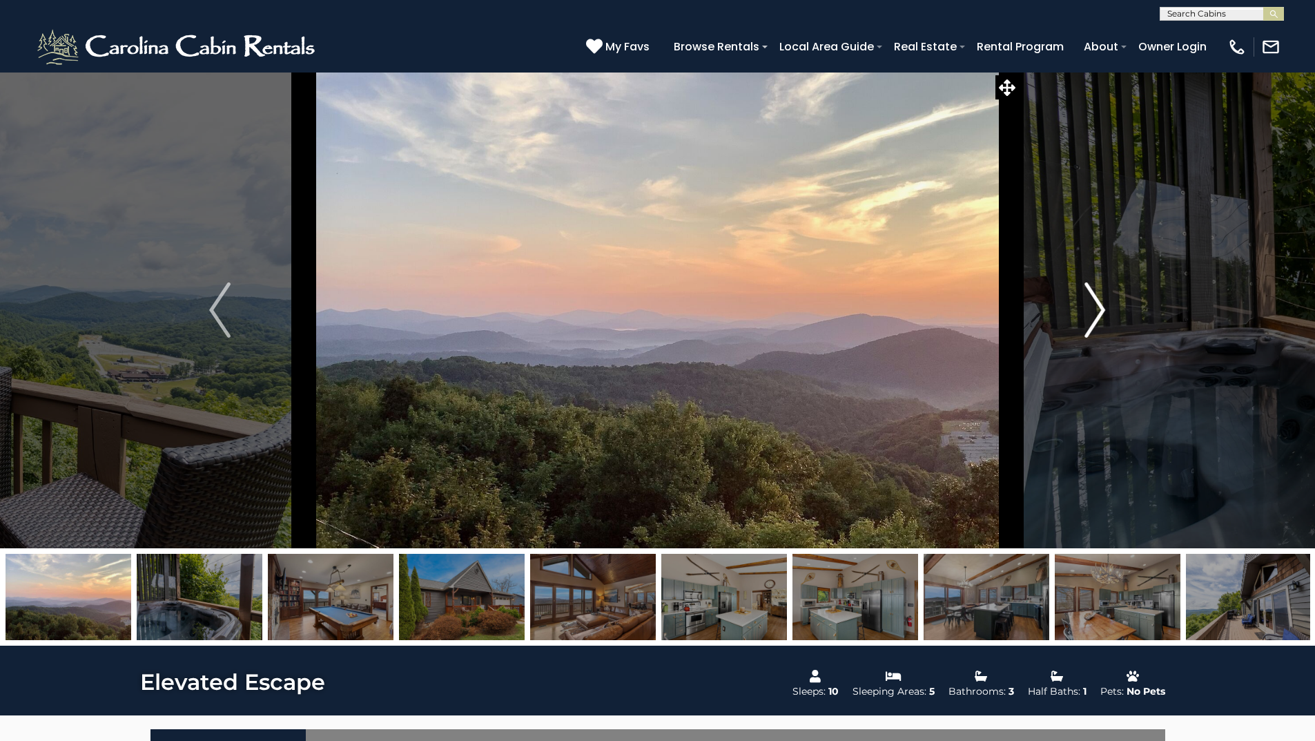
click at [1098, 318] on img "Next" at bounding box center [1094, 309] width 21 height 55
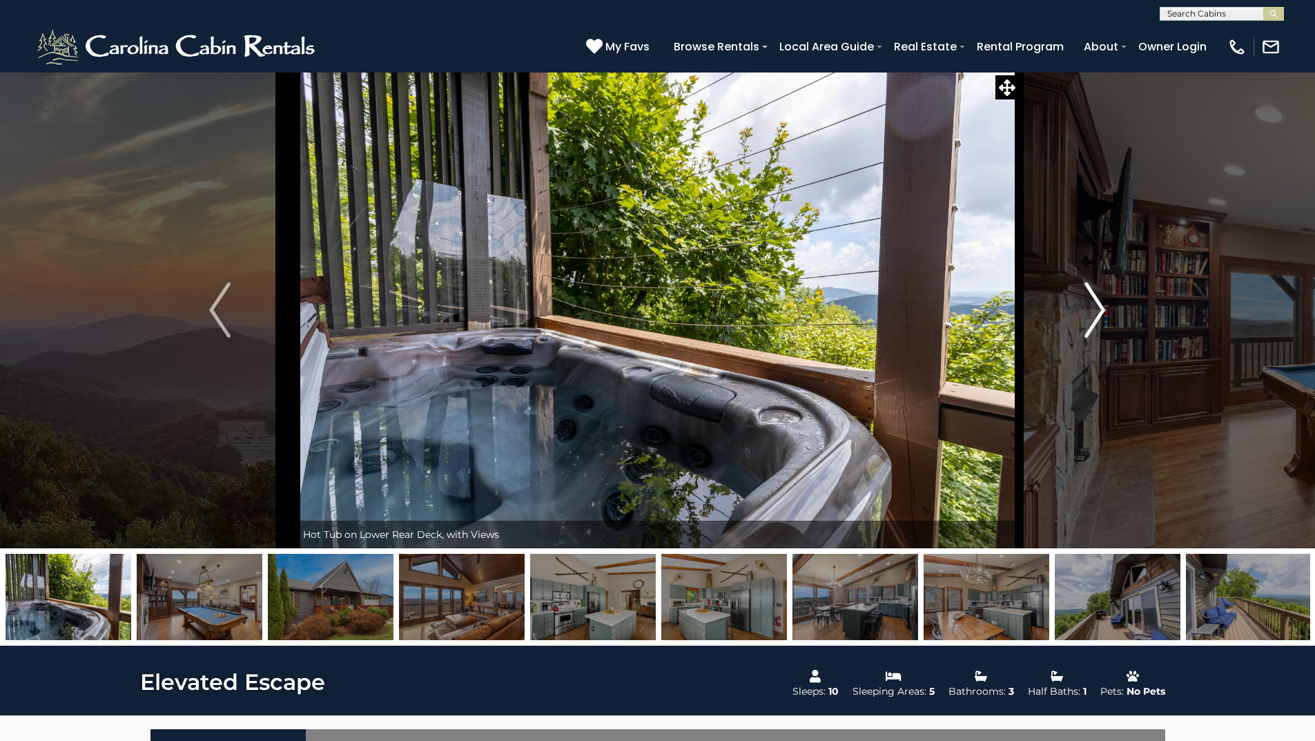
click at [1101, 318] on img "Next" at bounding box center [1094, 309] width 21 height 55
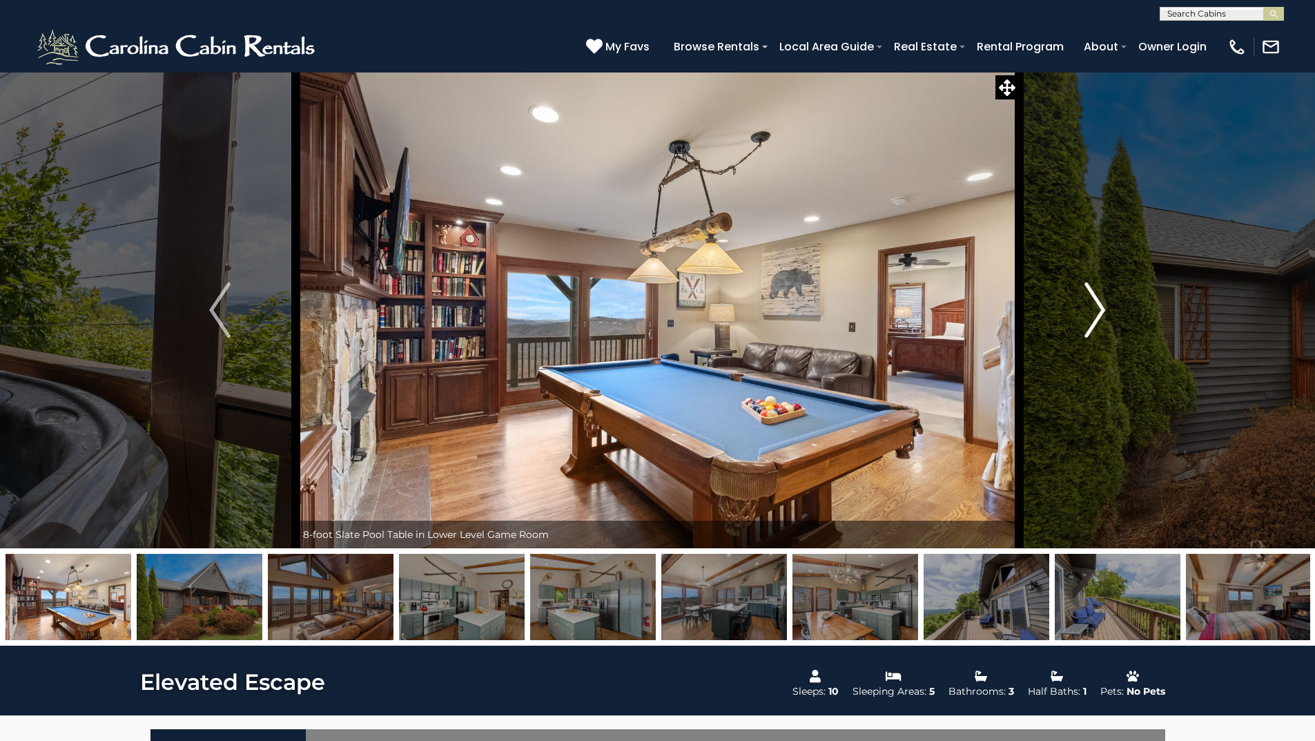
click at [1104, 318] on img "Next" at bounding box center [1094, 309] width 21 height 55
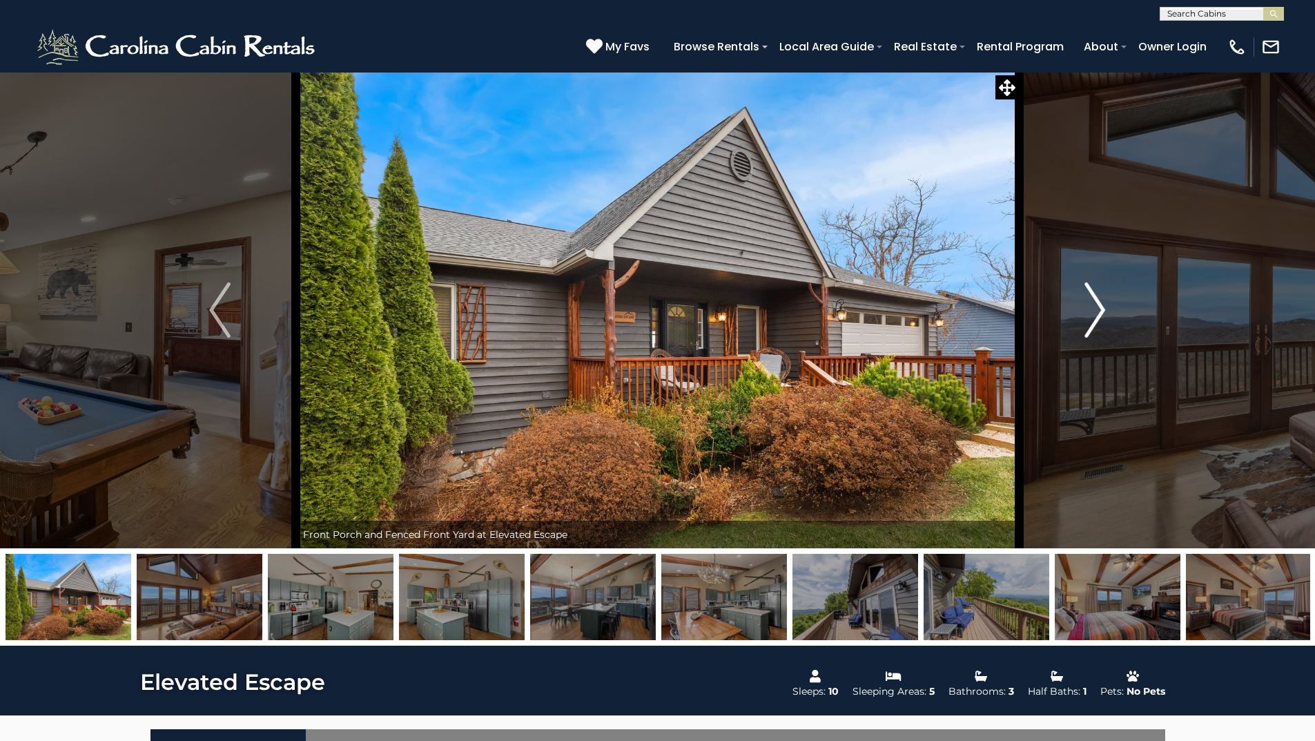
click at [1104, 318] on img "Next" at bounding box center [1094, 309] width 21 height 55
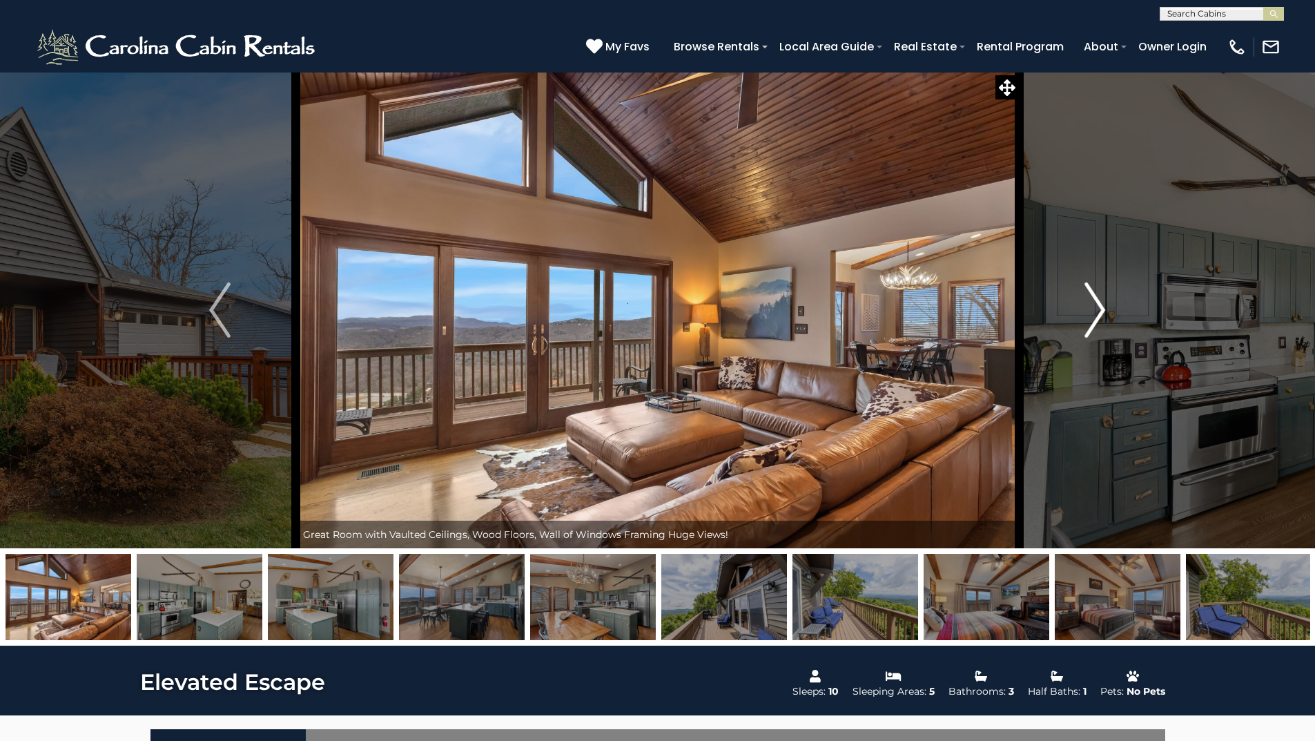
click at [1105, 318] on img "Next" at bounding box center [1094, 309] width 21 height 55
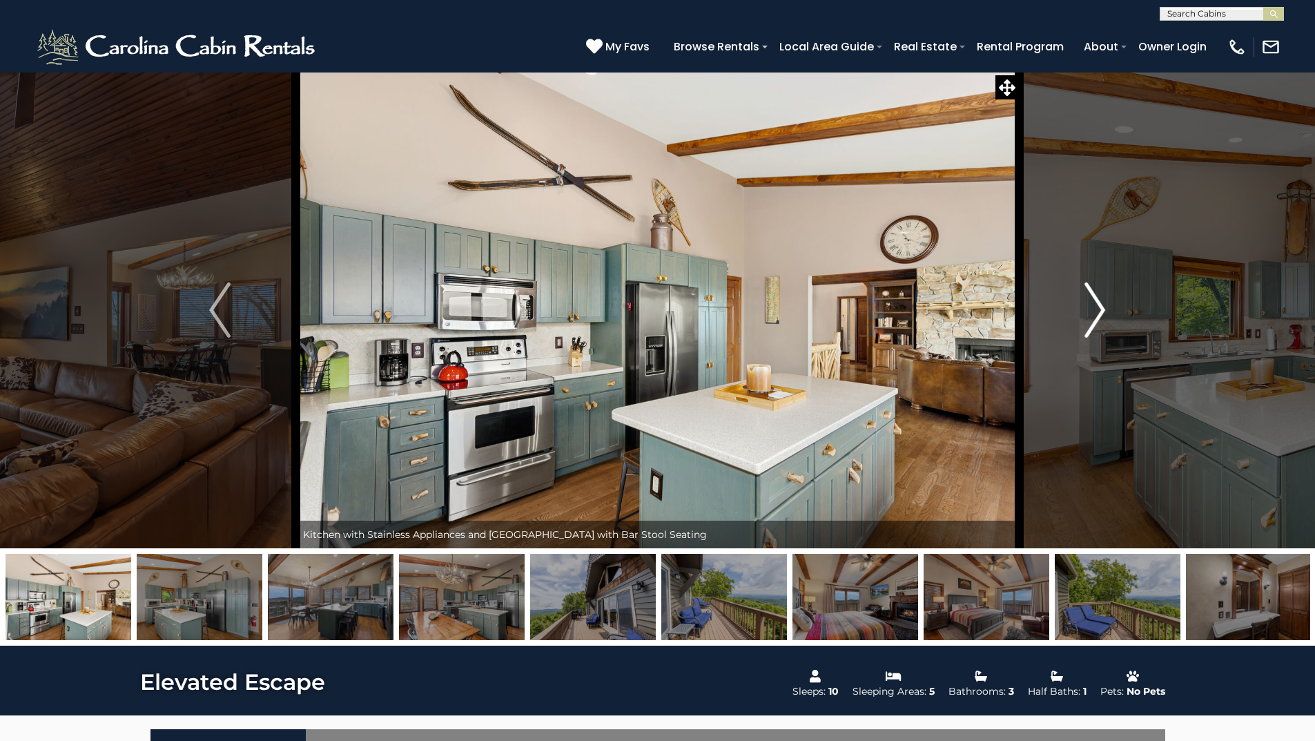
click at [1105, 318] on img "Next" at bounding box center [1094, 309] width 21 height 55
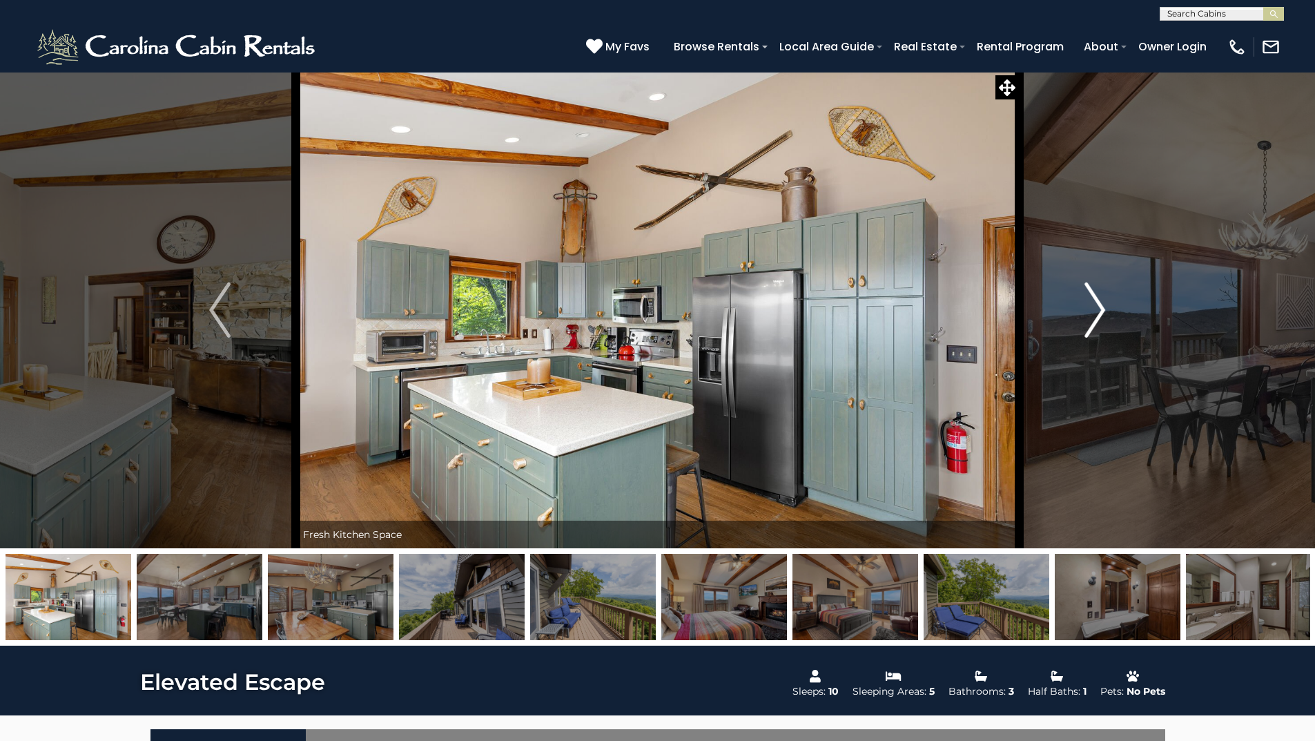
click at [1105, 318] on img "Next" at bounding box center [1094, 309] width 21 height 55
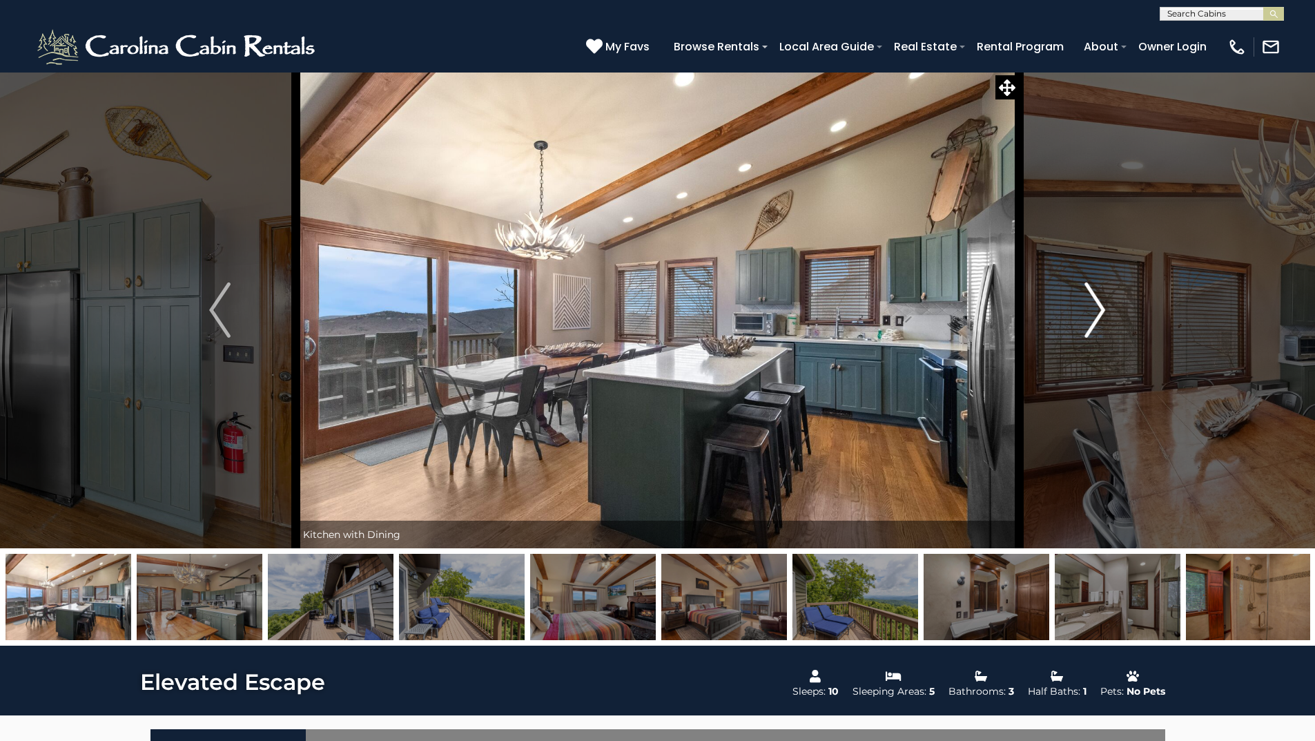
click at [1105, 318] on img "Next" at bounding box center [1094, 309] width 21 height 55
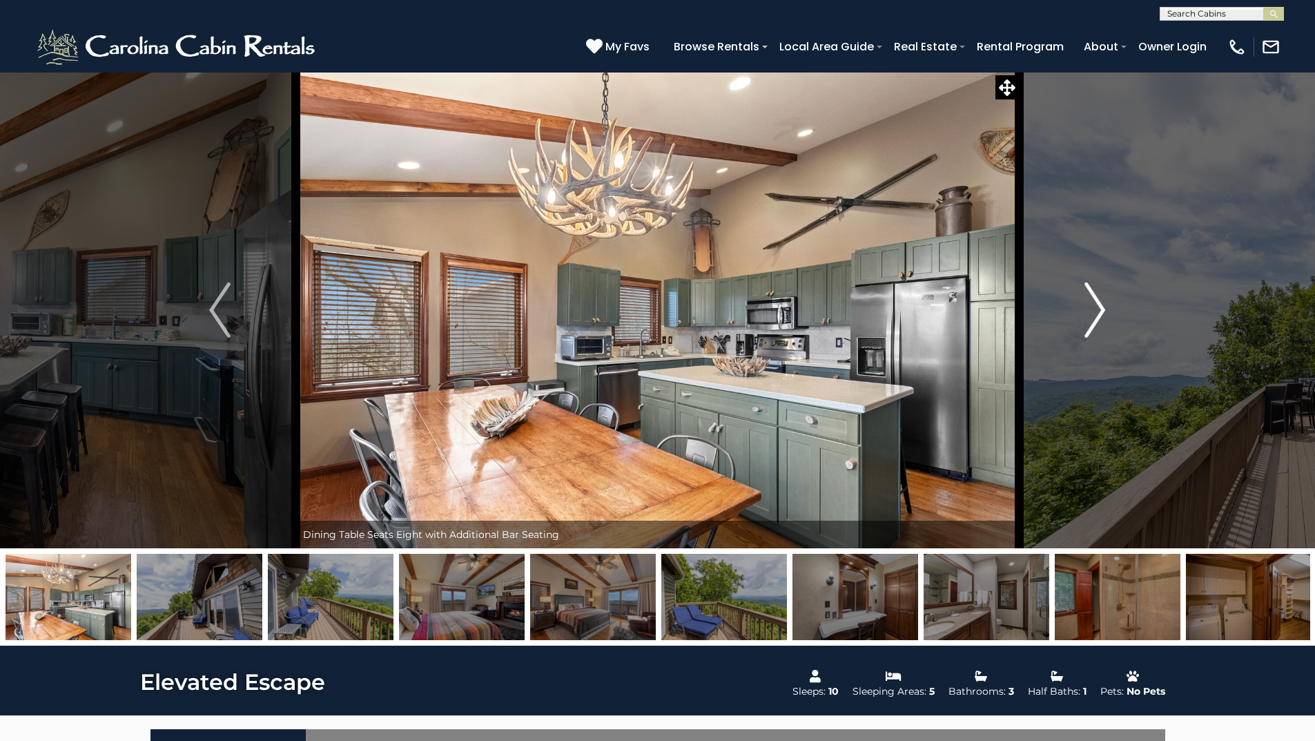
click at [1105, 318] on img "Next" at bounding box center [1094, 309] width 21 height 55
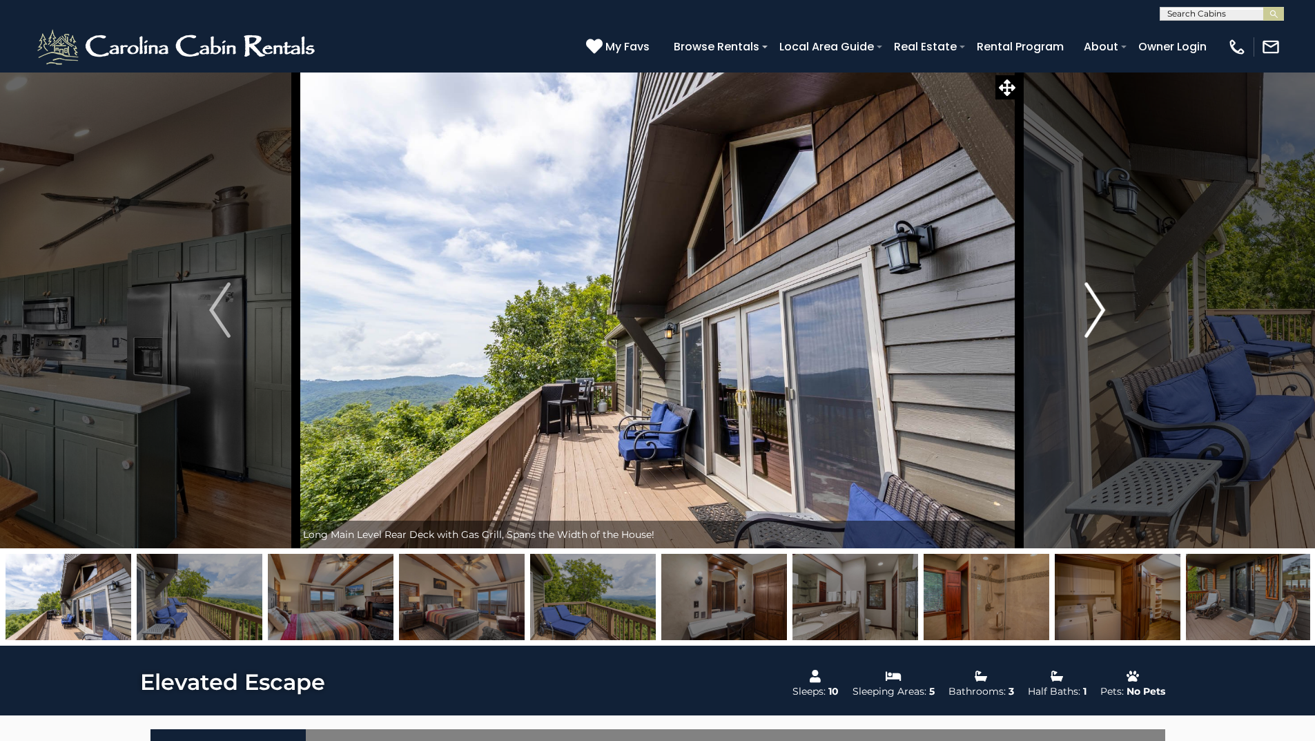
click at [1105, 318] on img "Next" at bounding box center [1094, 309] width 21 height 55
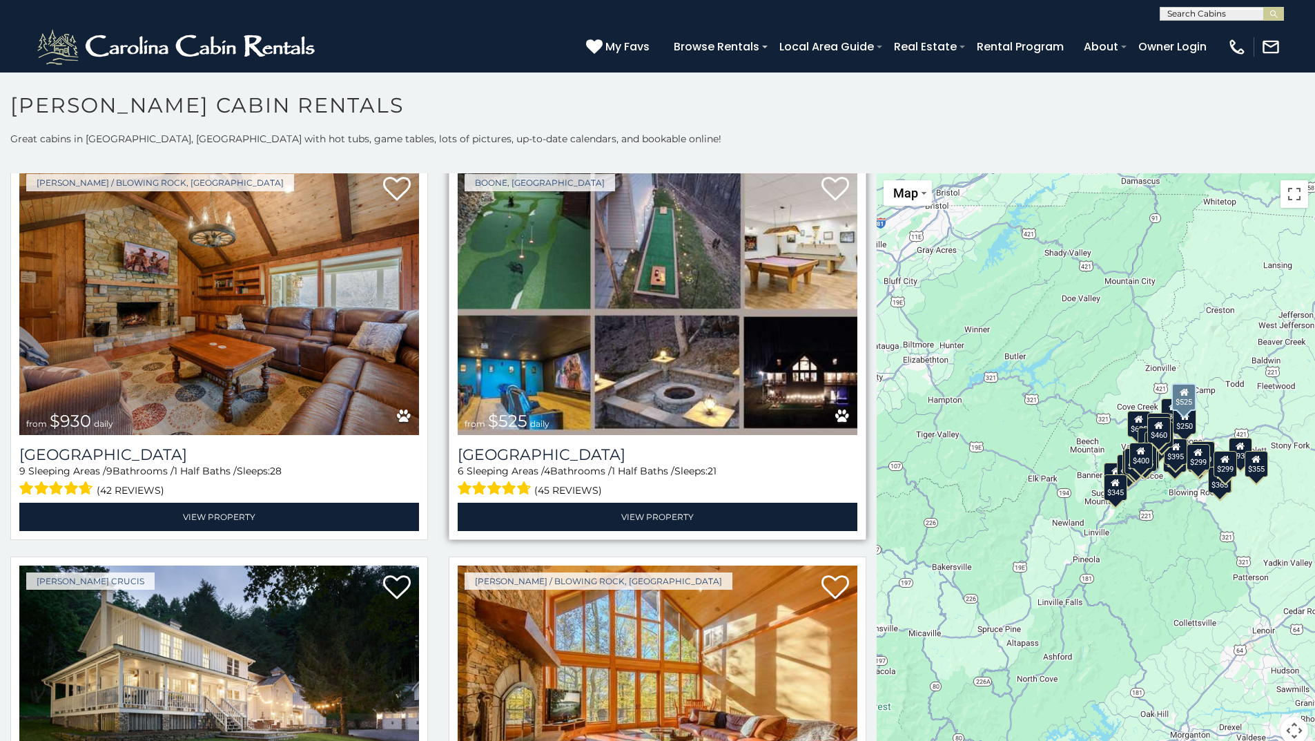
scroll to position [138, 0]
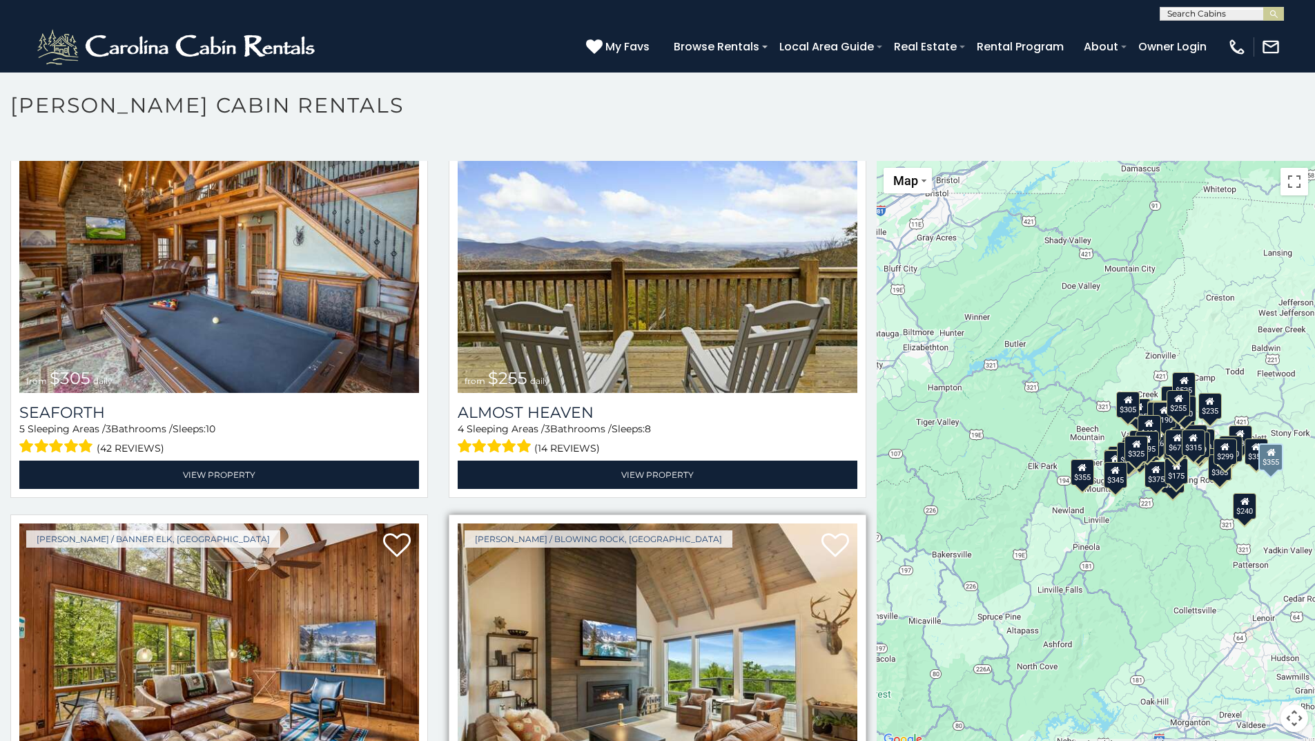
scroll to position [5982, 0]
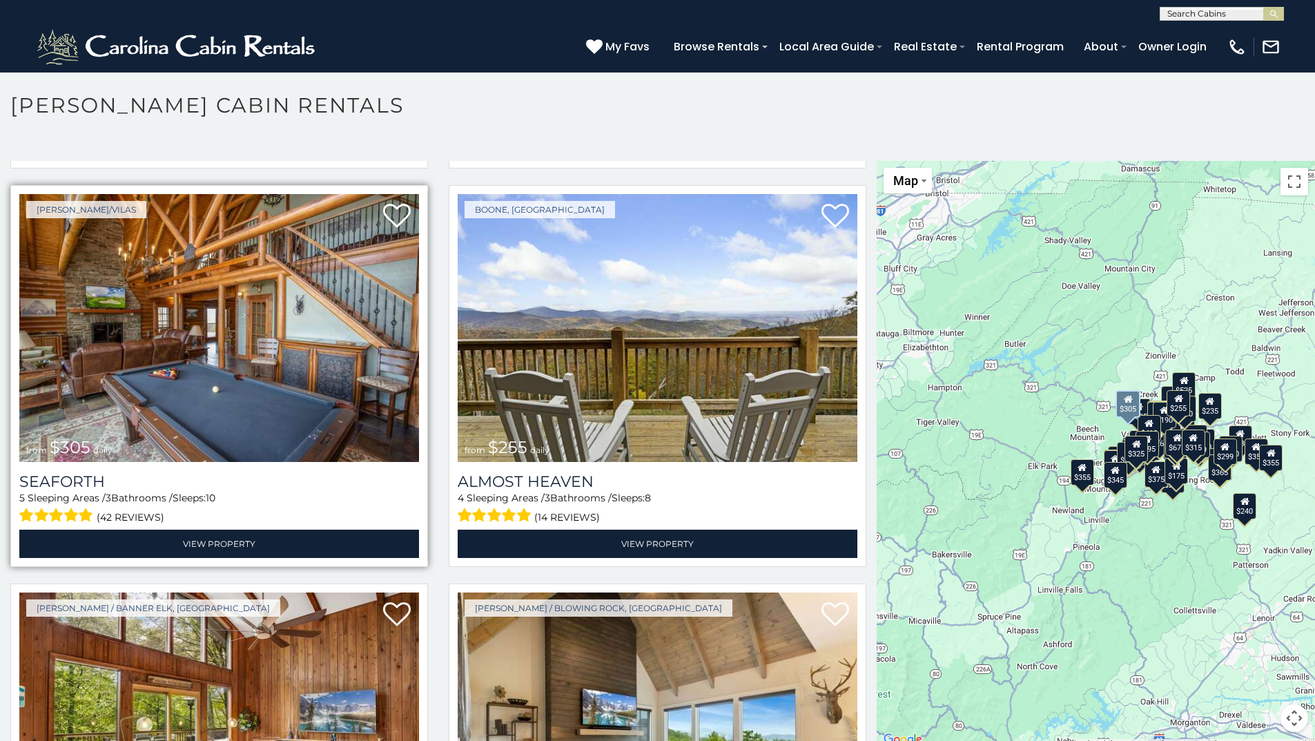
click at [351, 366] on img at bounding box center [219, 328] width 400 height 268
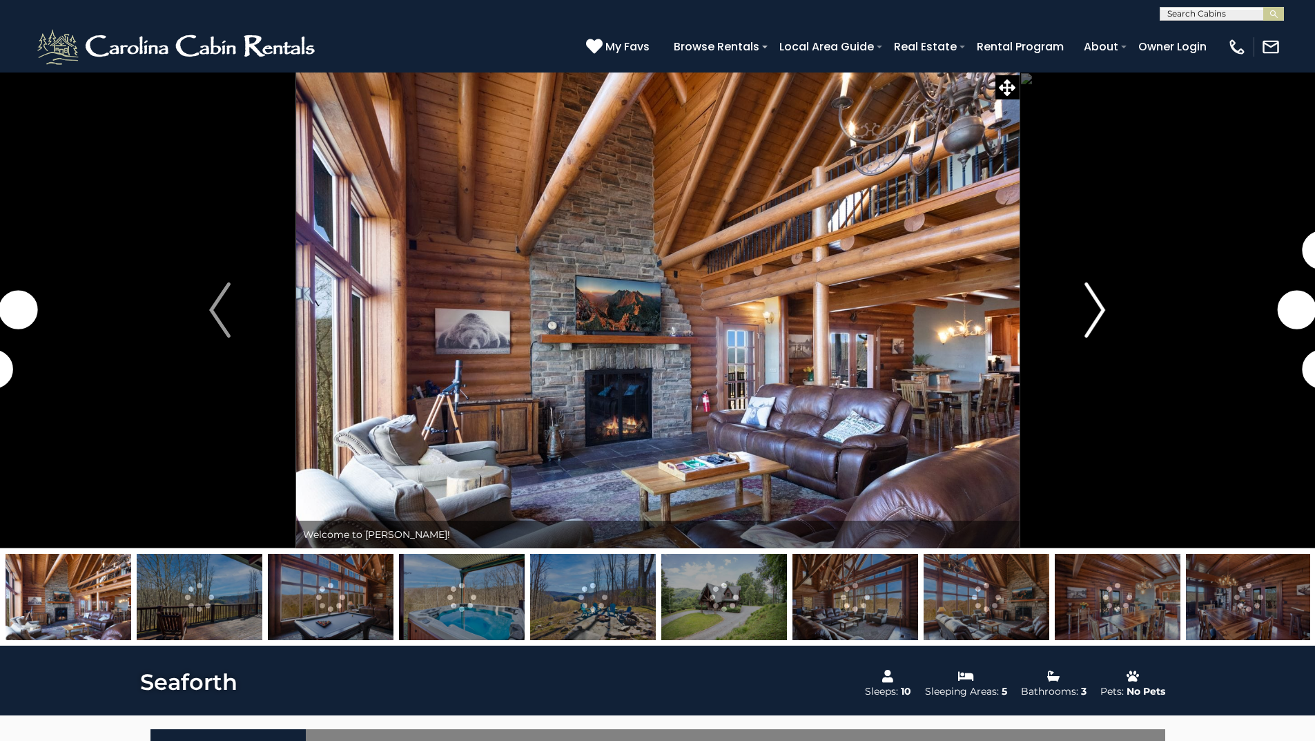
click at [1096, 303] on img "Next" at bounding box center [1094, 309] width 21 height 55
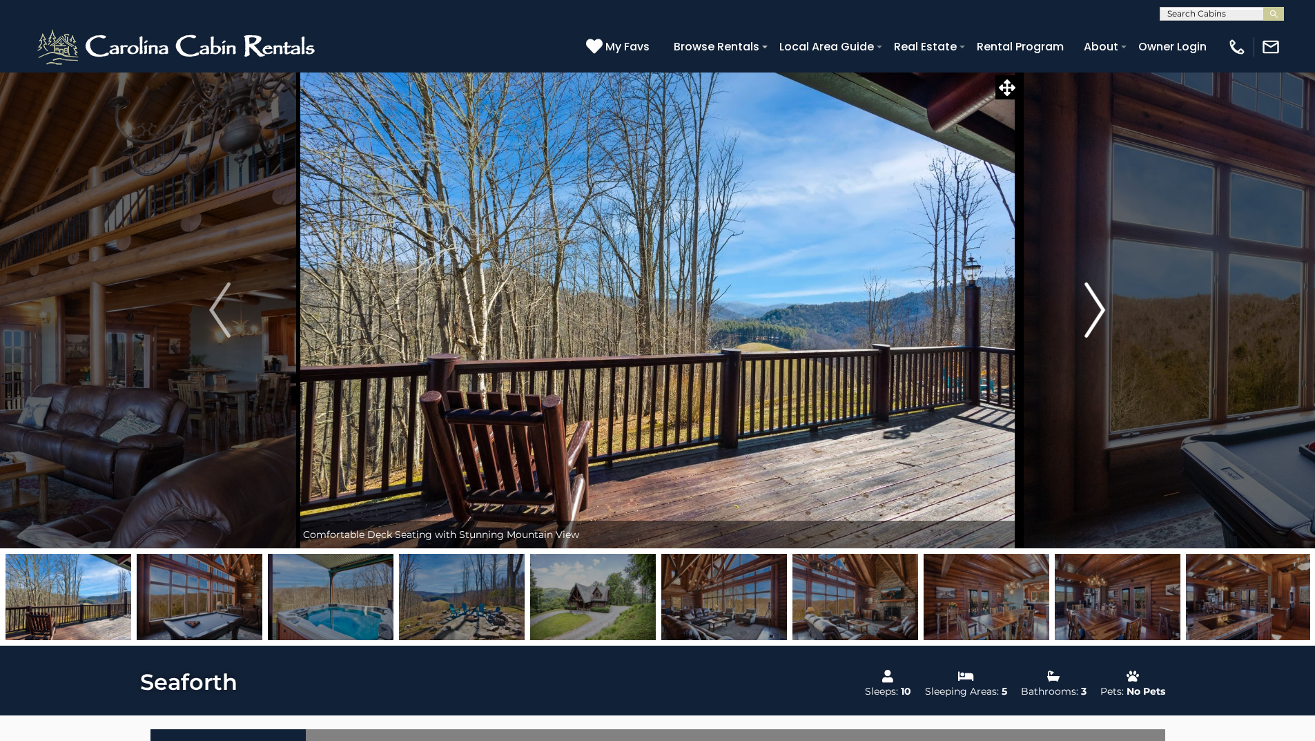
click at [1101, 310] on img "Next" at bounding box center [1094, 309] width 21 height 55
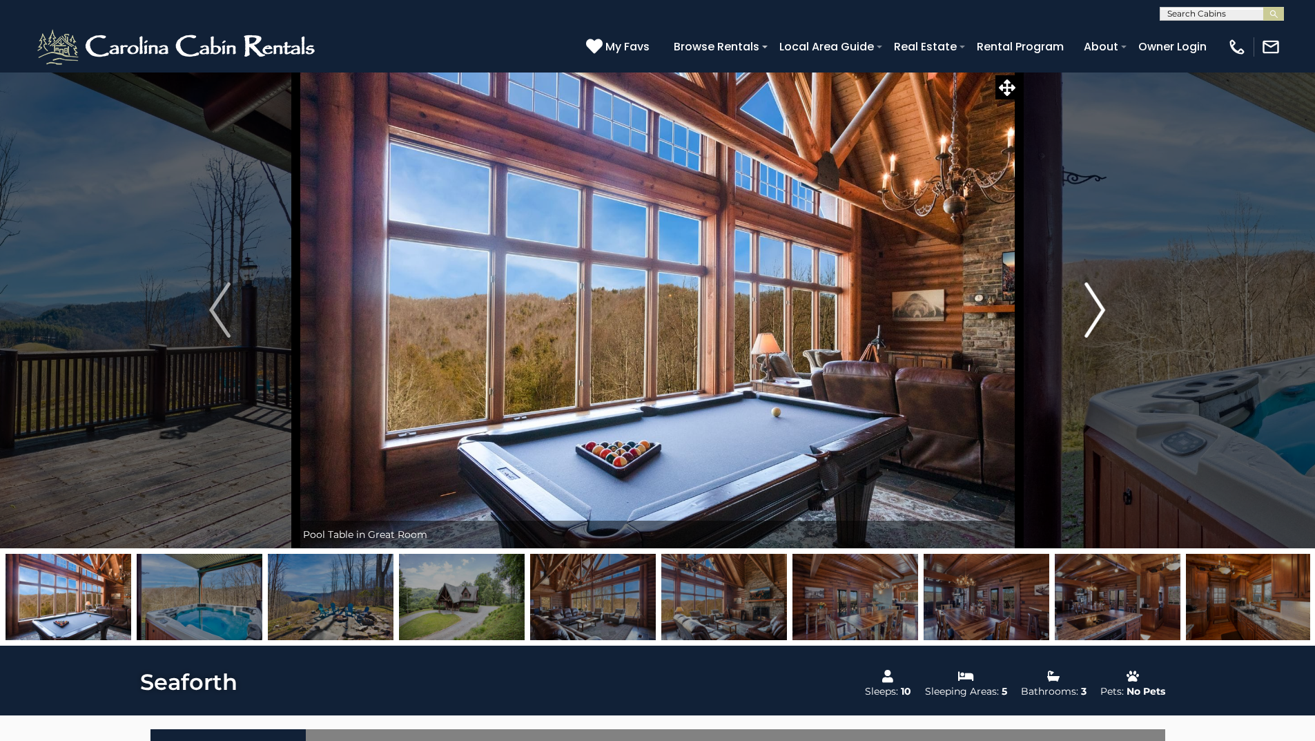
click at [1101, 311] on img "Next" at bounding box center [1094, 309] width 21 height 55
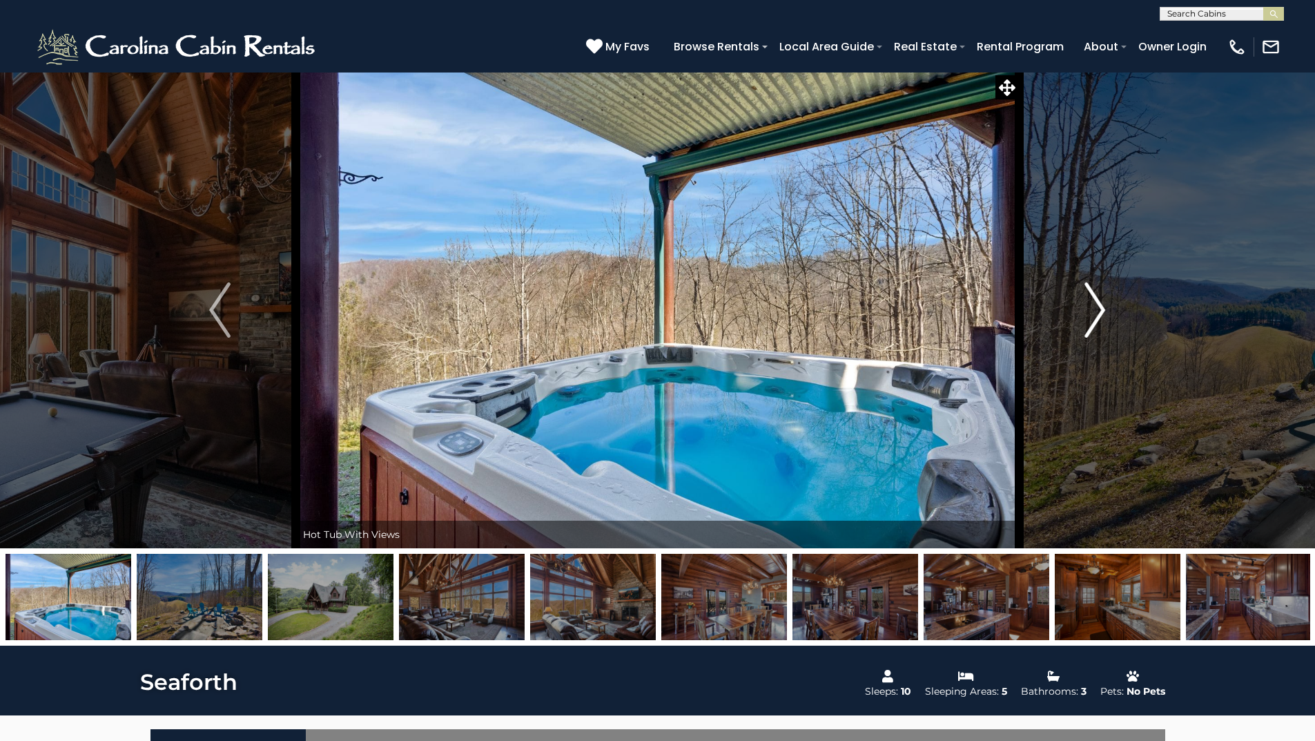
click at [1101, 311] on img "Next" at bounding box center [1094, 309] width 21 height 55
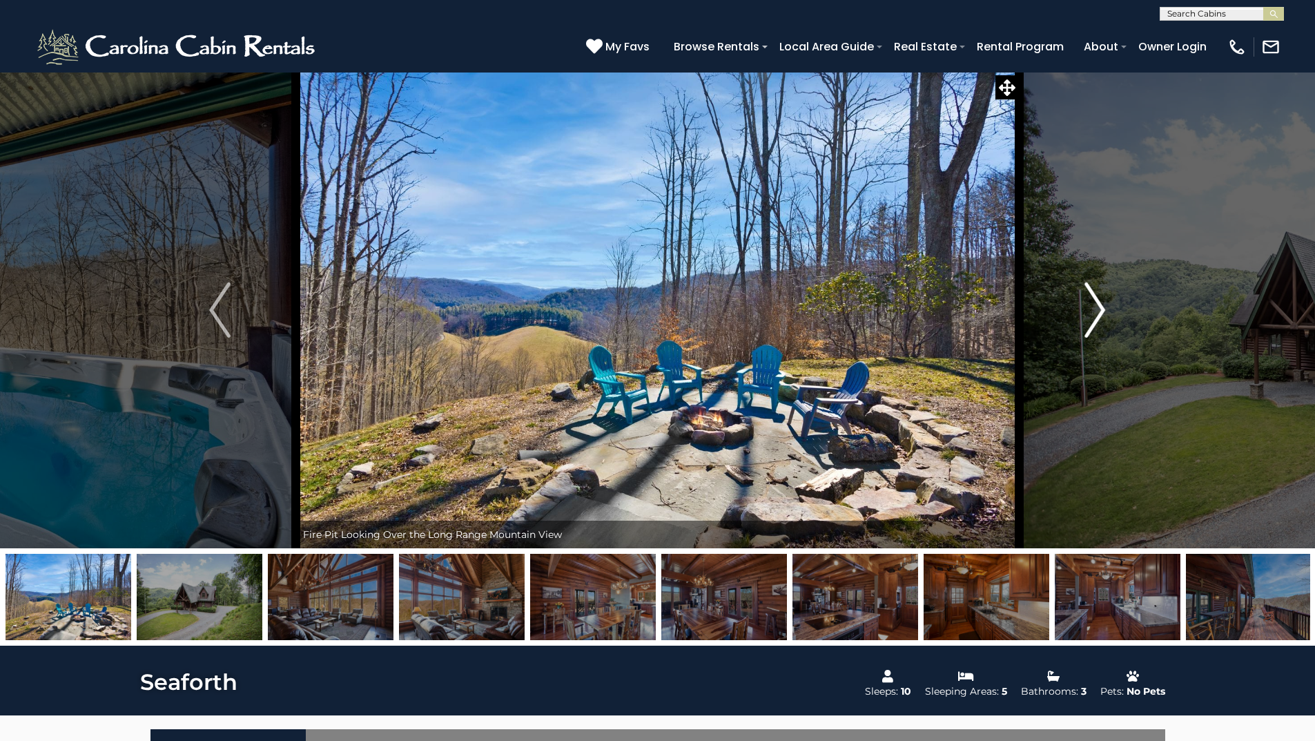
click at [1101, 311] on img "Next" at bounding box center [1094, 309] width 21 height 55
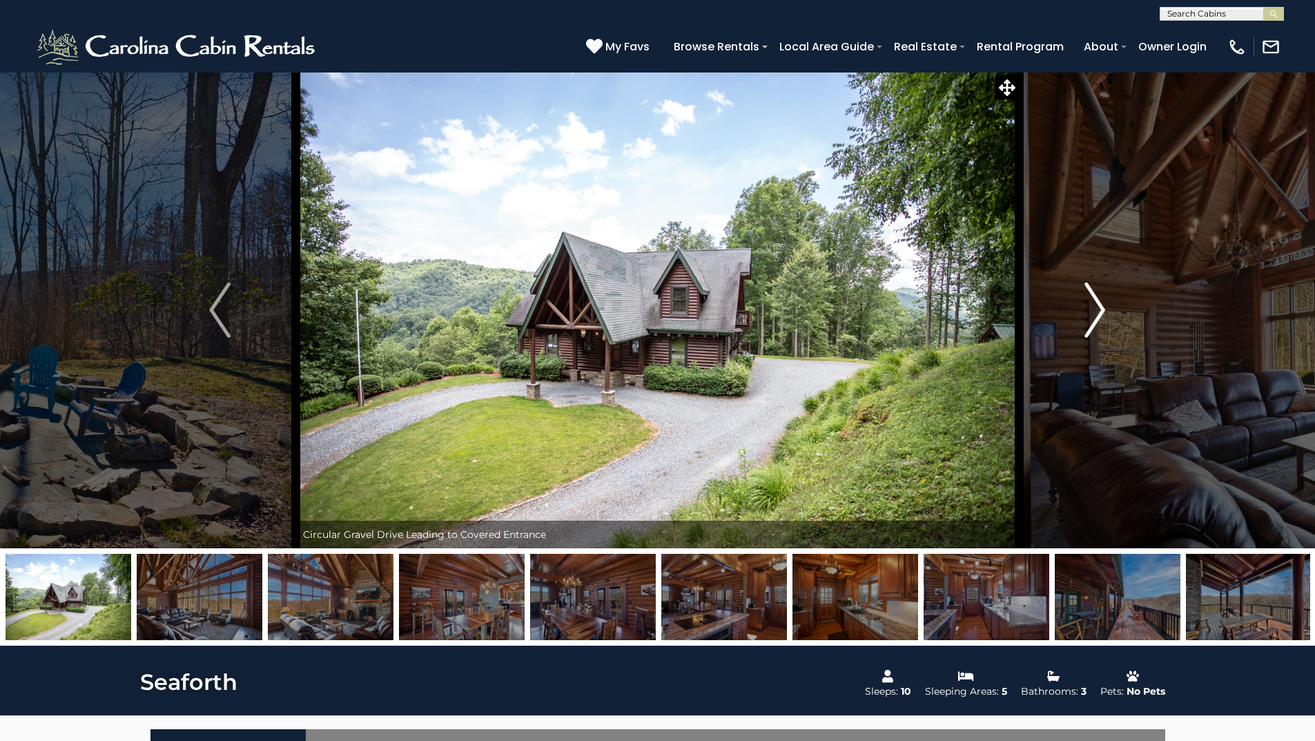
click at [1102, 311] on img "Next" at bounding box center [1094, 309] width 21 height 55
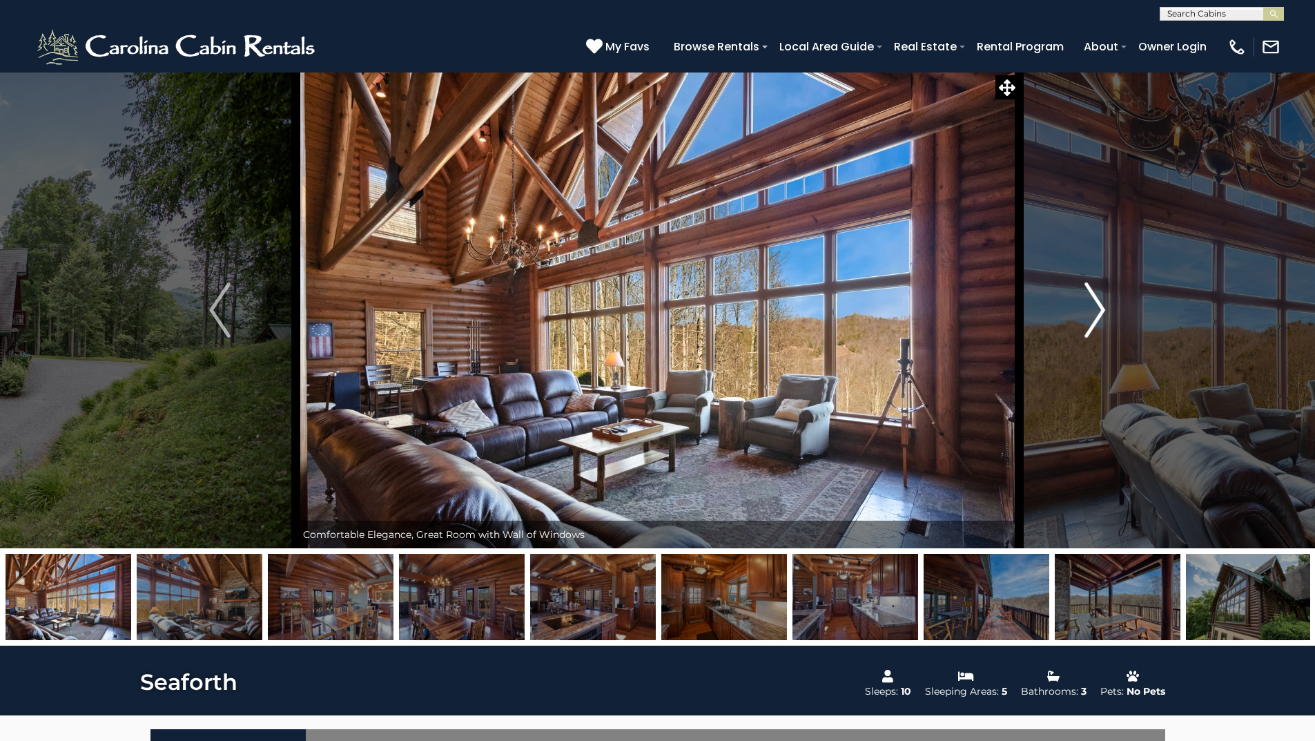
click at [1102, 311] on img "Next" at bounding box center [1094, 309] width 21 height 55
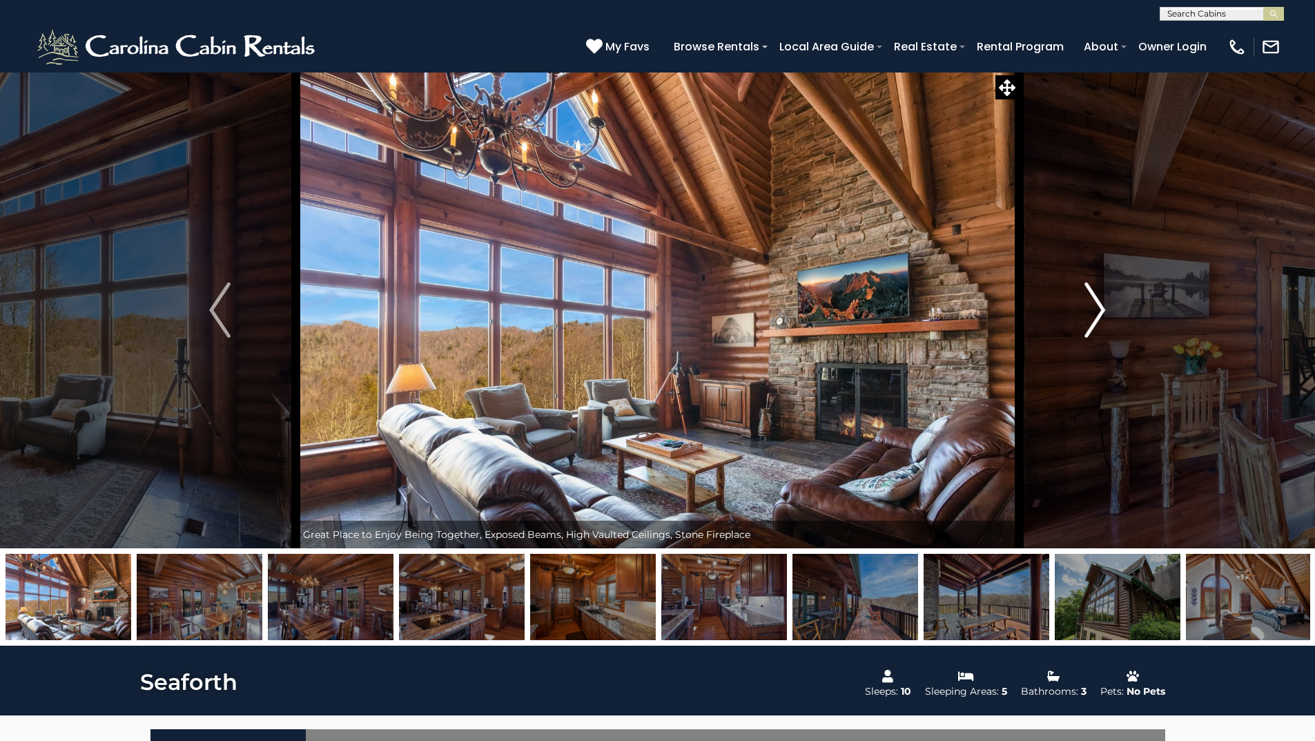
click at [1102, 311] on img "Next" at bounding box center [1094, 309] width 21 height 55
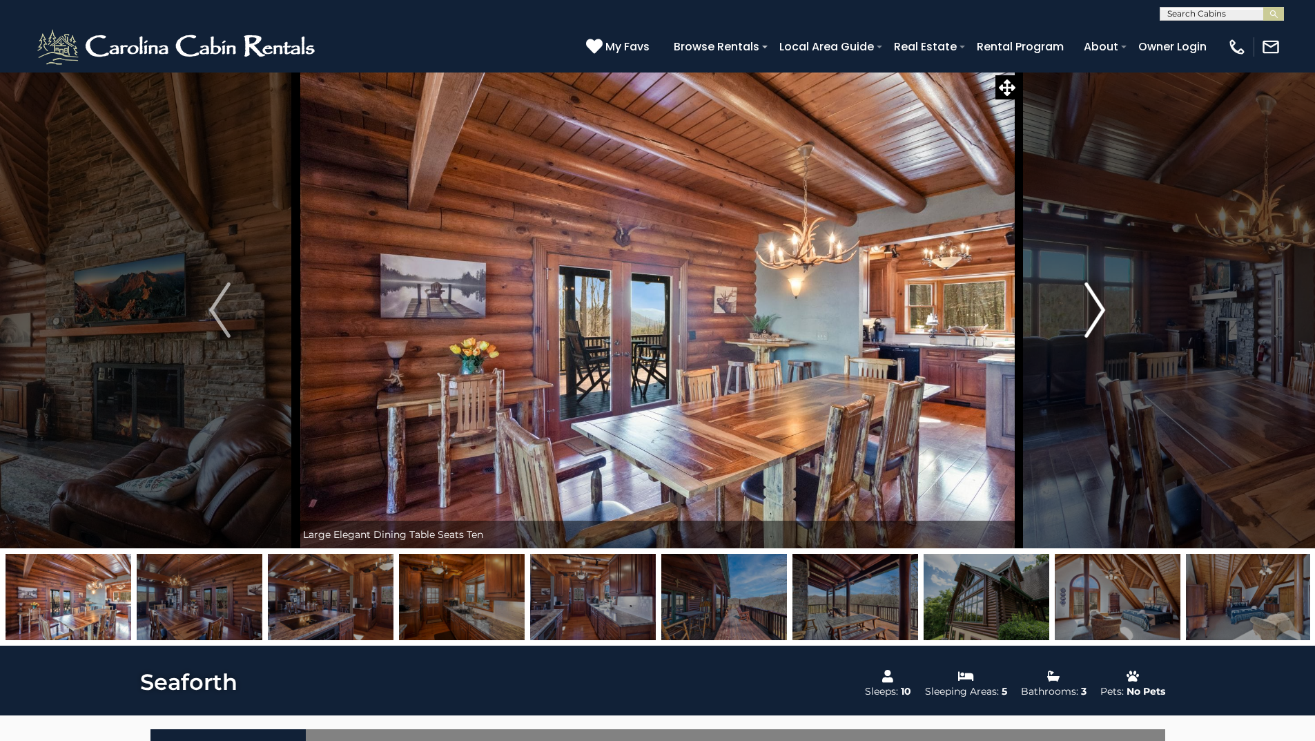
click at [1102, 311] on img "Next" at bounding box center [1094, 309] width 21 height 55
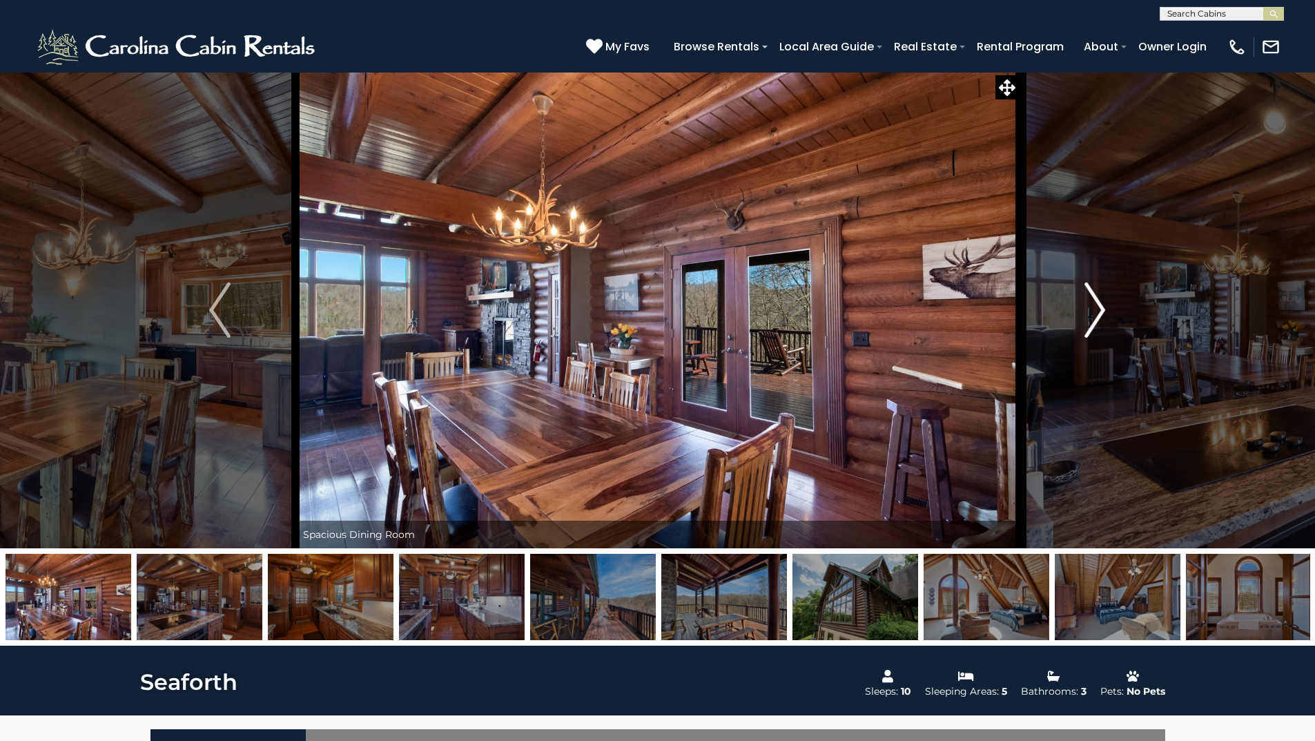
click at [1102, 311] on img "Next" at bounding box center [1094, 309] width 21 height 55
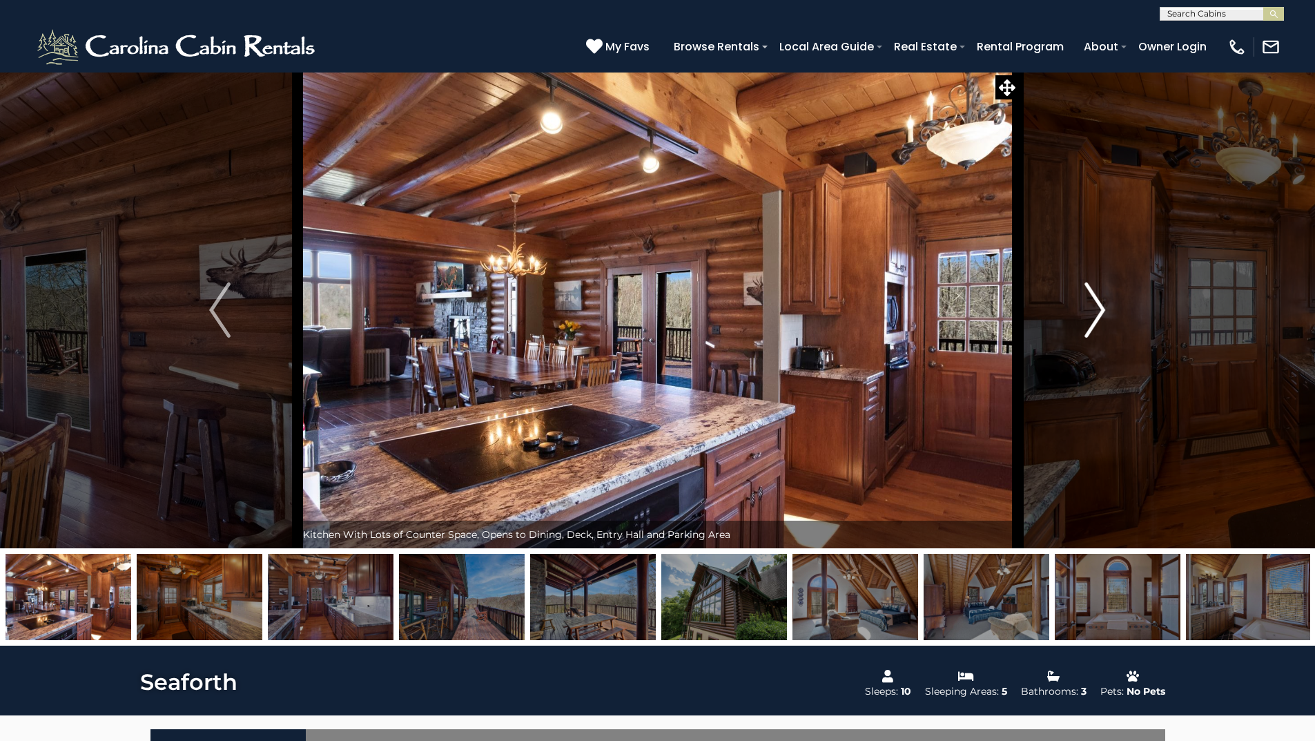
click at [1102, 311] on img "Next" at bounding box center [1094, 309] width 21 height 55
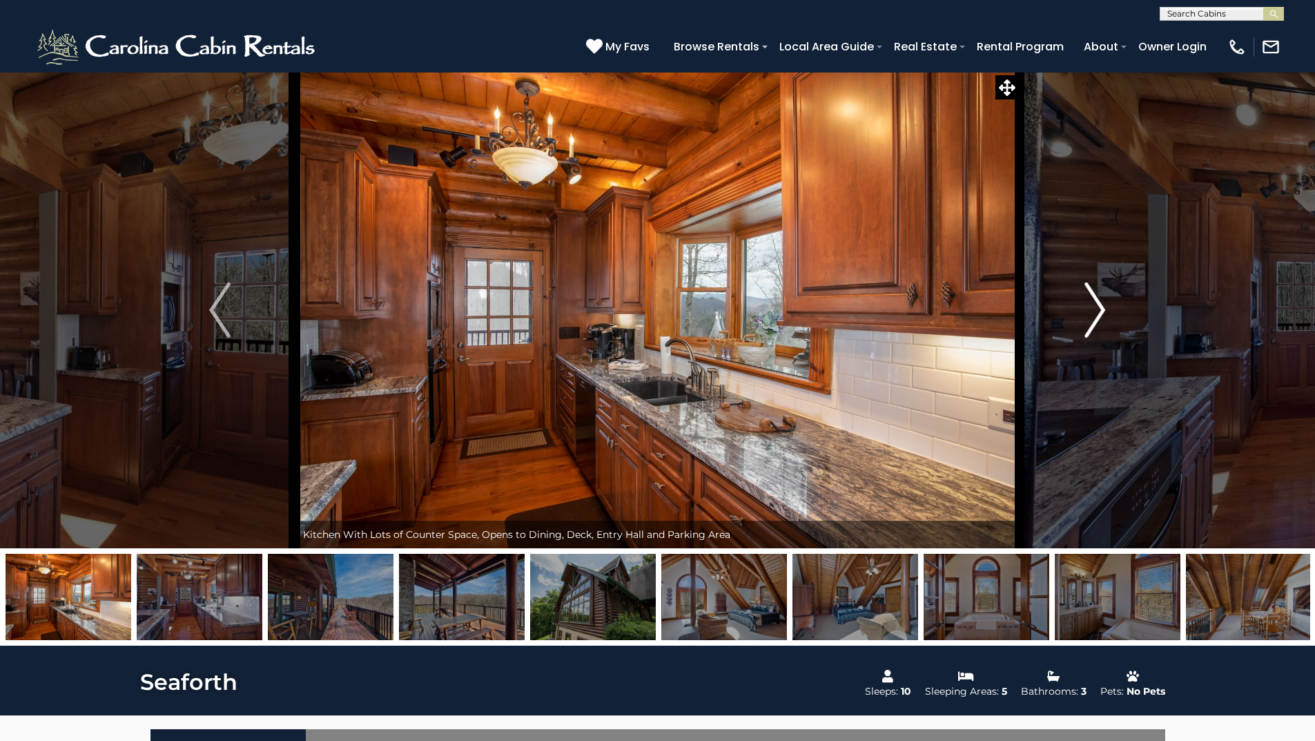
click at [1102, 311] on img "Next" at bounding box center [1094, 309] width 21 height 55
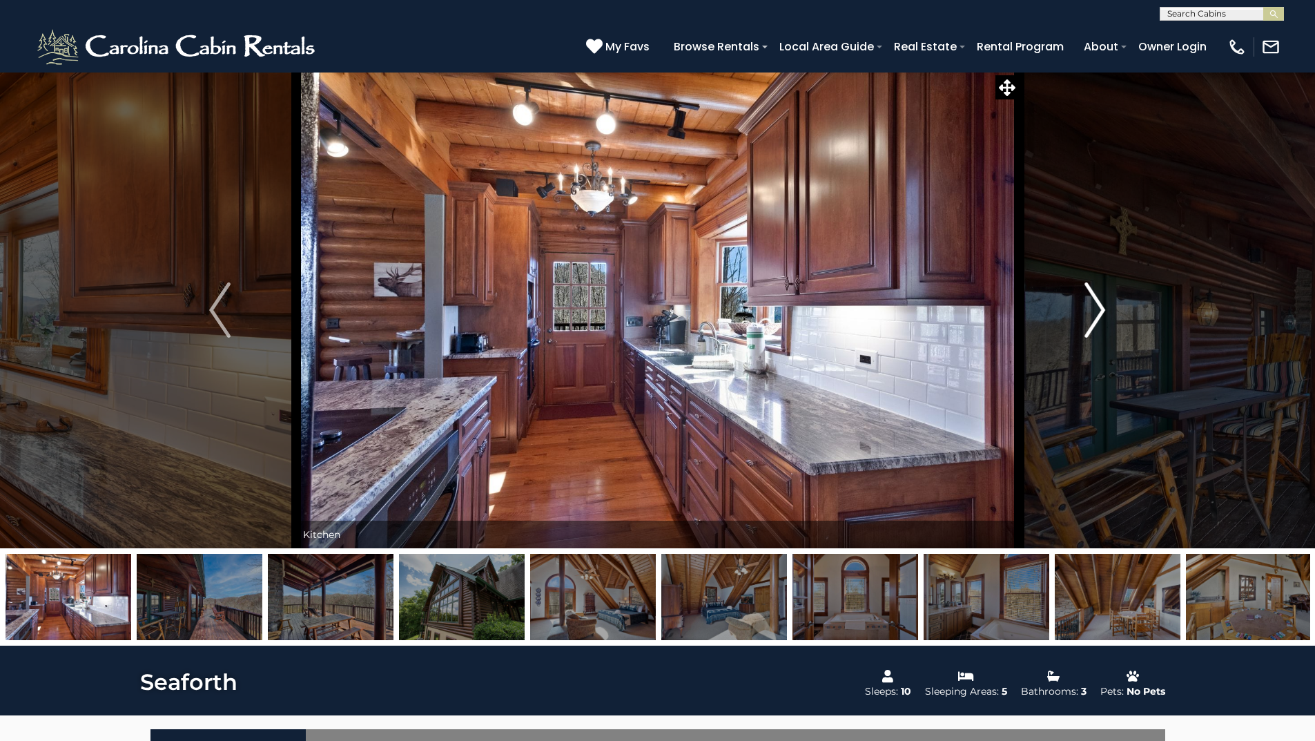
click at [1102, 311] on img "Next" at bounding box center [1094, 309] width 21 height 55
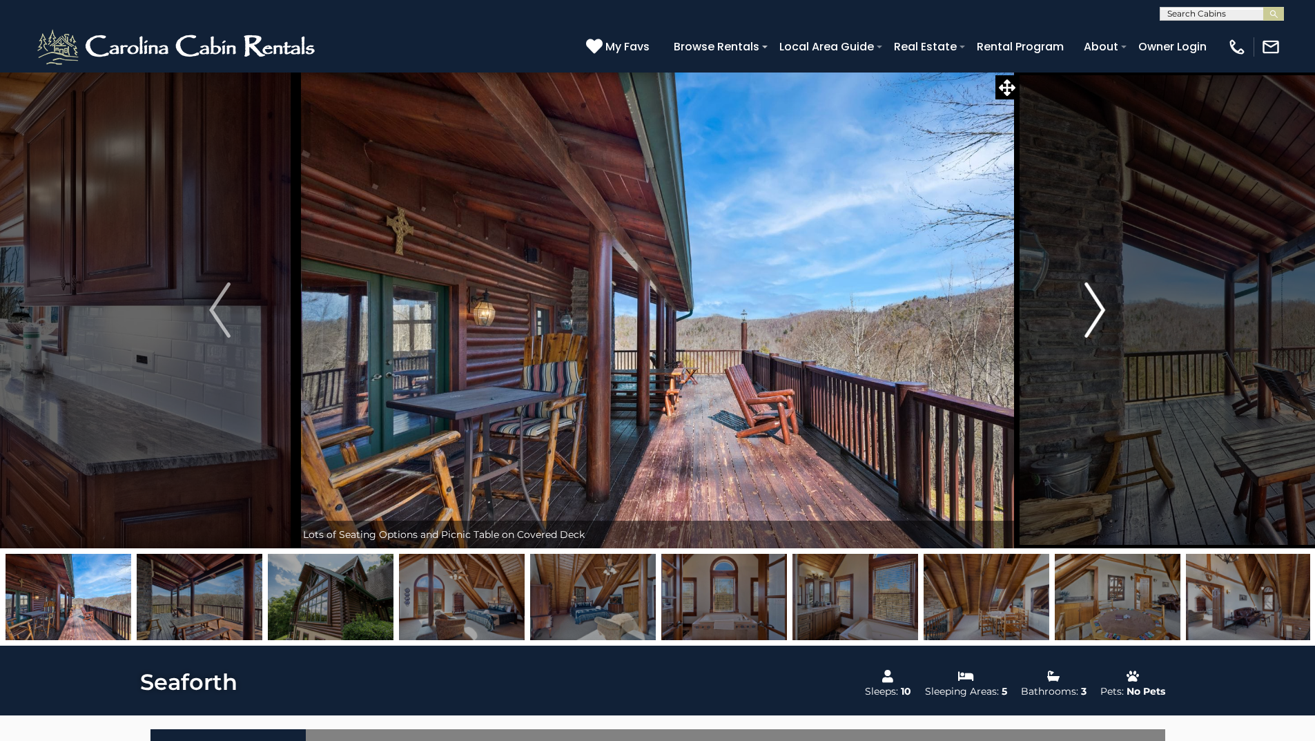
click at [1104, 307] on img "Next" at bounding box center [1094, 309] width 21 height 55
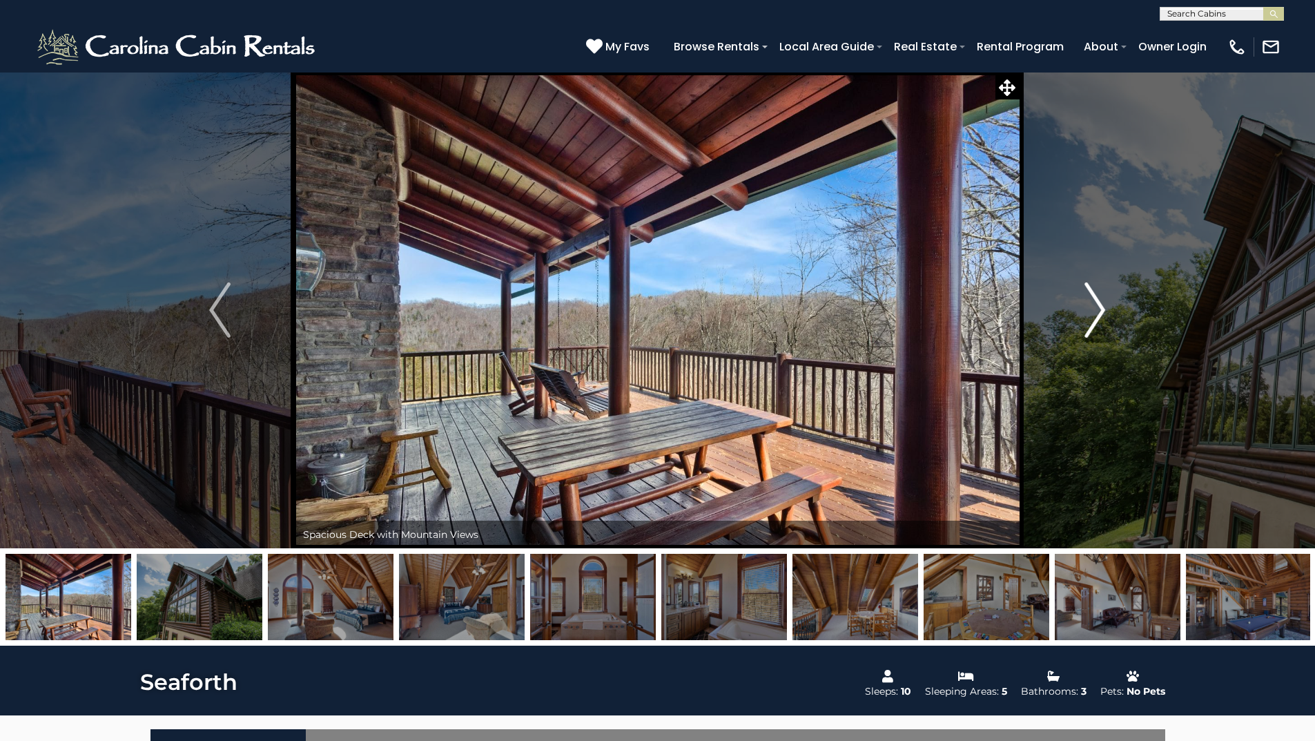
click at [1104, 307] on img "Next" at bounding box center [1094, 309] width 21 height 55
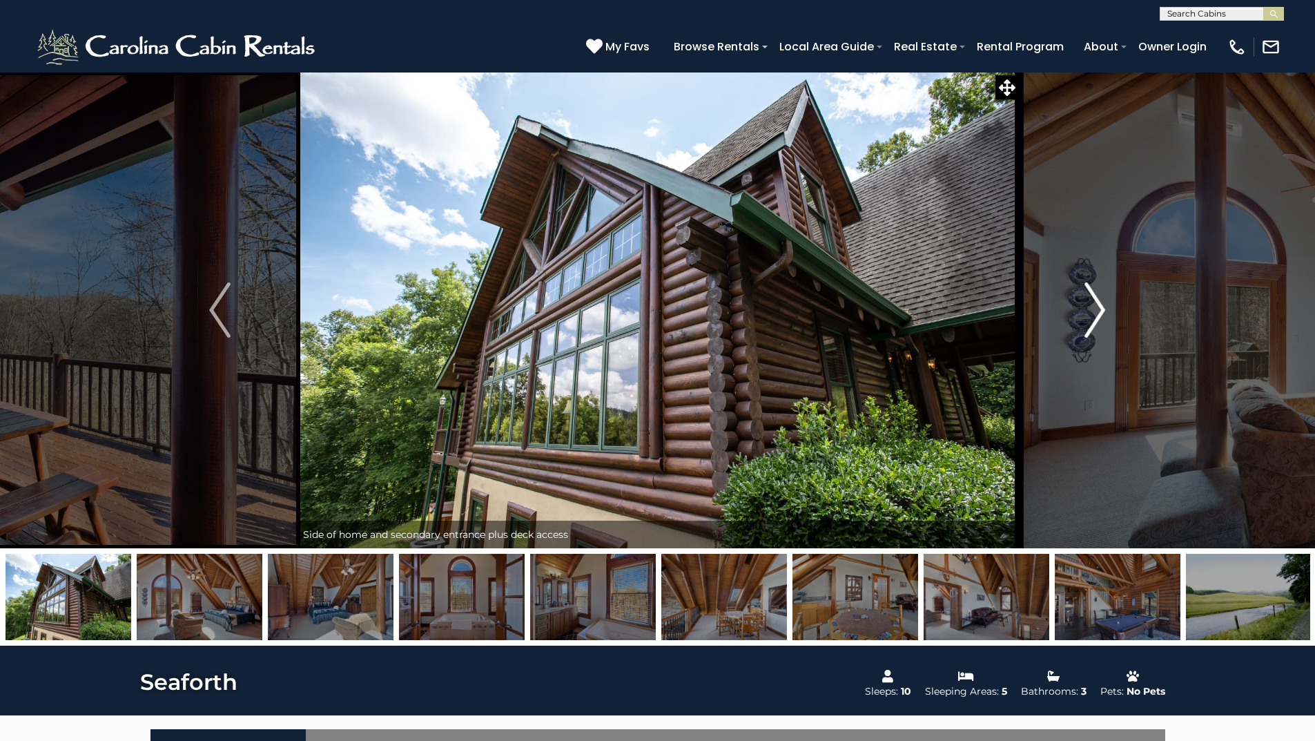
click at [1104, 307] on img "Next" at bounding box center [1094, 309] width 21 height 55
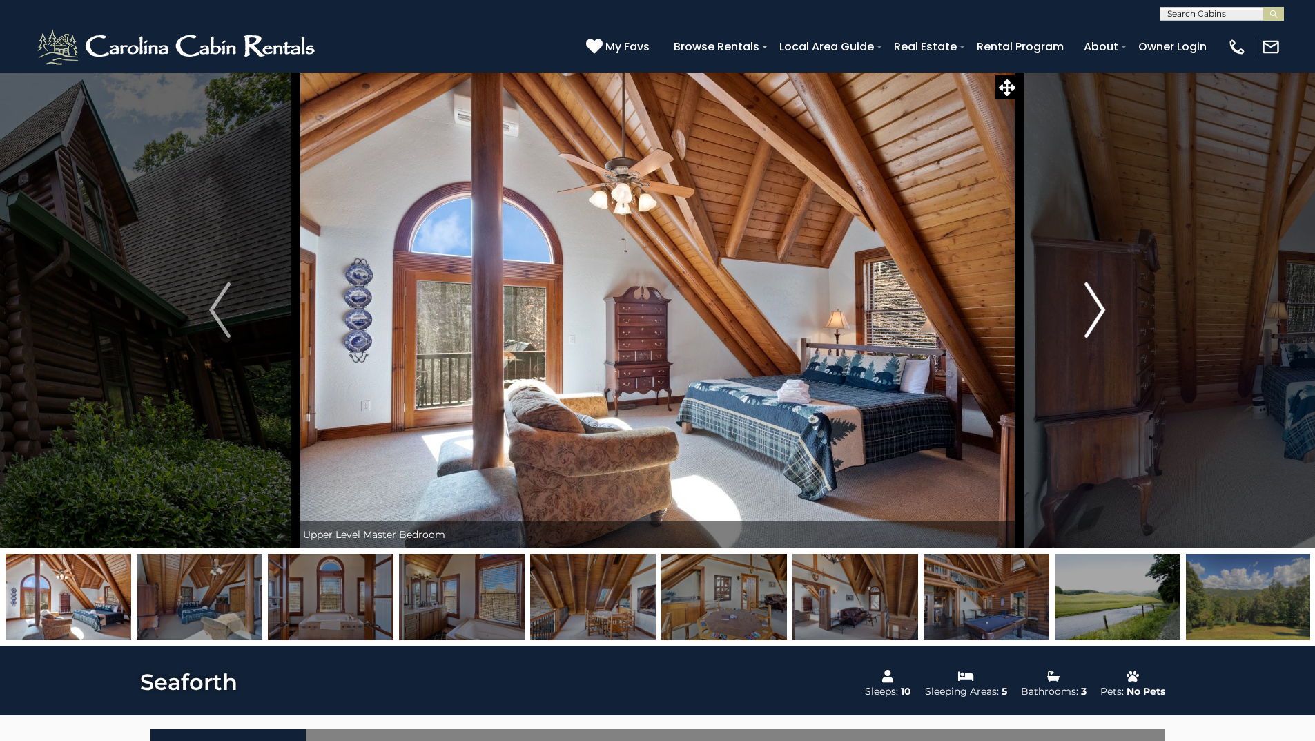
click at [1104, 308] on img "Next" at bounding box center [1094, 309] width 21 height 55
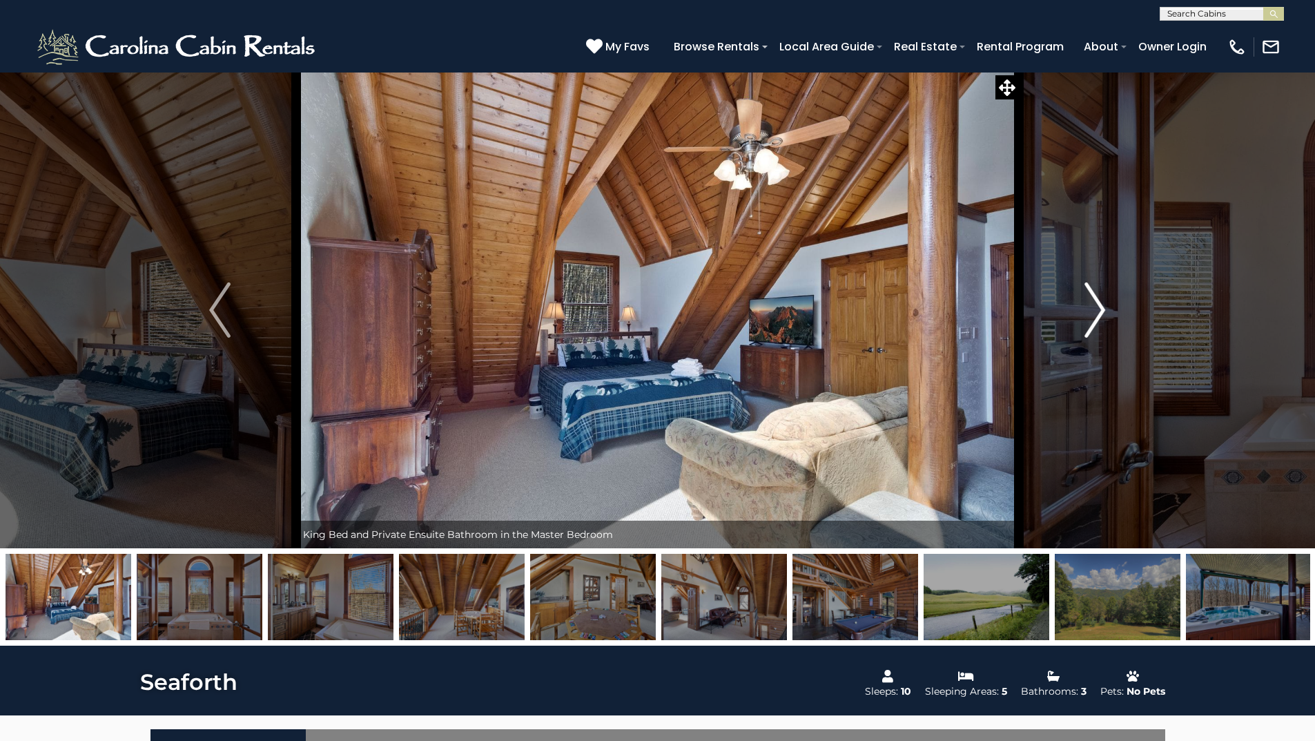
click at [1104, 308] on img "Next" at bounding box center [1094, 309] width 21 height 55
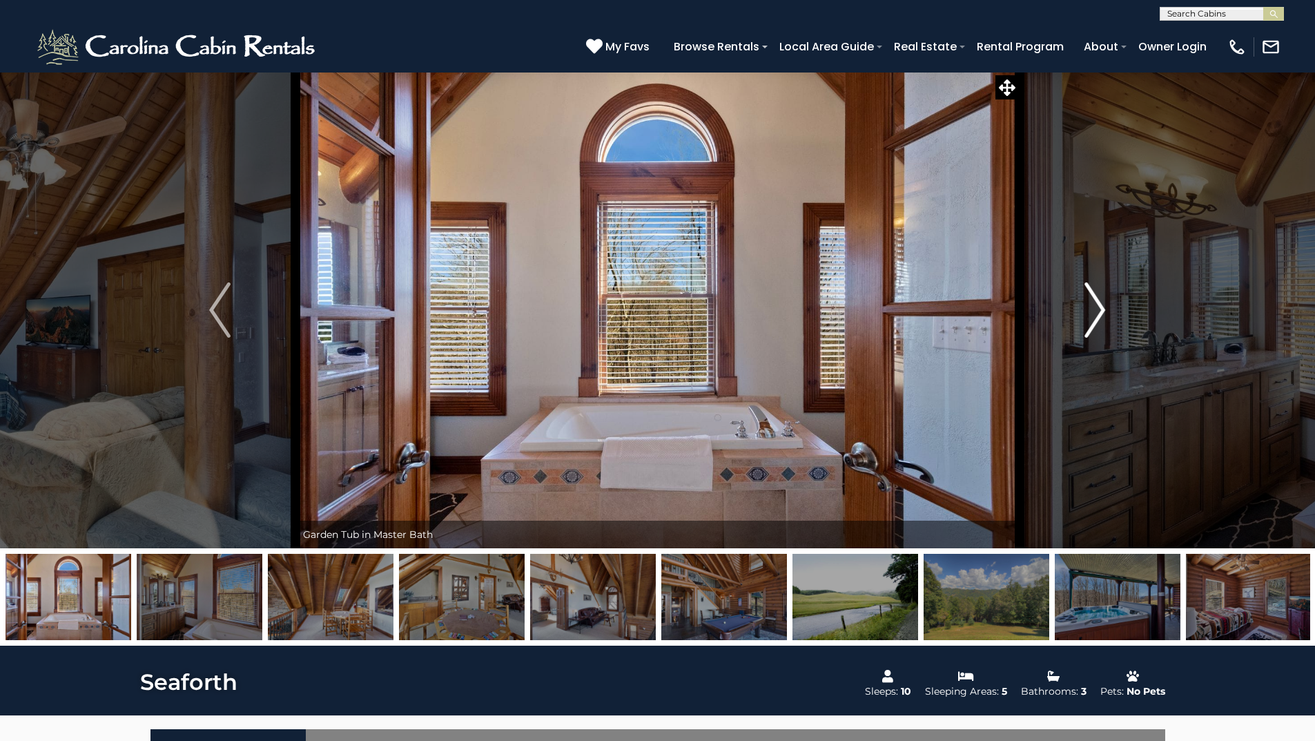
click at [1106, 308] on button "Next" at bounding box center [1095, 310] width 152 height 476
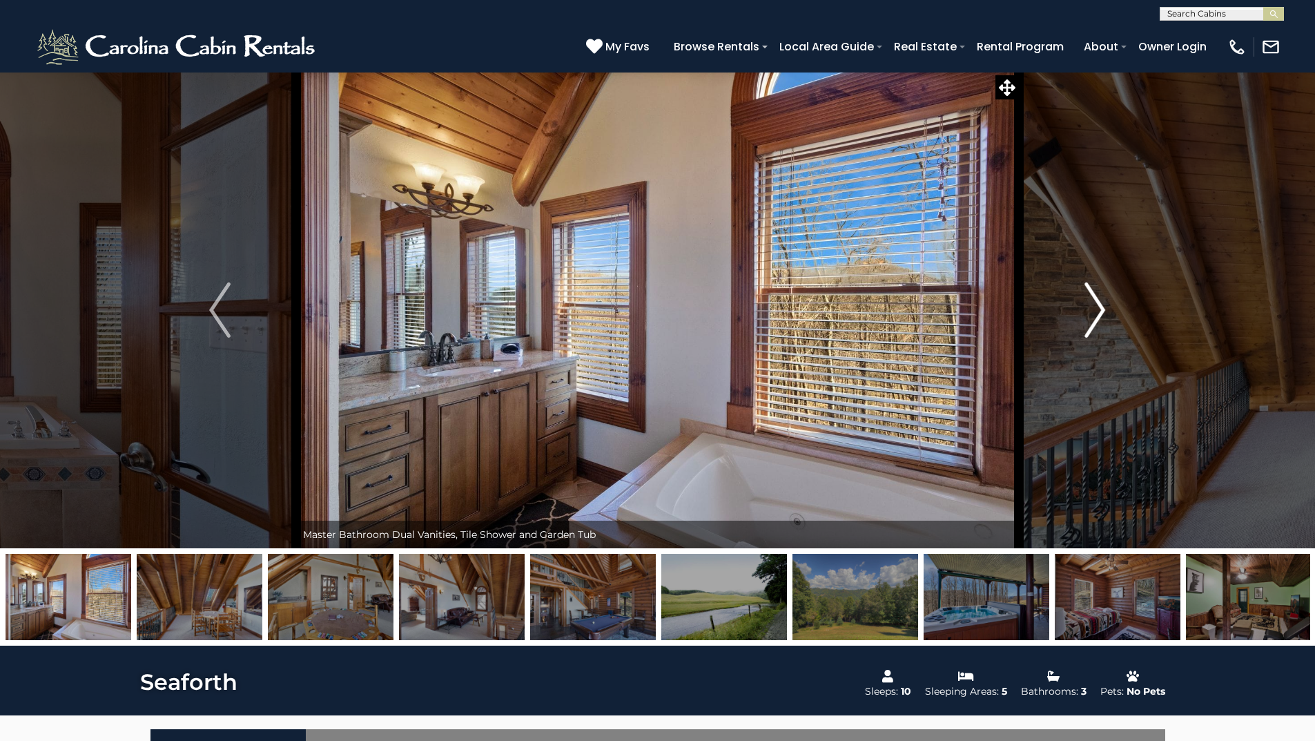
click at [1106, 308] on button "Next" at bounding box center [1095, 310] width 152 height 476
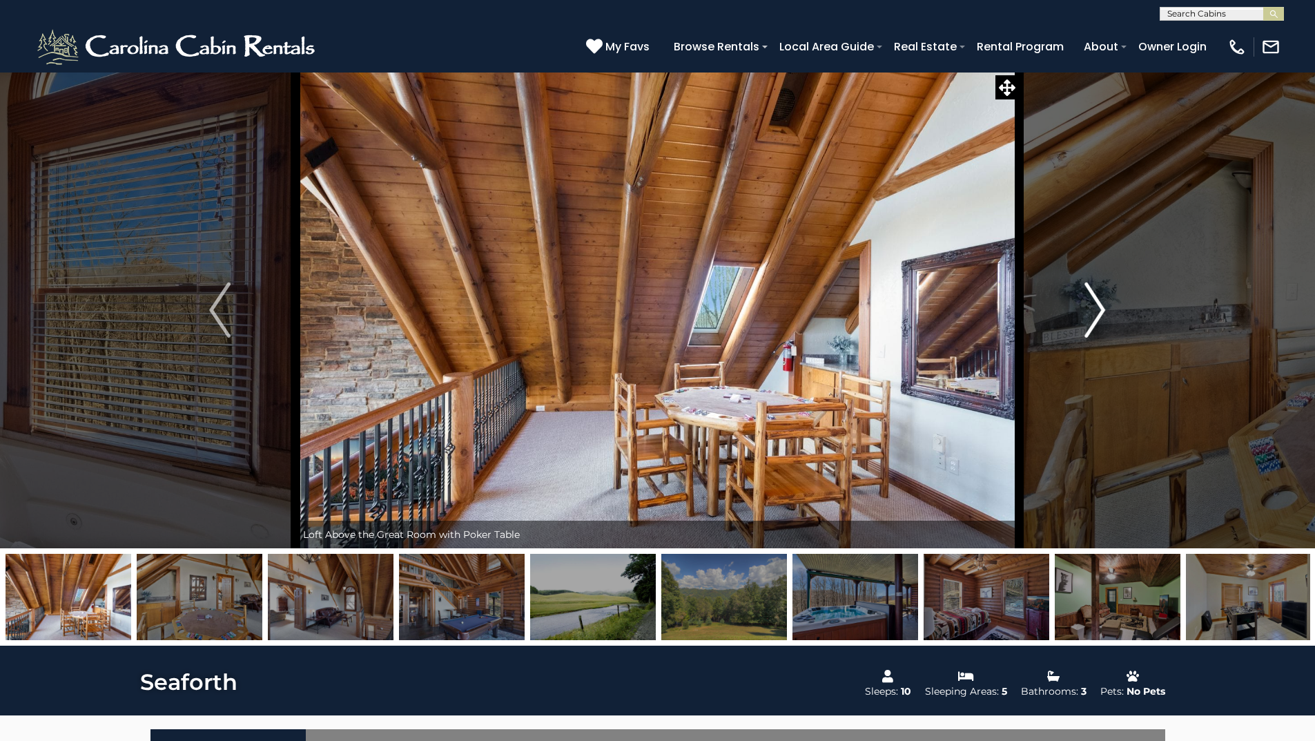
click at [1107, 308] on button "Next" at bounding box center [1095, 310] width 152 height 476
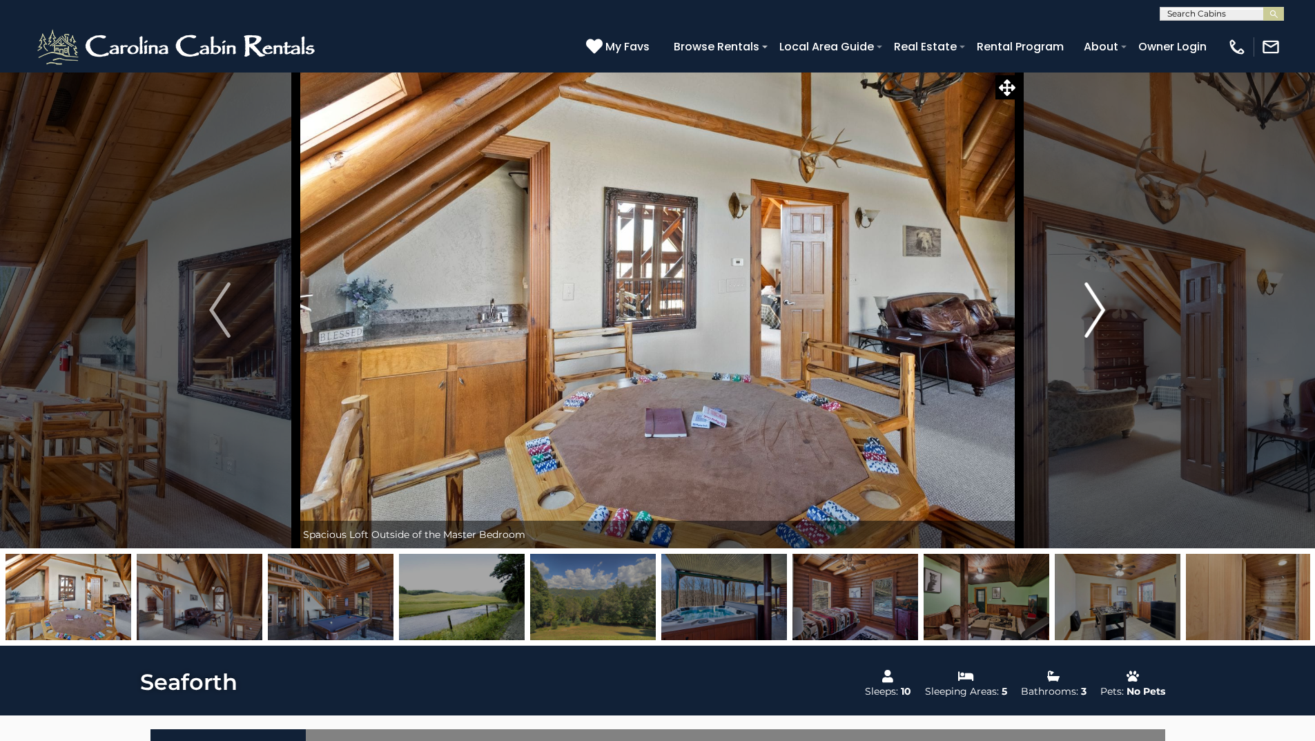
click at [1109, 309] on button "Next" at bounding box center [1095, 310] width 152 height 476
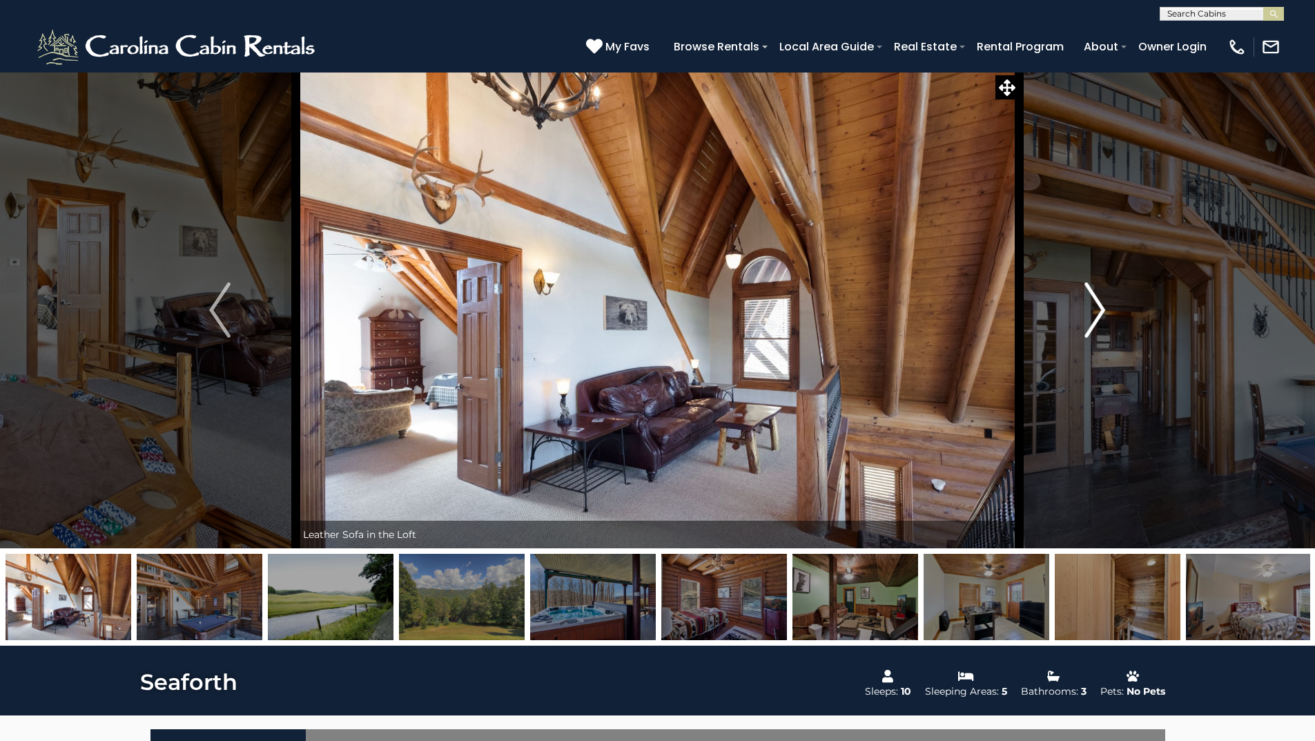
click at [1109, 309] on button "Next" at bounding box center [1095, 310] width 152 height 476
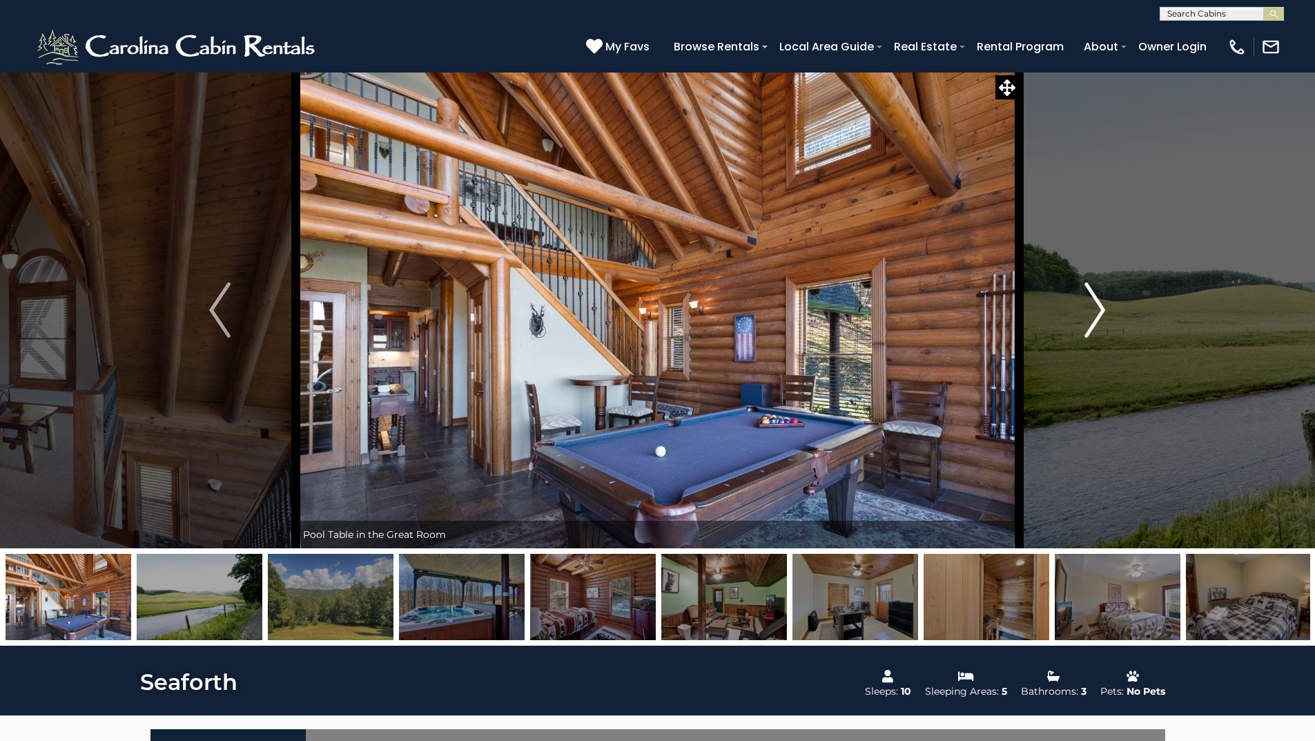
click at [1111, 310] on button "Next" at bounding box center [1095, 310] width 152 height 476
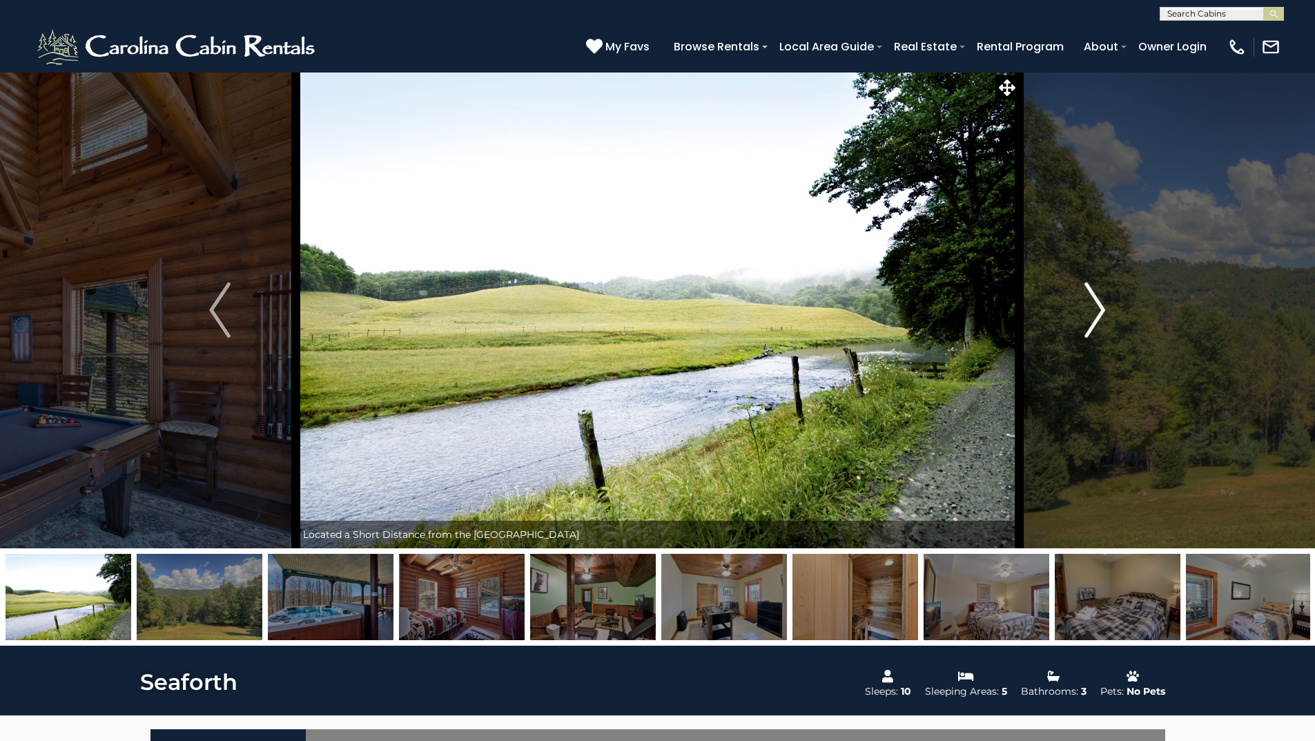
click at [1118, 312] on button "Next" at bounding box center [1095, 310] width 152 height 476
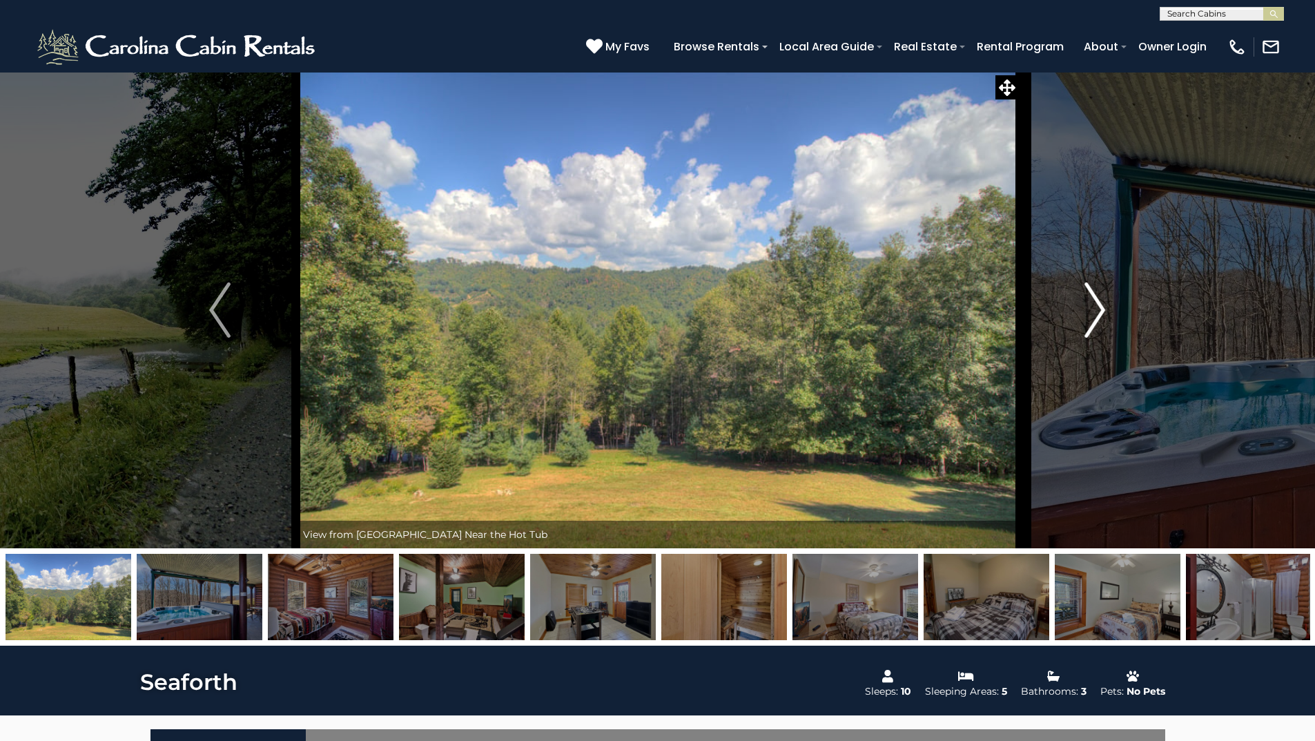
click at [1110, 314] on button "Next" at bounding box center [1095, 310] width 152 height 476
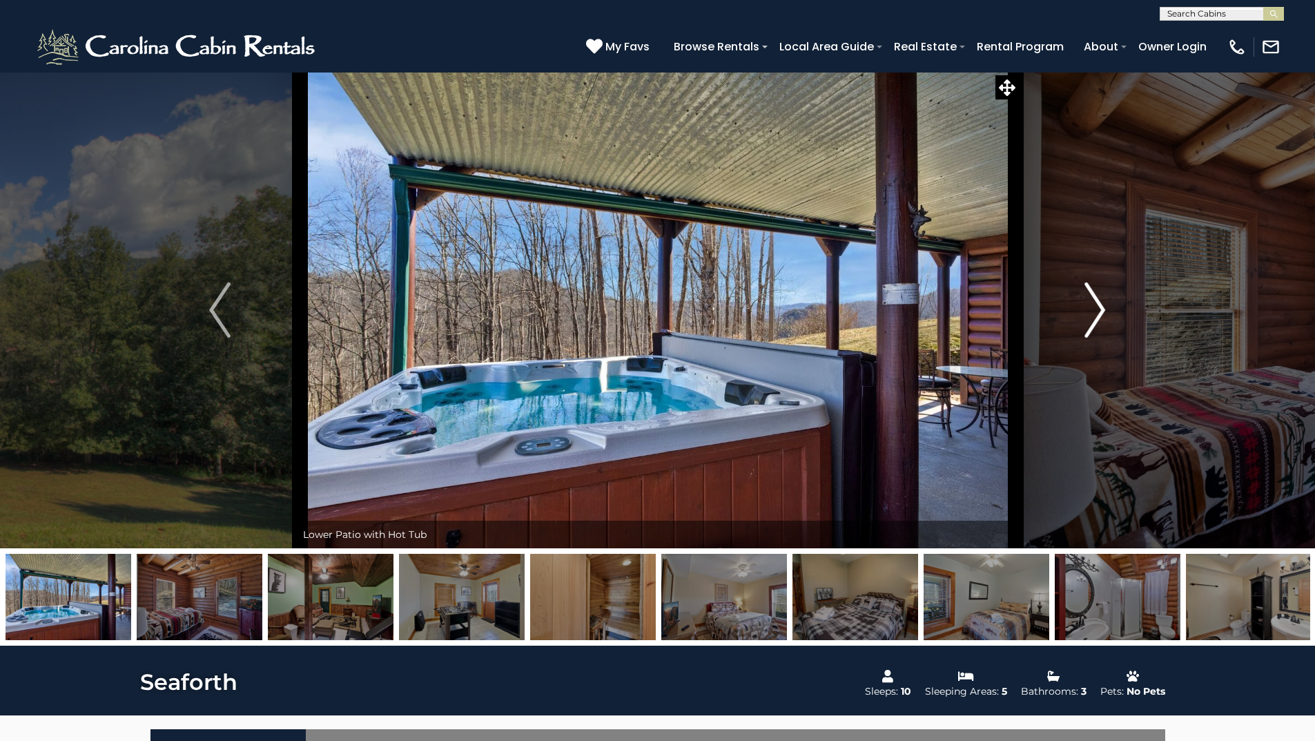
click at [1104, 315] on img "Next" at bounding box center [1094, 309] width 21 height 55
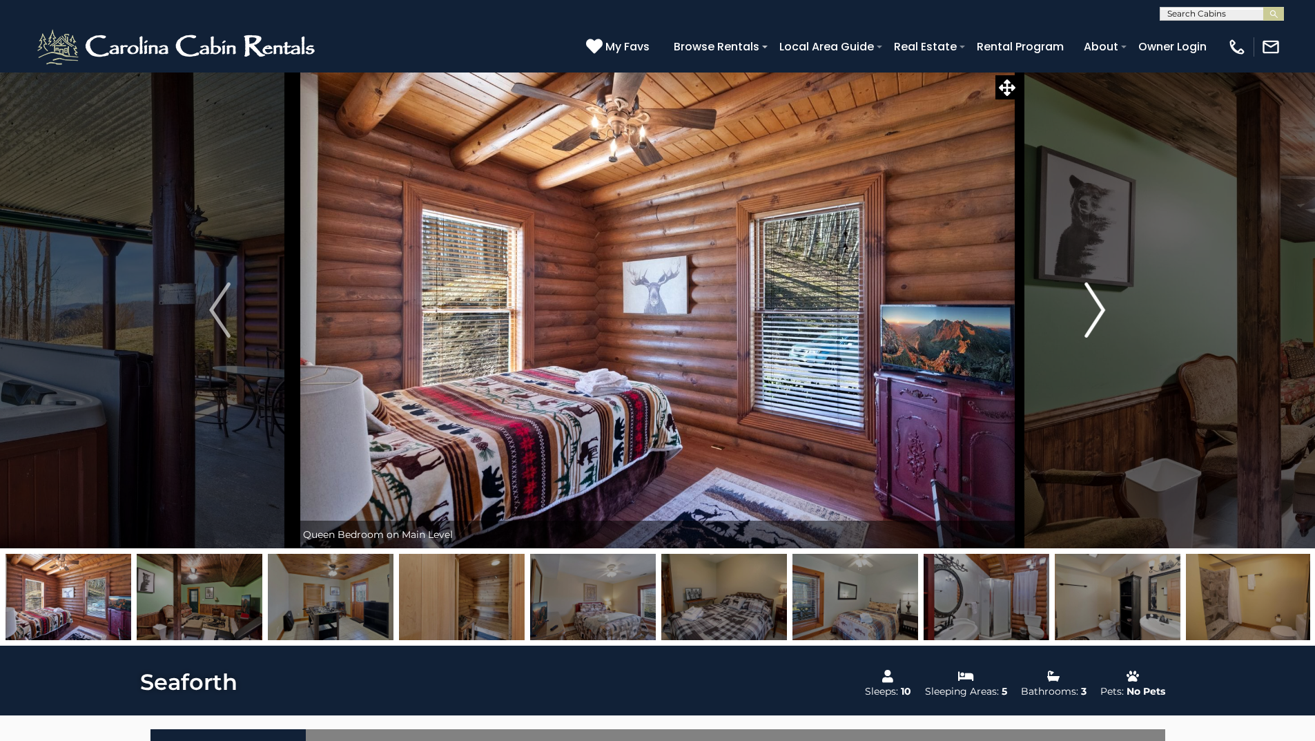
click at [1104, 318] on img "Next" at bounding box center [1094, 309] width 21 height 55
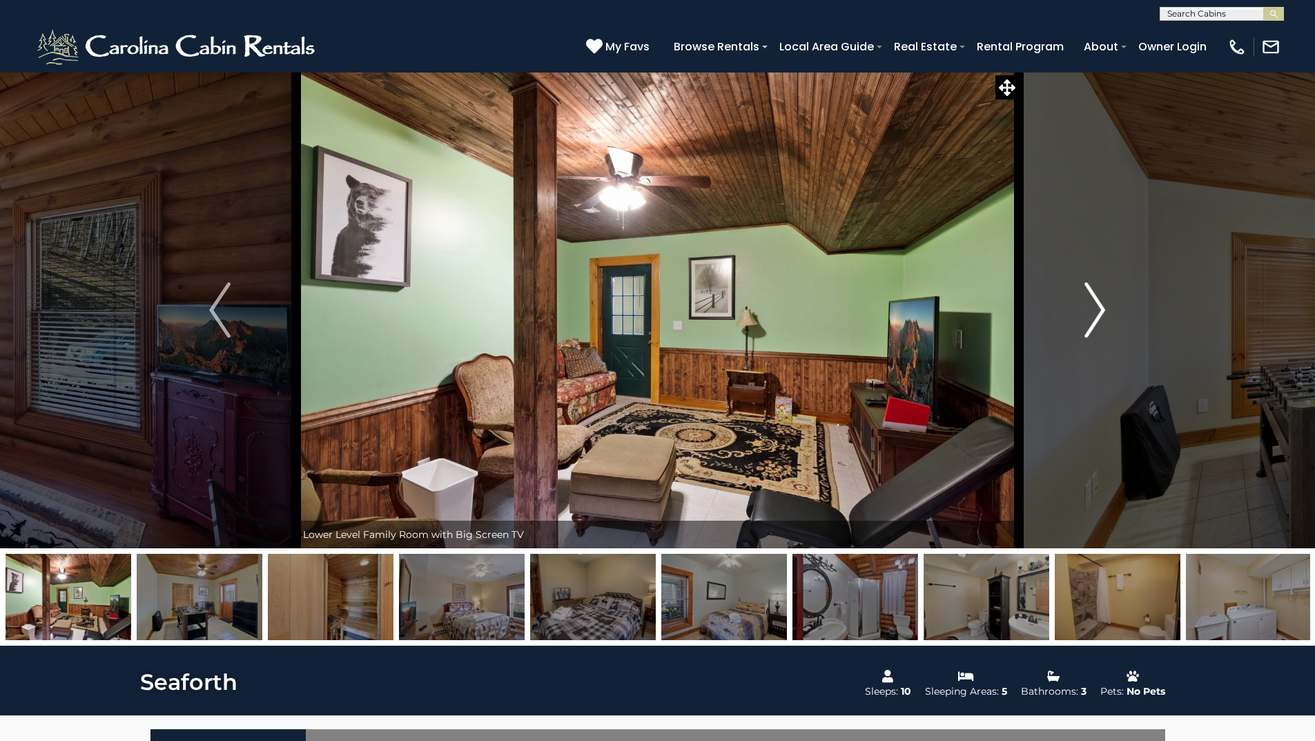
click at [1104, 318] on img "Next" at bounding box center [1094, 309] width 21 height 55
